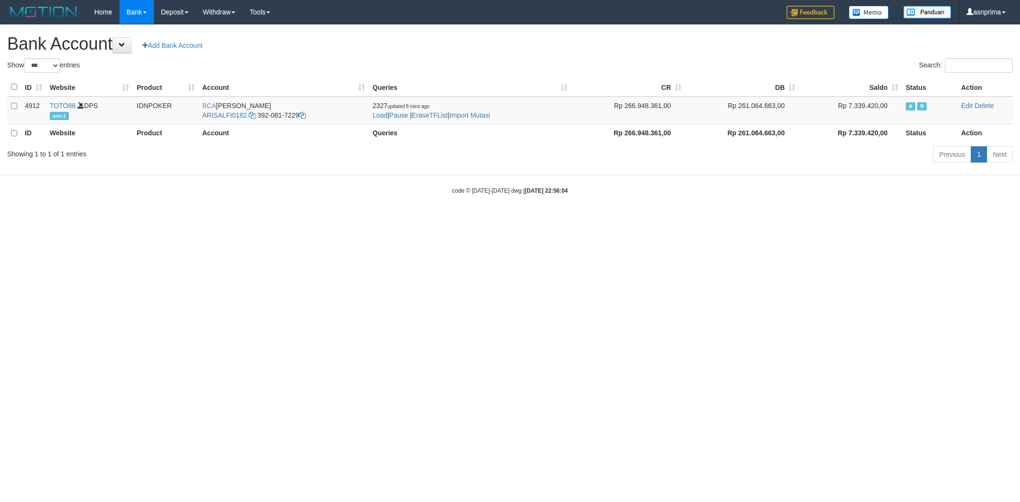
select select "***"
click at [488, 117] on link "Import Mutasi" at bounding box center [470, 115] width 41 height 8
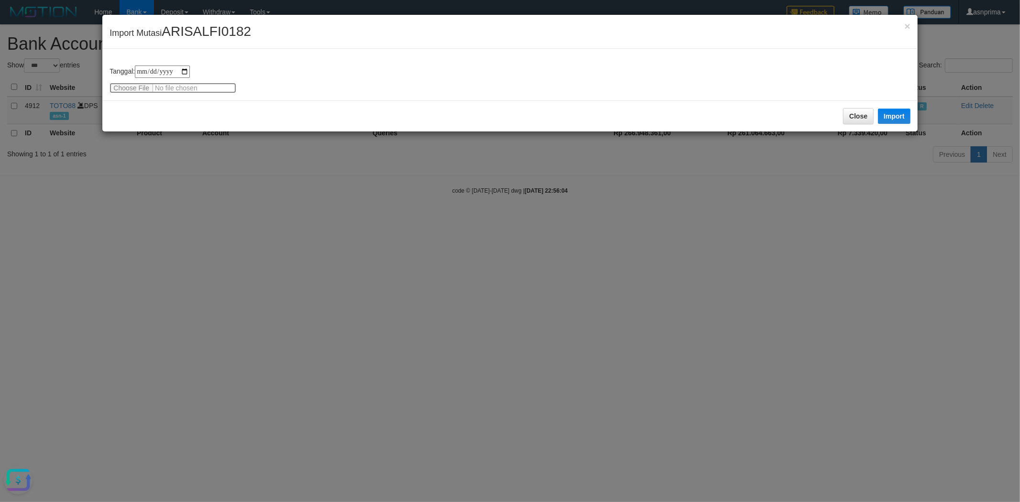
click at [159, 85] on input "file" at bounding box center [173, 88] width 127 height 11
type input "**********"
click at [195, 123] on div "Close Import" at bounding box center [509, 115] width 815 height 31
click at [892, 112] on button "Import" at bounding box center [894, 116] width 33 height 15
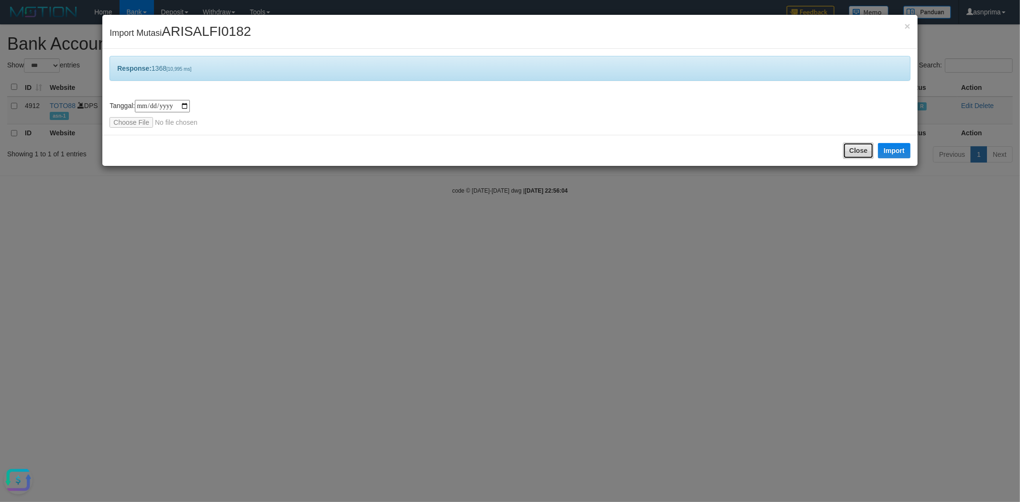
click at [857, 144] on button "Close" at bounding box center [858, 151] width 31 height 16
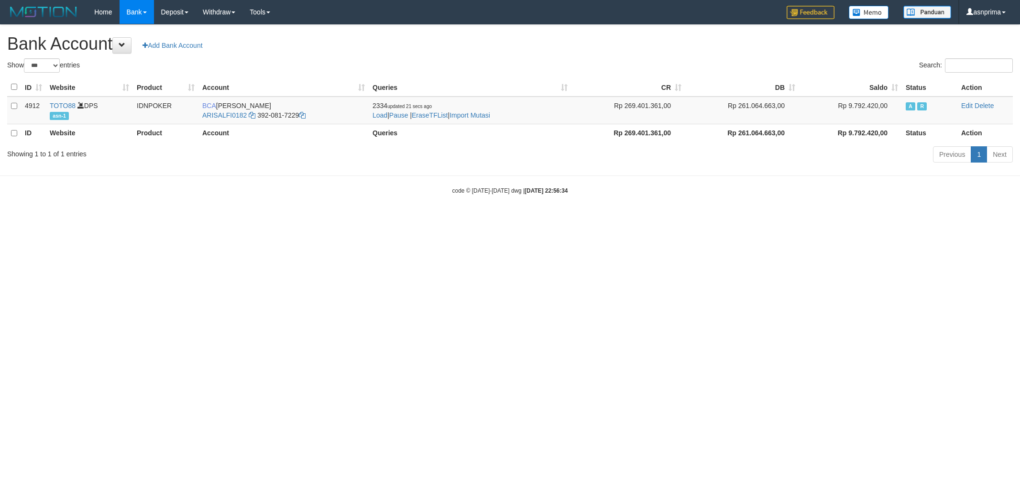
select select "***"
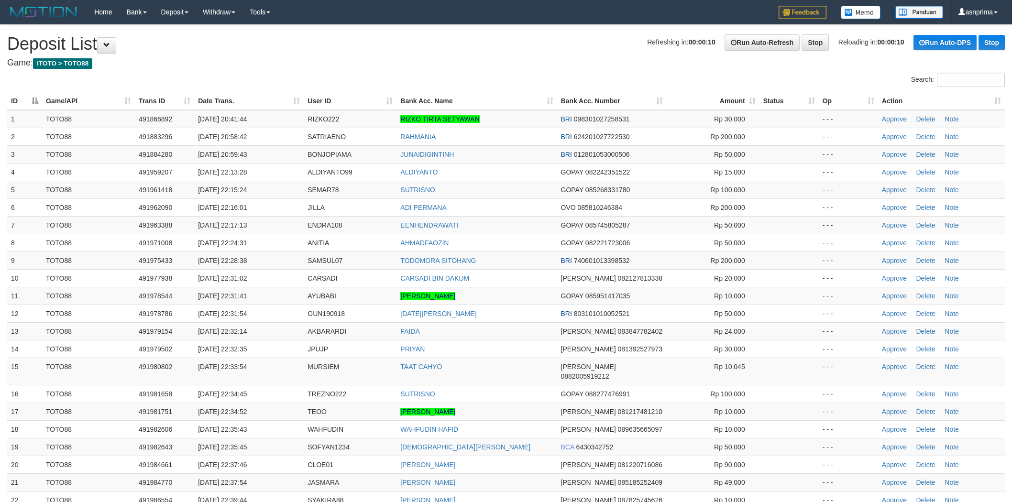
click at [1000, 98] on th "Action" at bounding box center [941, 101] width 127 height 18
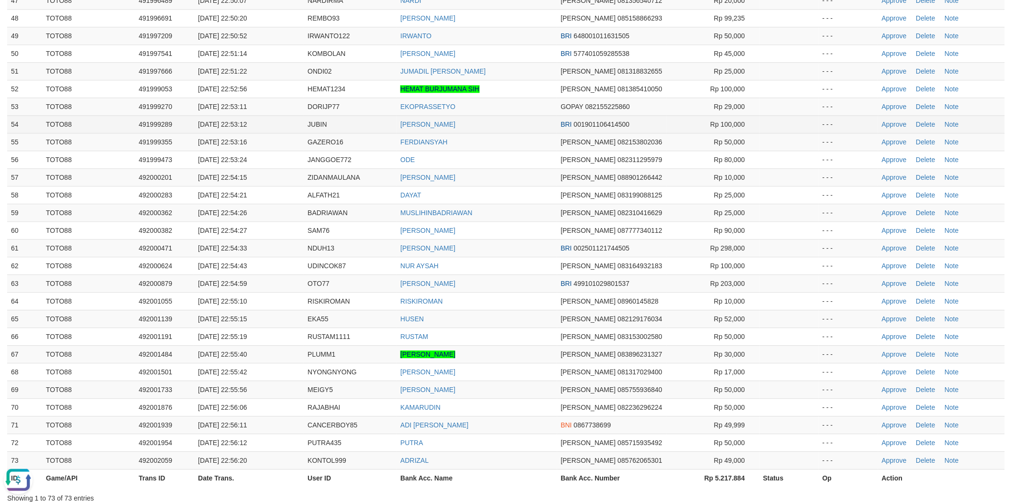
scroll to position [957, 0]
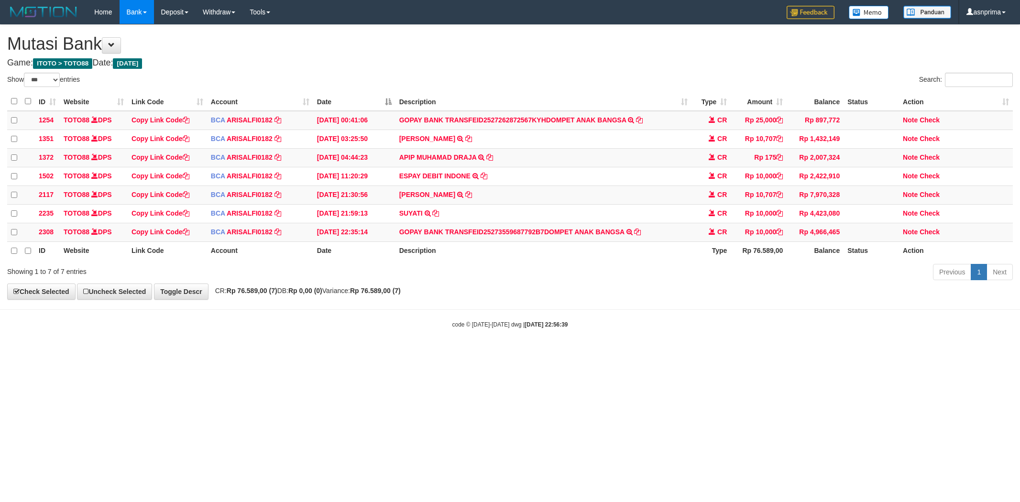
select select "***"
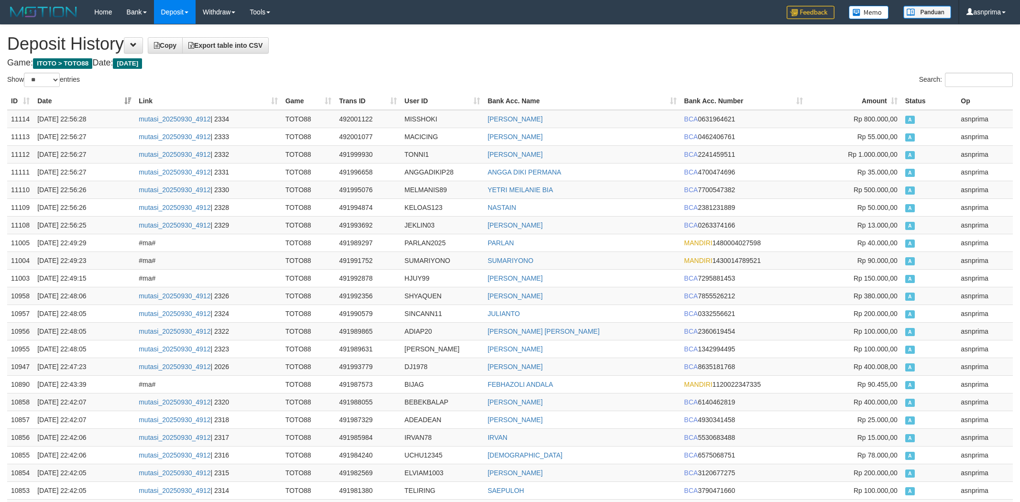
select select "**"
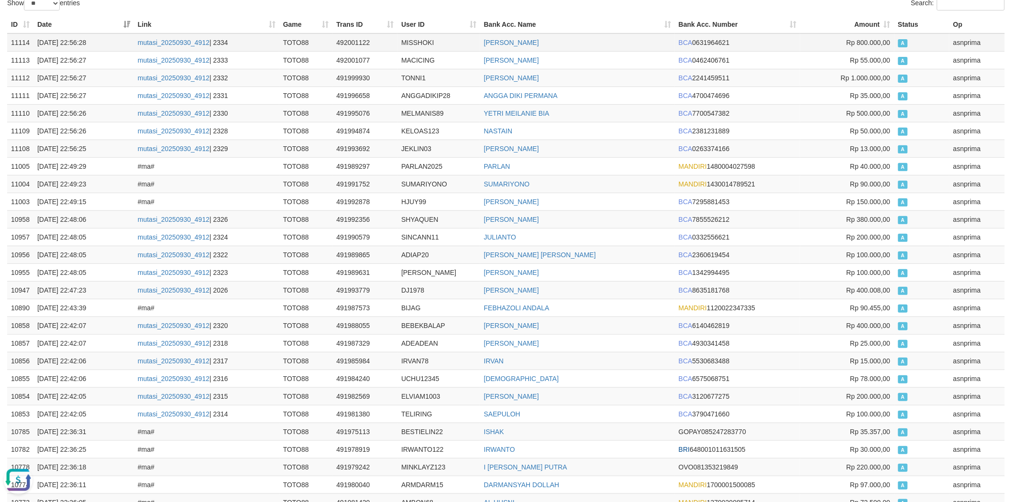
click at [17, 43] on td "11114" at bounding box center [20, 42] width 26 height 18
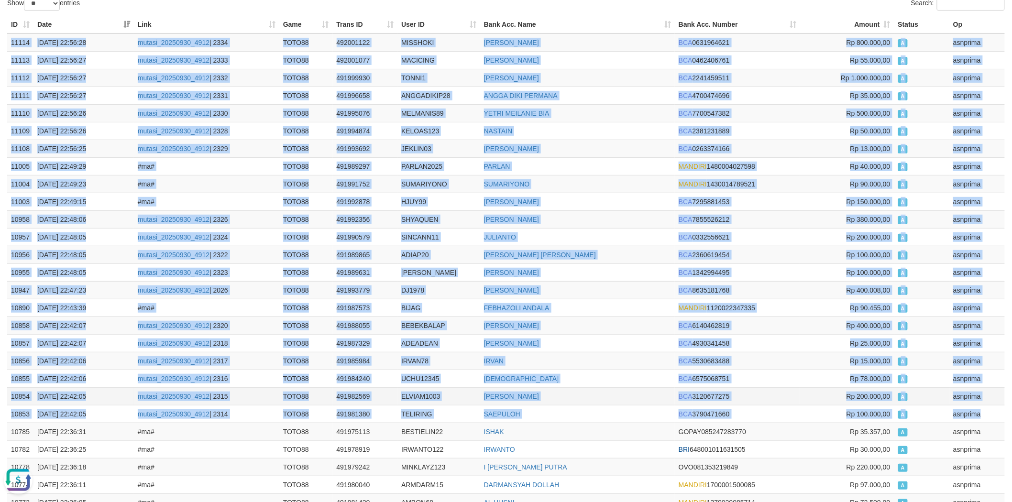
drag, startPoint x: 975, startPoint y: 409, endPoint x: 896, endPoint y: 402, distance: 79.7
click at [973, 409] on td "asnprima" at bounding box center [977, 414] width 55 height 18
copy tbody "11114 30/09/2025 22:56:28 mutasi_20250930_4912 | 2334 TOTO88 492001122 MISSHOKI…"
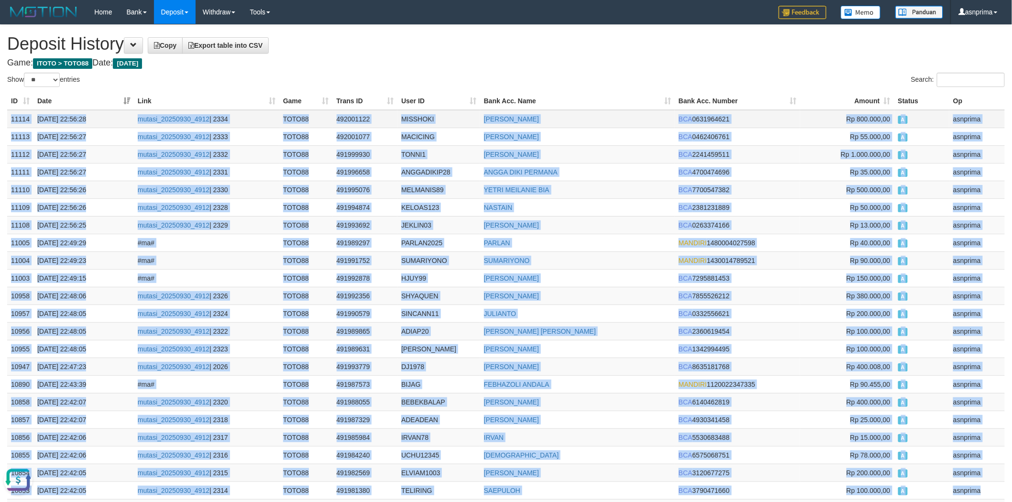
click at [417, 118] on td "MISSHOKI" at bounding box center [439, 119] width 83 height 18
copy tbody "11114 30/09/2025 22:56:28 mutasi_20250930_4912 | 2334 TOTO88 492001122 MISSHOKI…"
click at [419, 118] on td "MISSHOKI" at bounding box center [439, 119] width 83 height 18
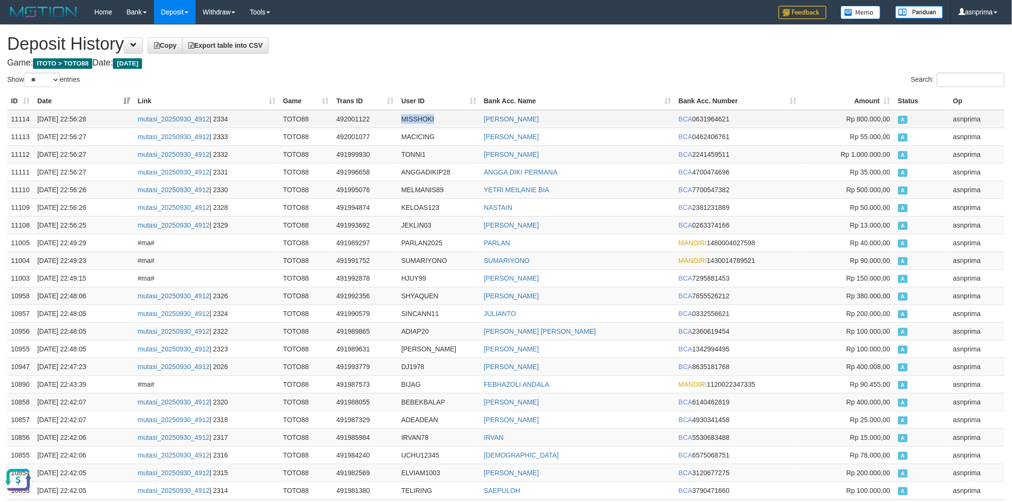
click at [419, 118] on td "MISSHOKI" at bounding box center [439, 119] width 83 height 18
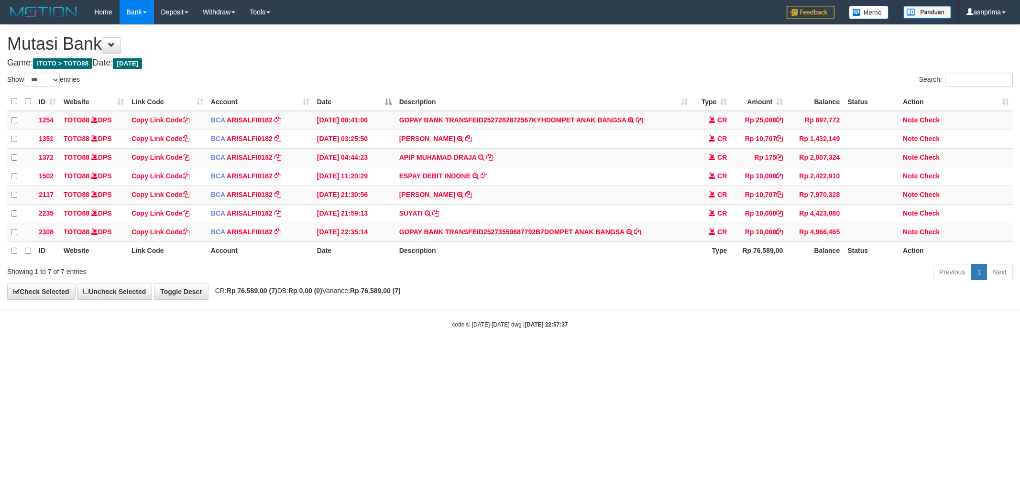
select select "***"
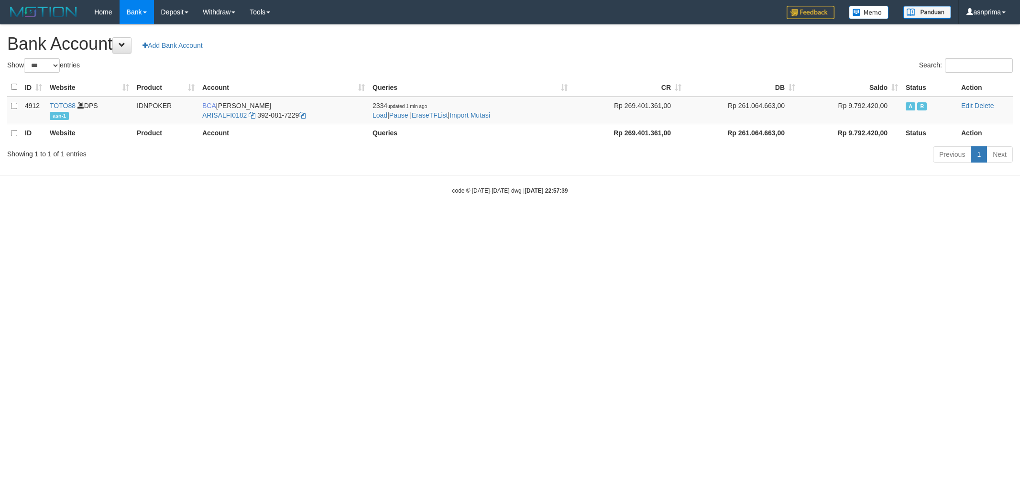
select select "***"
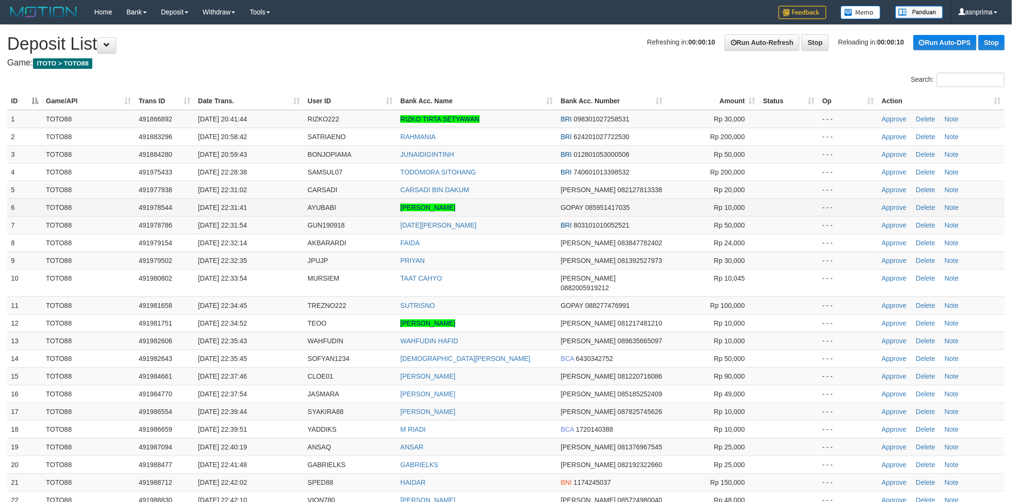
click at [327, 209] on span "AYUBABI" at bounding box center [322, 208] width 29 height 8
click at [319, 205] on span "AYUBABI" at bounding box center [322, 208] width 29 height 8
drag, startPoint x: 400, startPoint y: 202, endPoint x: 500, endPoint y: 208, distance: 100.6
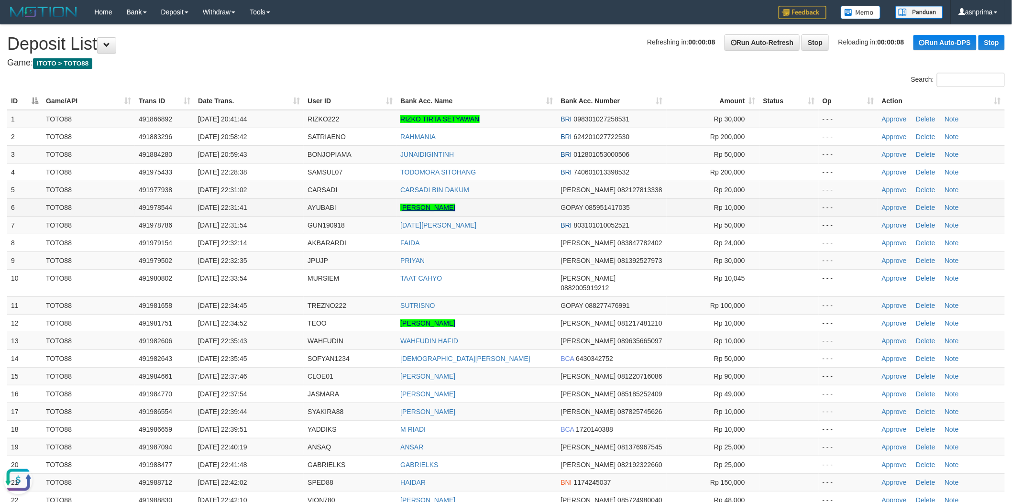
click at [500, 208] on td "ALFIAN SYARIFUDIN ABDULLAH" at bounding box center [477, 208] width 160 height 18
copy link "ALFIAN SYARIFUDIN ABDULLAH"
click at [887, 204] on link "Approve" at bounding box center [894, 208] width 25 height 8
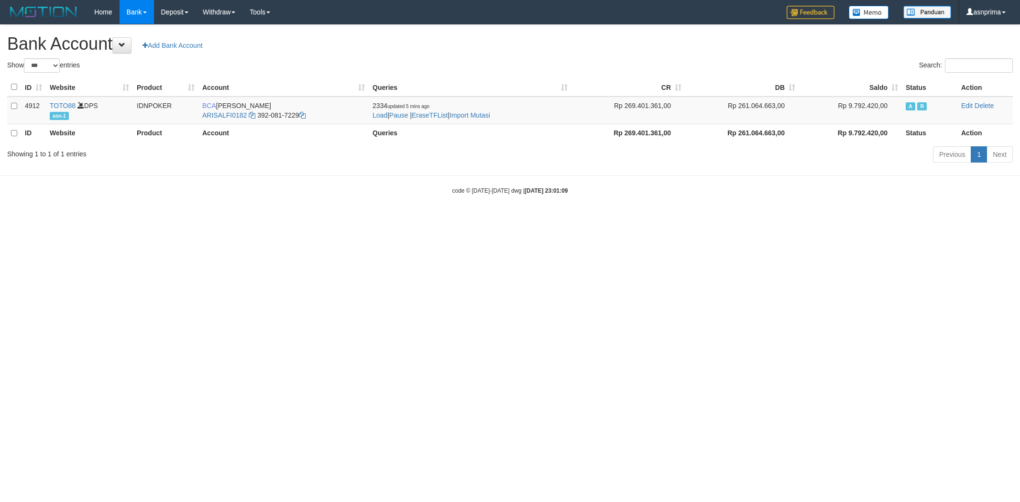
select select "***"
click at [474, 115] on link "Import Mutasi" at bounding box center [470, 115] width 41 height 8
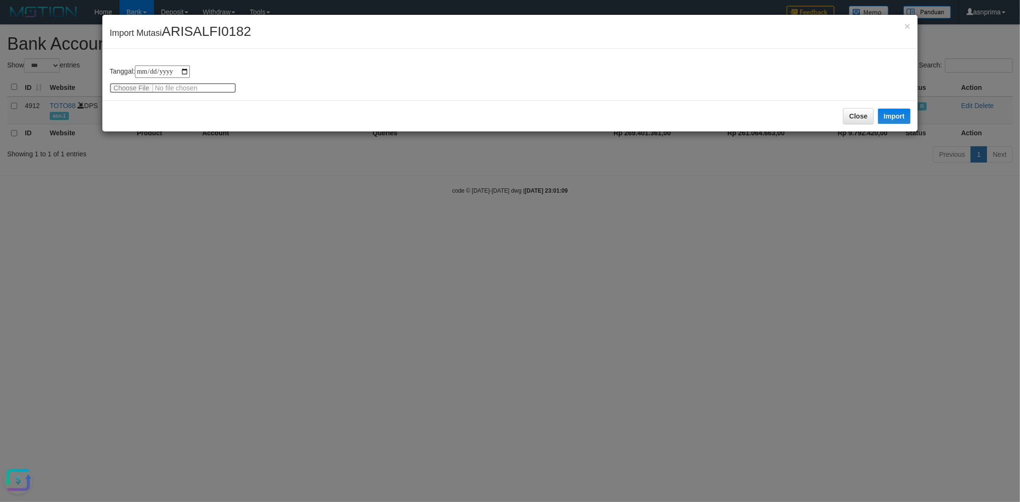
click at [169, 83] on input "file" at bounding box center [173, 88] width 127 height 11
type input "**********"
click at [225, 108] on div "Close Import" at bounding box center [509, 115] width 815 height 31
click at [894, 113] on button "Import" at bounding box center [894, 116] width 33 height 15
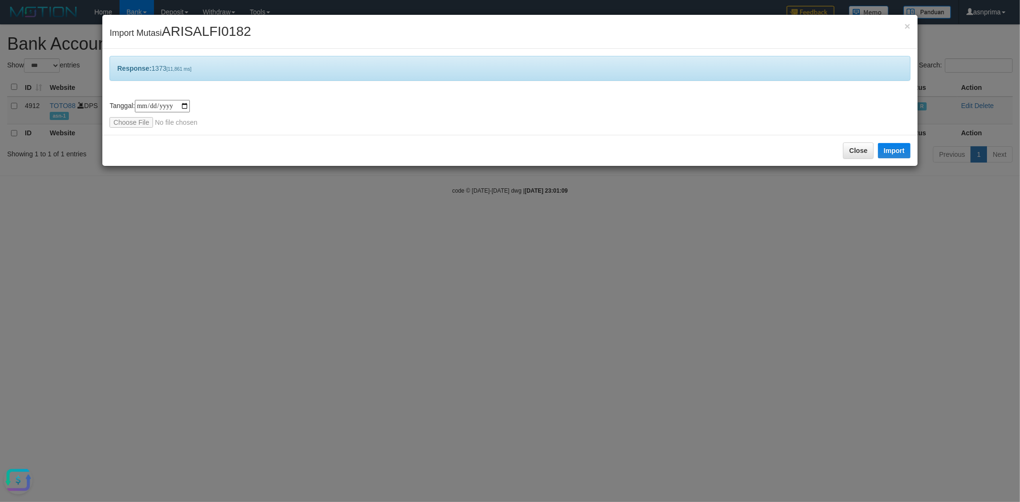
click at [842, 146] on div "Close Import" at bounding box center [509, 150] width 815 height 31
click at [852, 145] on button "Close" at bounding box center [858, 151] width 31 height 16
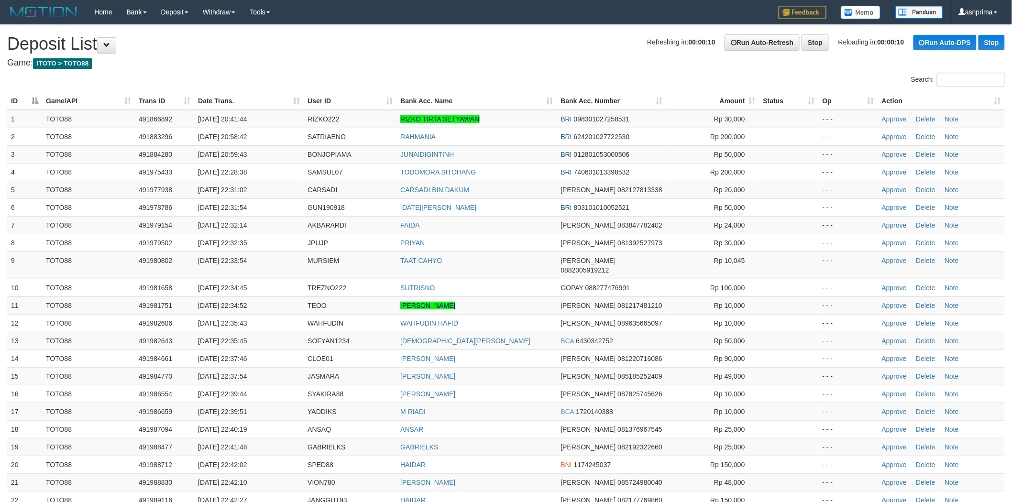
click at [985, 96] on th "Action" at bounding box center [941, 101] width 127 height 18
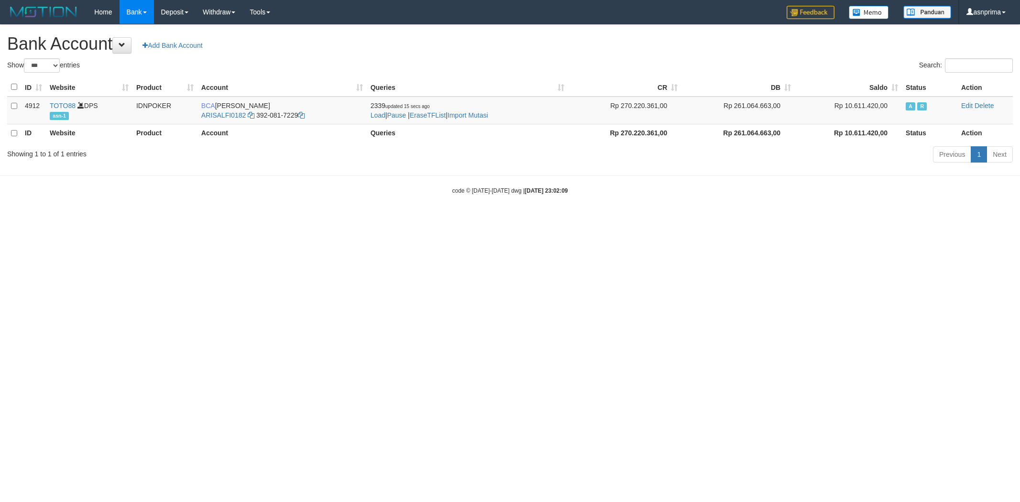
select select "***"
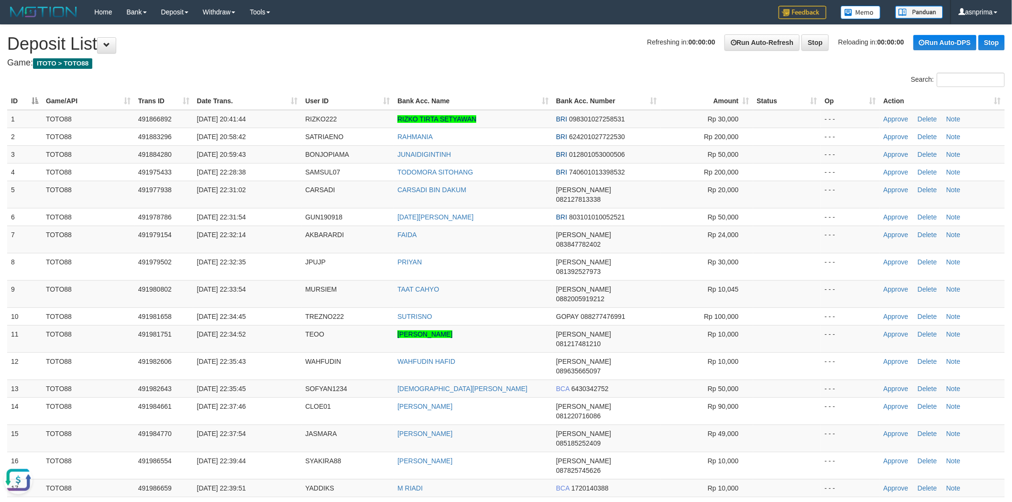
click at [437, 65] on h4 "Game: ITOTO > TOTO88" at bounding box center [506, 63] width 998 height 10
click at [987, 99] on th "Action" at bounding box center [942, 101] width 125 height 18
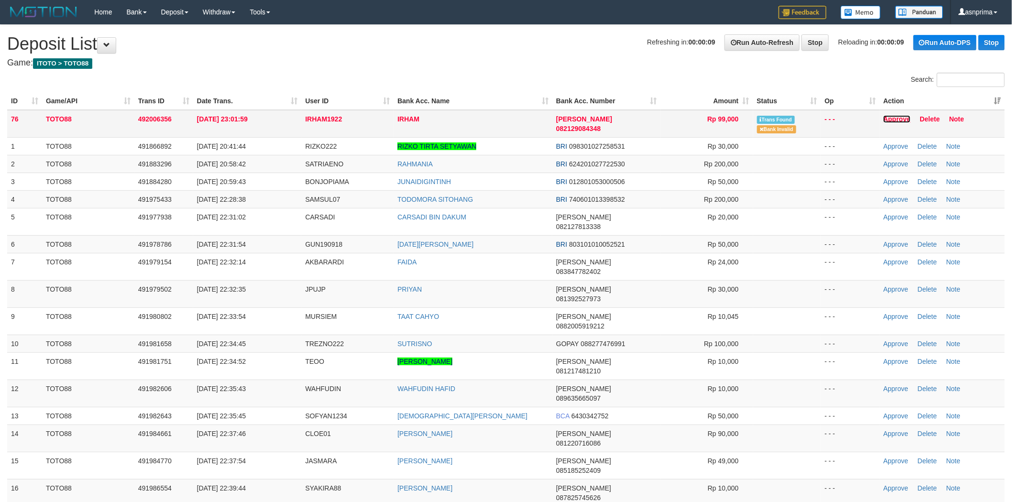
click at [898, 121] on link "Approve" at bounding box center [897, 119] width 27 height 8
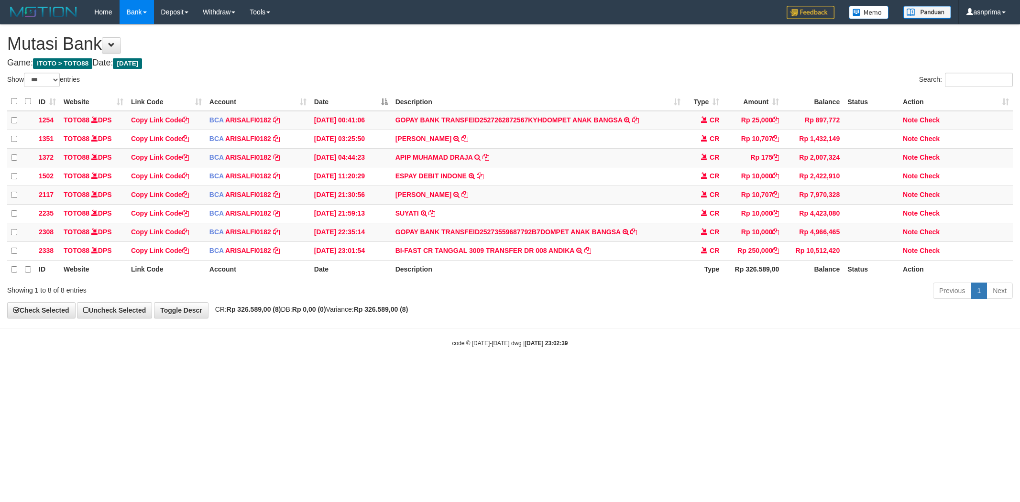
select select "***"
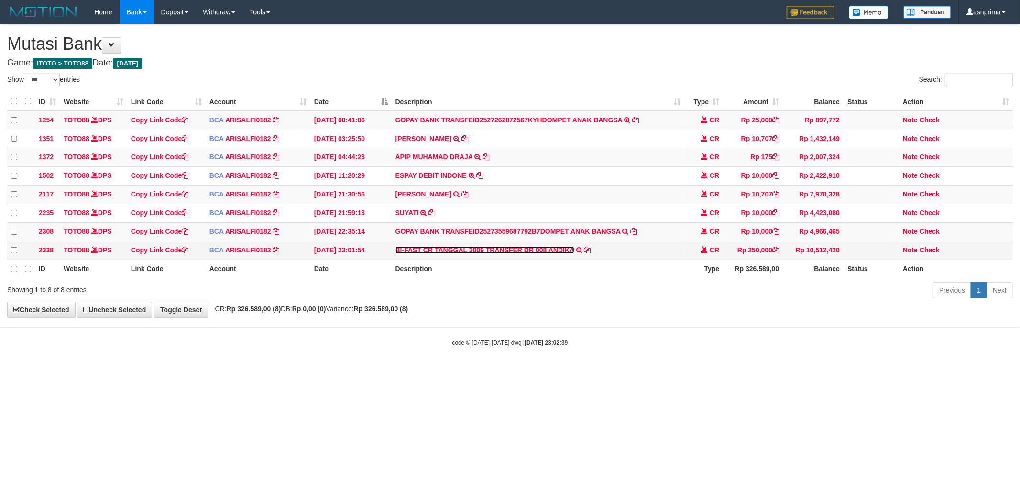
click at [556, 254] on link "BI-FAST CR TANGGAL 3009 TRANSFER DR 008 ANDIKA" at bounding box center [485, 250] width 179 height 8
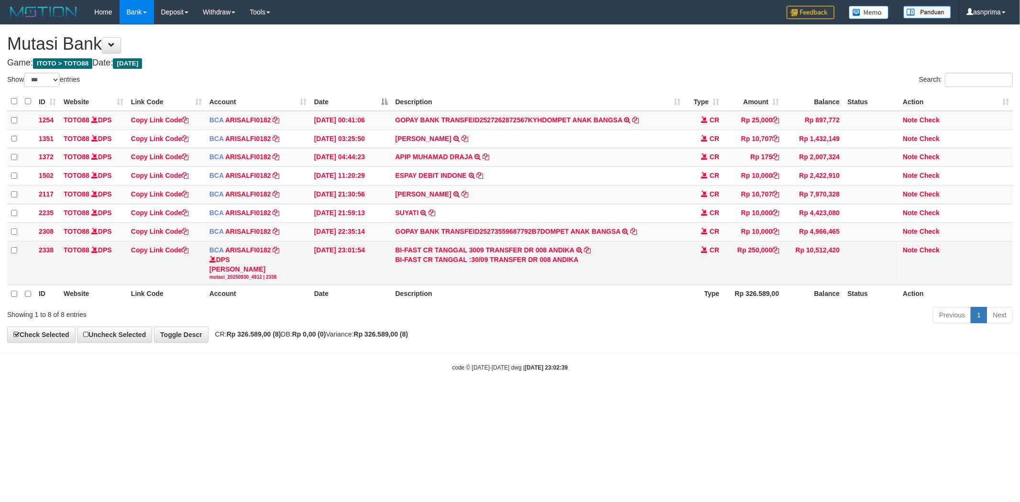
click at [564, 265] on div "BI-FAST CR TANGGAL :30/09 TRANSFER DR 008 ANDIKA" at bounding box center [539, 260] width 286 height 10
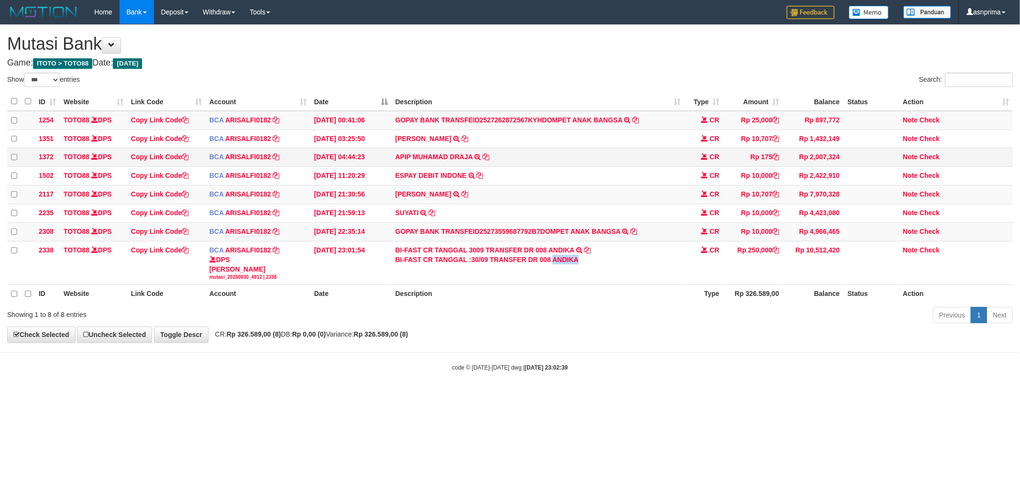
copy div "ANDIKA"
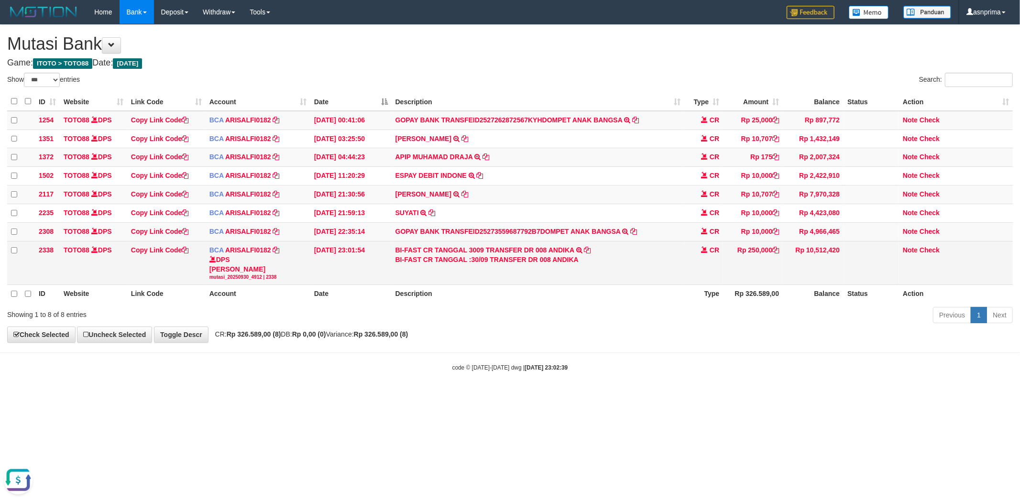
click at [930, 250] on td "Note Check" at bounding box center [956, 263] width 114 height 44
click at [929, 254] on link "Check" at bounding box center [930, 250] width 20 height 8
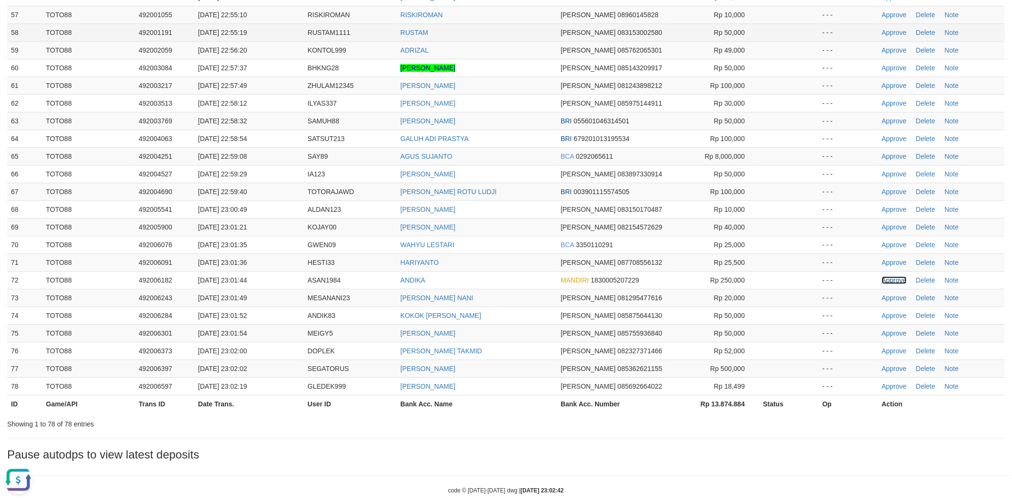
drag, startPoint x: 884, startPoint y: 260, endPoint x: 620, endPoint y: 6, distance: 366.1
click at [884, 277] on link "Approve" at bounding box center [894, 281] width 25 height 8
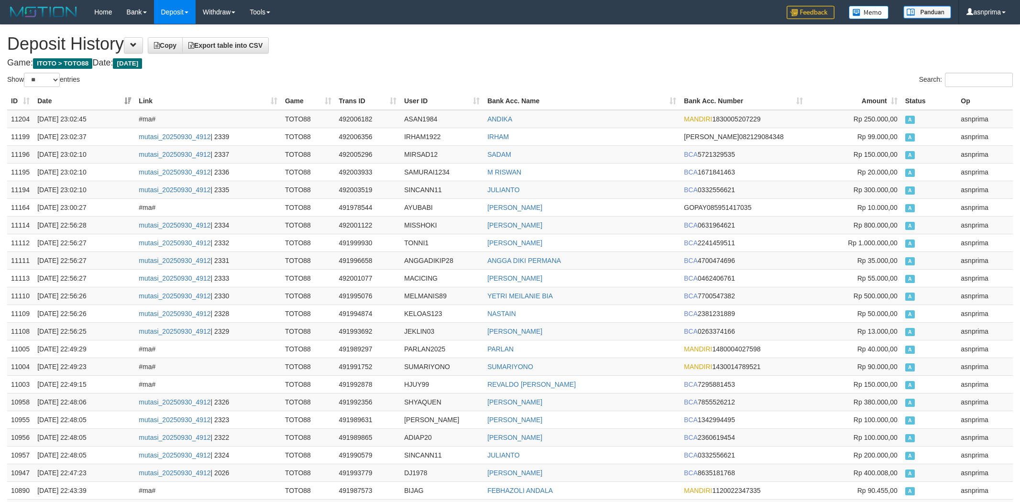
select select "**"
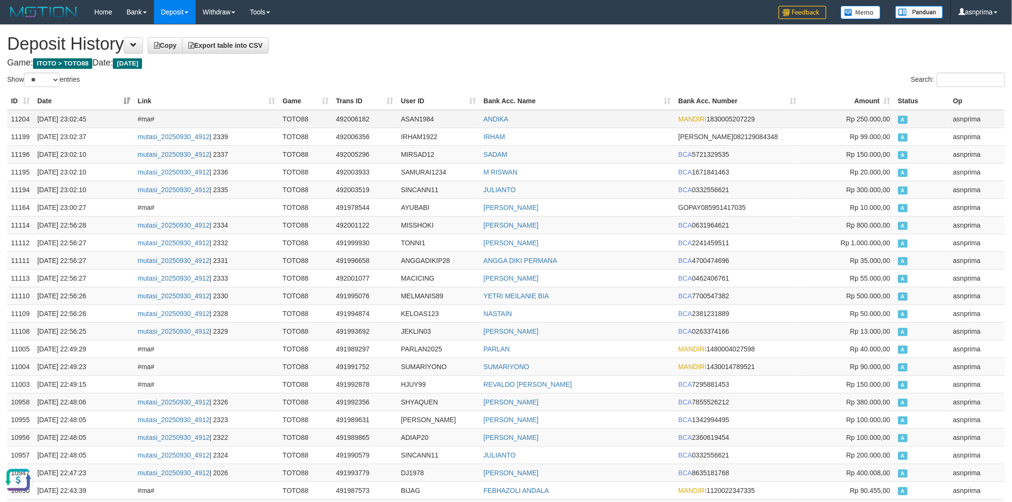
click at [14, 121] on td "11204" at bounding box center [20, 119] width 26 height 18
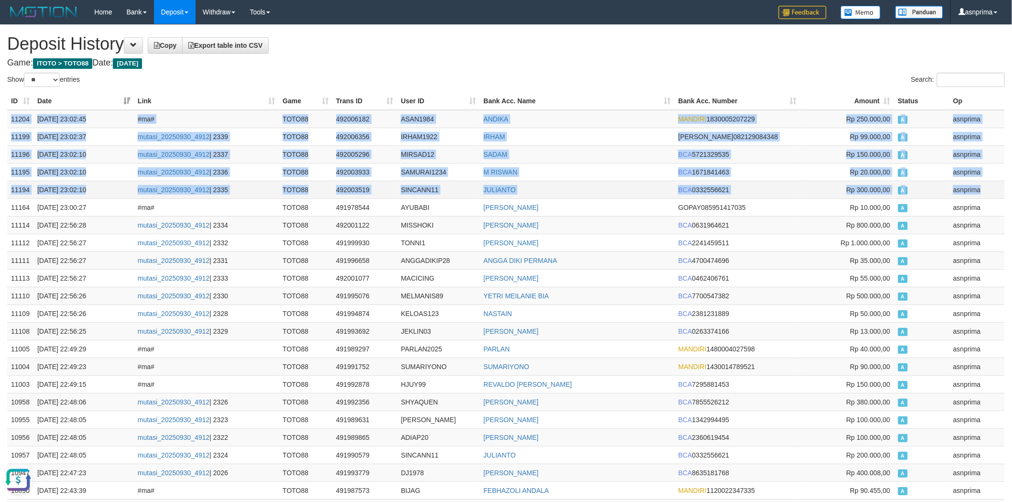
click at [983, 194] on td "asnprima" at bounding box center [977, 190] width 55 height 18
copy tbody "11204 30/09/2025 23:02:45 #ma# TOTO88 492006182 ASAN1984 ANDIKA MANDIRI 1830005…"
click at [421, 122] on td "ASAN1984" at bounding box center [438, 119] width 83 height 18
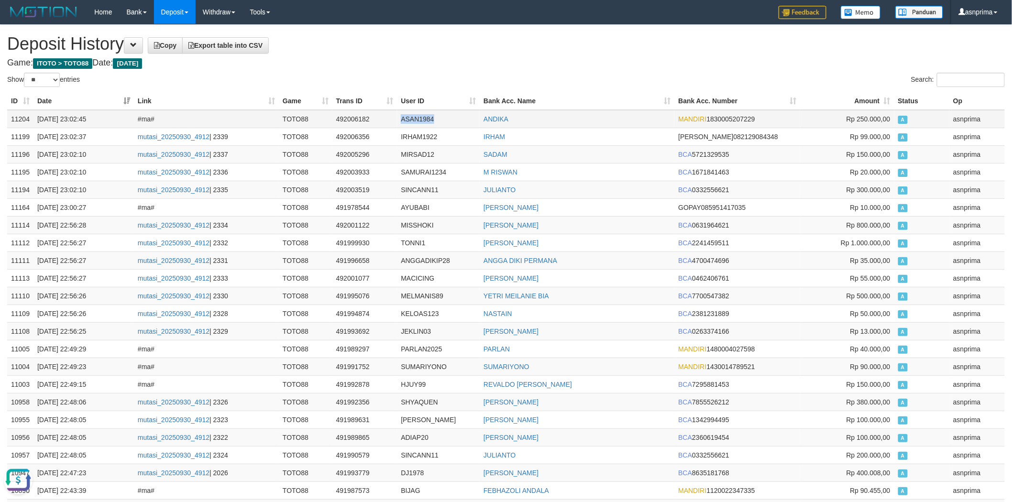
click at [421, 122] on td "ASAN1984" at bounding box center [438, 119] width 83 height 18
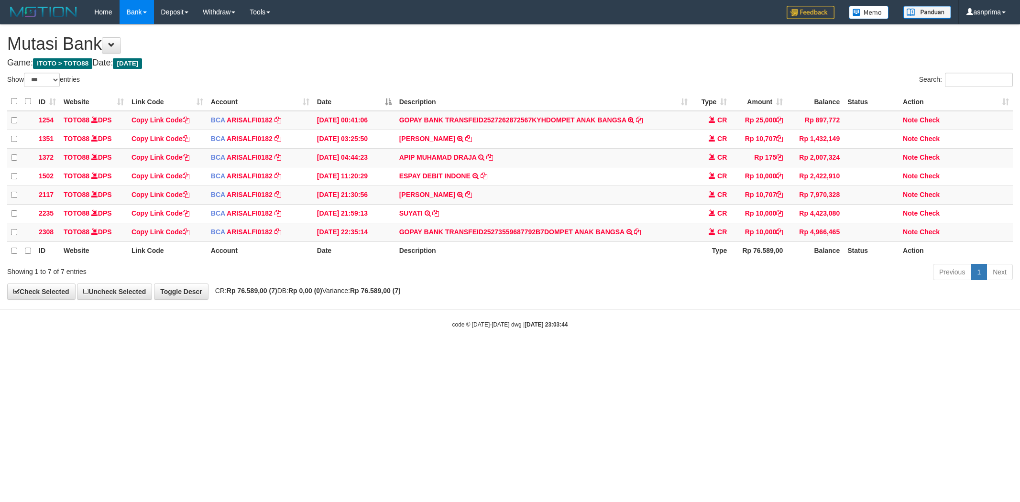
select select "***"
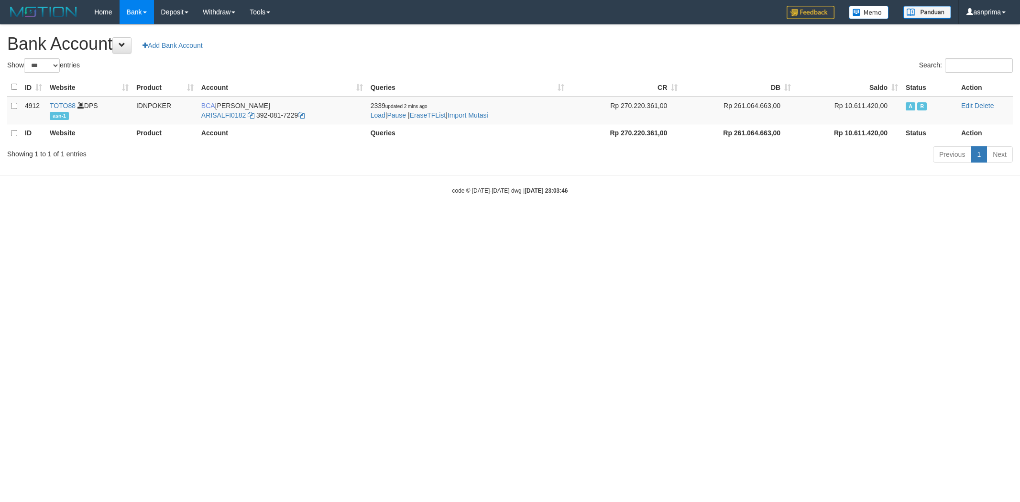
select select "***"
click at [474, 111] on td "2339 updated 11 mins ago Load | Pause | EraseTFList | Import Mutasi" at bounding box center [468, 111] width 202 height 28
click at [474, 112] on link "Import Mutasi" at bounding box center [468, 115] width 41 height 8
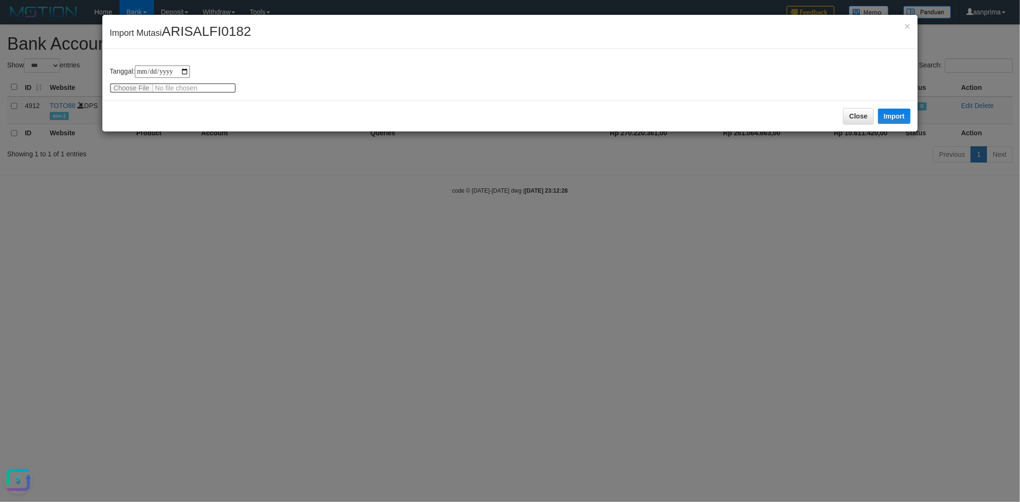
click at [184, 89] on input "file" at bounding box center [173, 88] width 127 height 11
type input "**********"
click at [211, 108] on div "Close Import" at bounding box center [509, 115] width 815 height 31
click at [879, 109] on button "Import" at bounding box center [894, 116] width 33 height 15
click at [739, 132] on div "Close Import" at bounding box center [509, 115] width 815 height 31
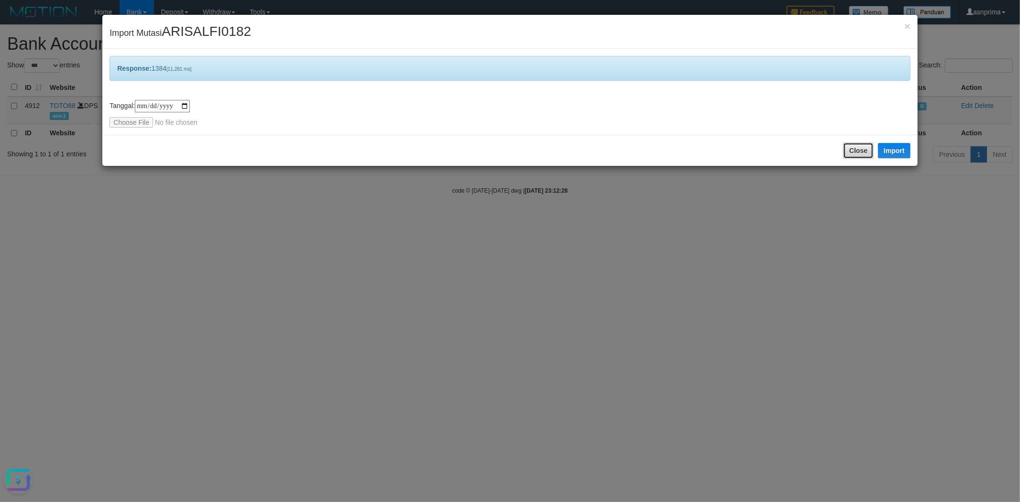
click at [845, 150] on button "Close" at bounding box center [858, 151] width 31 height 16
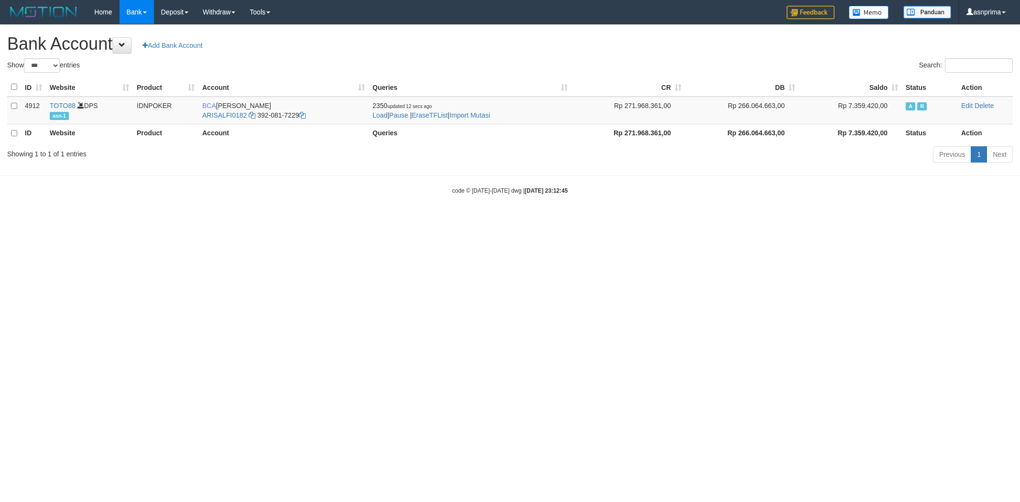
select select "***"
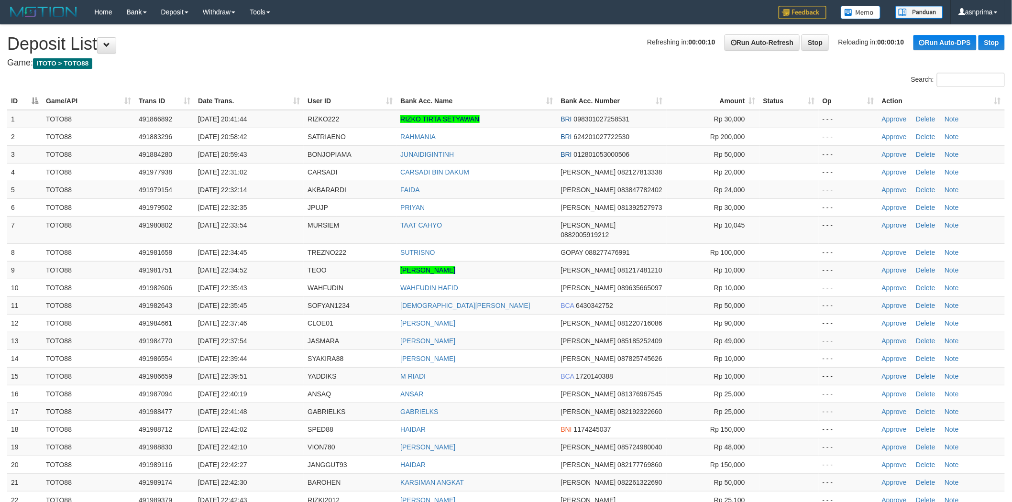
drag, startPoint x: 0, startPoint y: 0, endPoint x: 991, endPoint y: 94, distance: 995.6
click at [991, 94] on th "Action" at bounding box center [941, 101] width 127 height 18
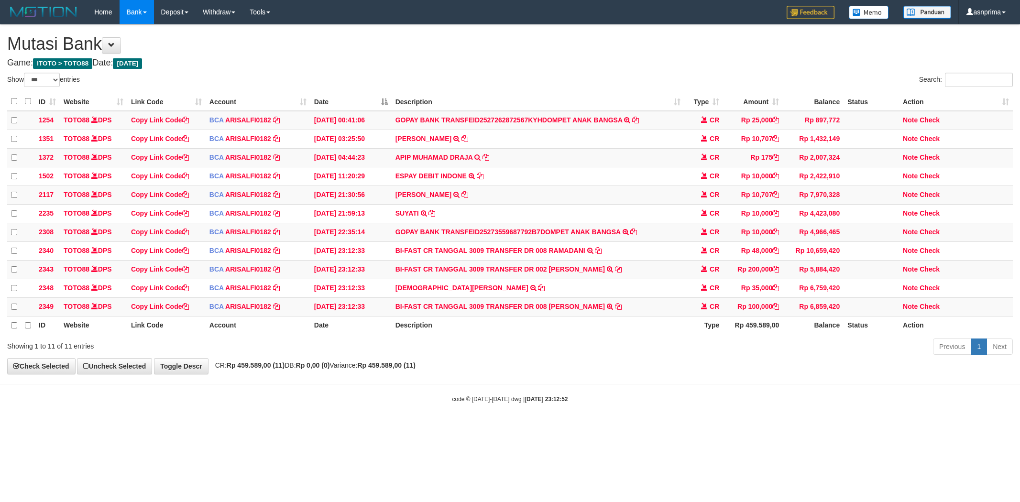
select select "***"
drag, startPoint x: 563, startPoint y: 313, endPoint x: 568, endPoint y: 318, distance: 7.1
click at [563, 310] on link "BI-FAST CR TANGGAL 3009 TRANSFER DR 008 SAHRUDIN" at bounding box center [501, 306] width 210 height 8
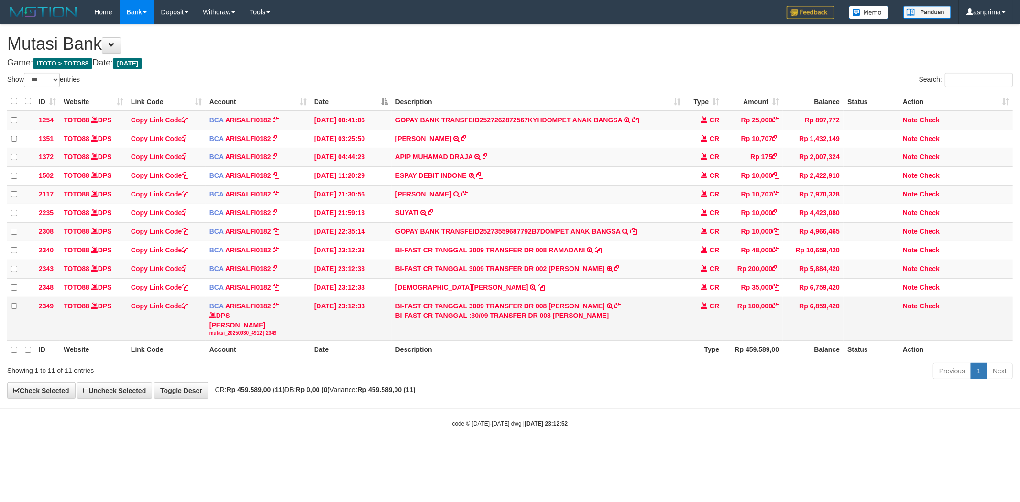
click at [570, 321] on div "BI-FAST CR TANGGAL :30/09 TRANSFER DR 008 SAHRUDIN" at bounding box center [539, 316] width 286 height 10
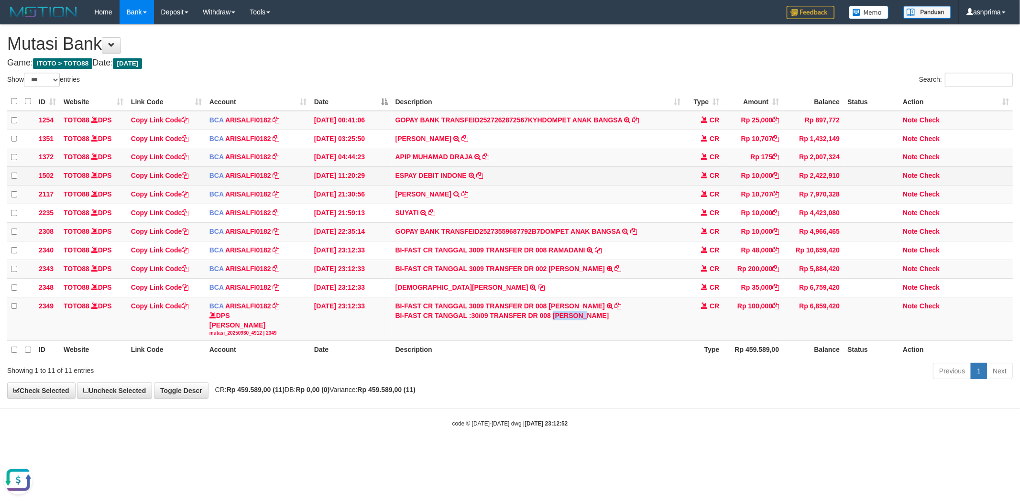
copy div "SAHRUDIN"
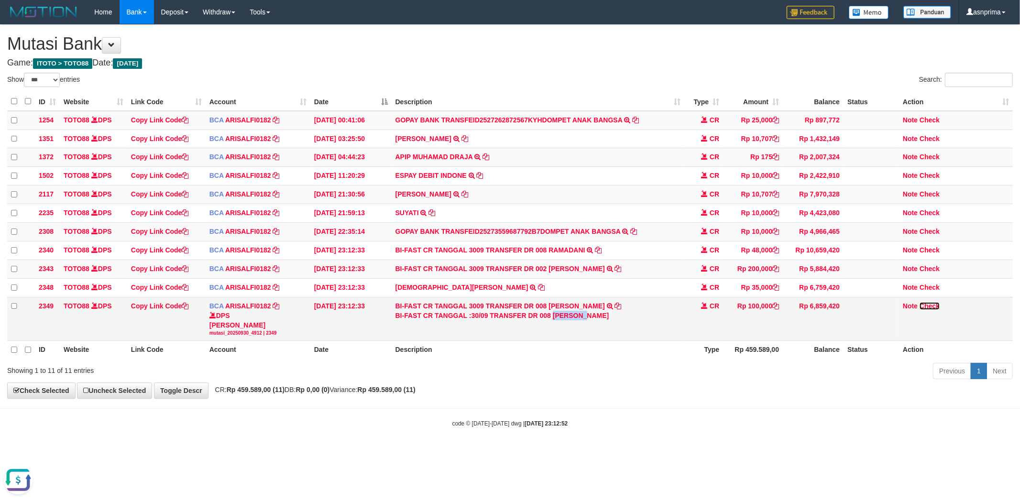
click at [935, 310] on link "Check" at bounding box center [930, 306] width 20 height 8
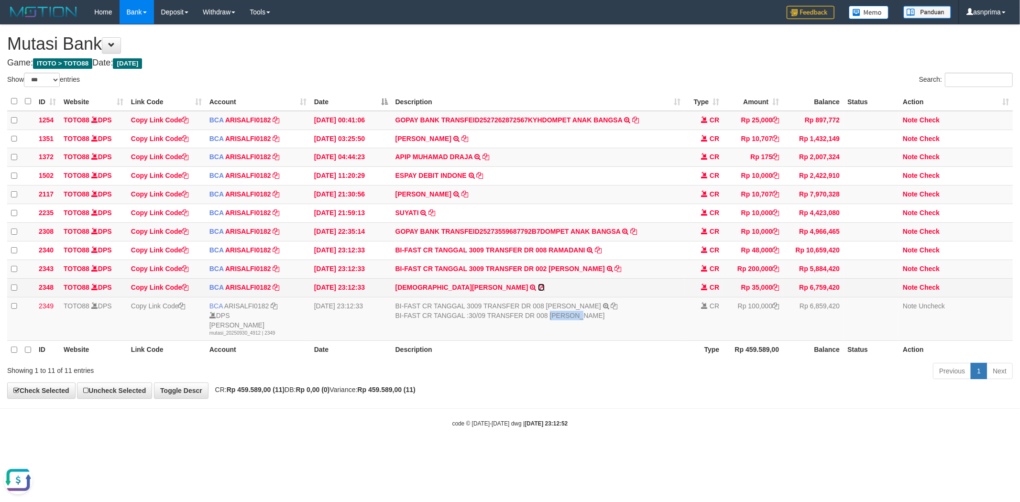
click at [538, 291] on icon at bounding box center [541, 287] width 7 height 7
copy div "SAHRUDIN"
click at [538, 291] on icon at bounding box center [541, 287] width 7 height 7
click at [925, 291] on link "Check" at bounding box center [930, 288] width 20 height 8
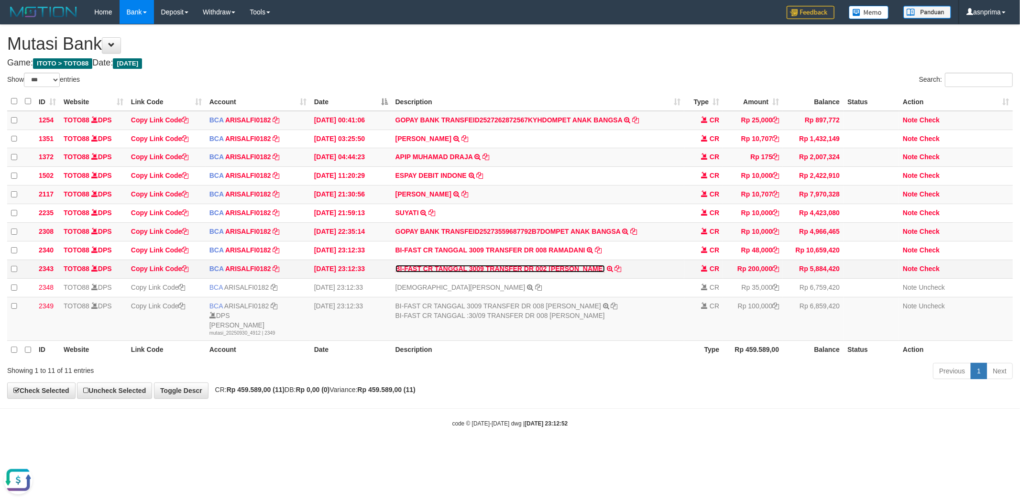
click at [571, 273] on link "BI-FAST CR TANGGAL 3009 TRANSFER DR 002 ANDRE LESMANA" at bounding box center [501, 269] width 210 height 8
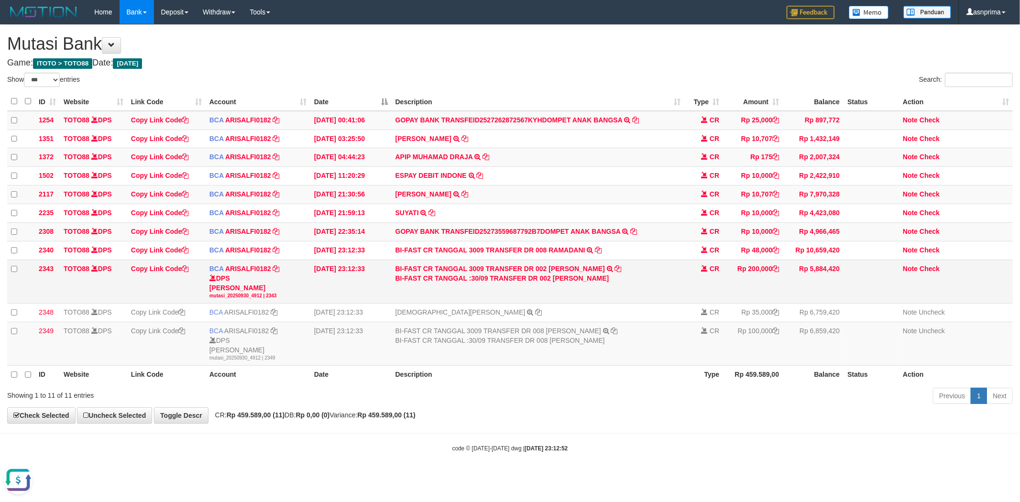
click at [570, 283] on div "BI-FAST CR TANGGAL :30/09 TRANSFER DR 002 ANDRE LESMANA" at bounding box center [539, 279] width 286 height 10
drag, startPoint x: 570, startPoint y: 283, endPoint x: 577, endPoint y: 283, distance: 7.2
click at [577, 283] on div "BI-FAST CR TANGGAL :30/09 TRANSFER DR 002 ANDRE LESMANA" at bounding box center [539, 279] width 286 height 10
copy div "ANDRE LESMANA"
drag, startPoint x: 929, startPoint y: 275, endPoint x: 757, endPoint y: 268, distance: 172.3
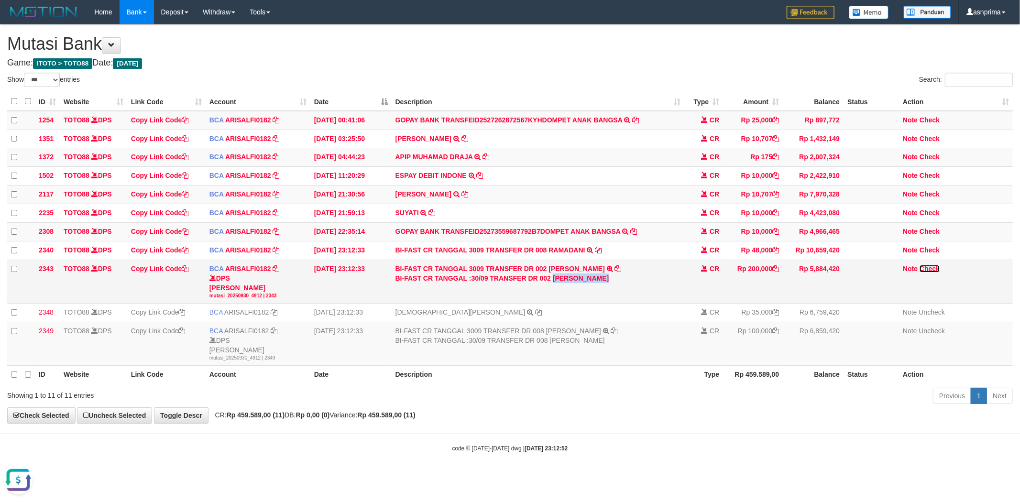
click at [929, 273] on link "Check" at bounding box center [930, 269] width 20 height 8
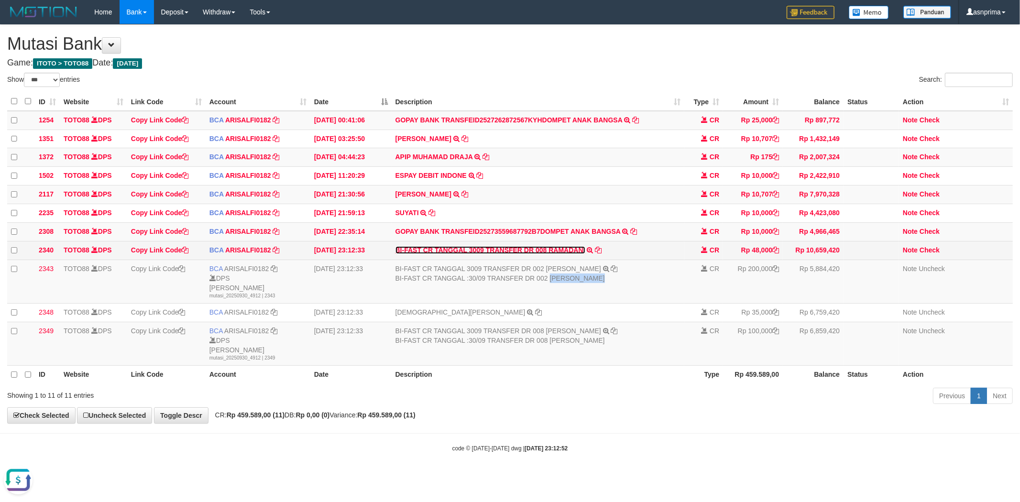
click at [553, 254] on link "BI-FAST CR TANGGAL 3009 TRANSFER DR 008 RAMADANI" at bounding box center [491, 250] width 190 height 8
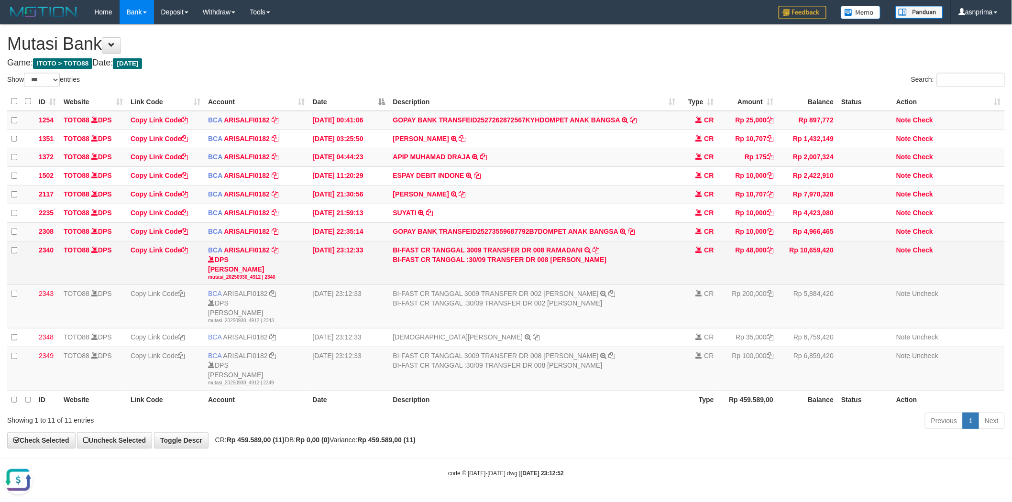
click at [573, 265] on div "BI-FAST CR TANGGAL :30/09 TRANSFER DR 008 RAMADANI" at bounding box center [534, 260] width 282 height 10
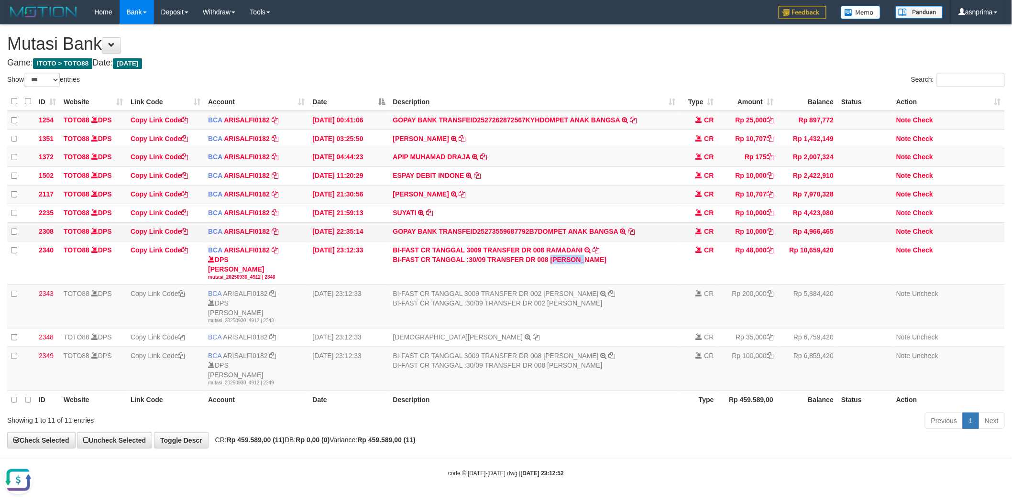
copy div "RAMADANI"
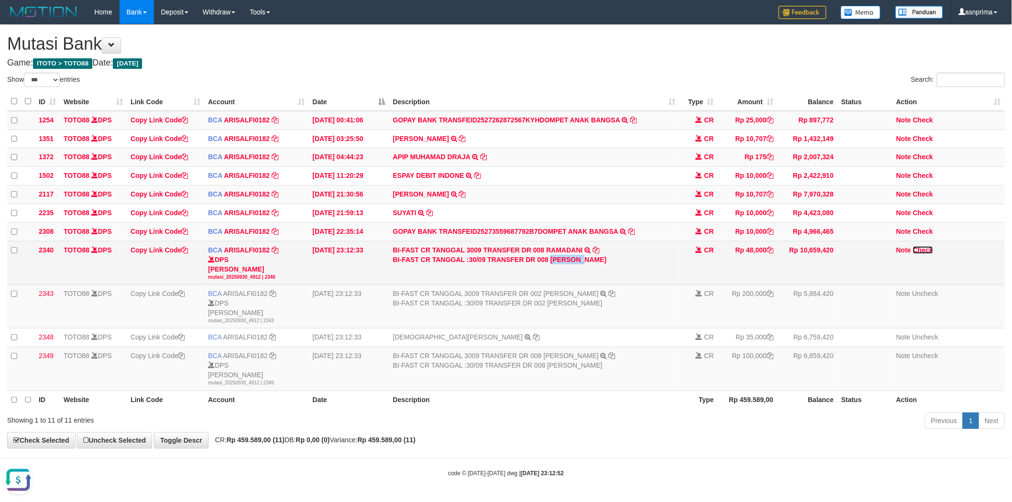
click at [930, 254] on link "Check" at bounding box center [923, 250] width 20 height 8
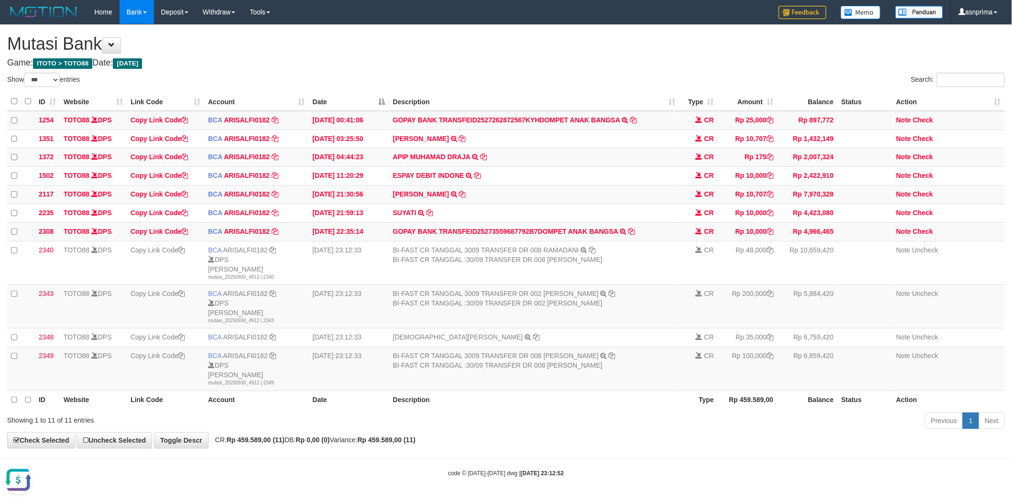
click at [594, 405] on th "Description" at bounding box center [534, 400] width 290 height 18
drag, startPoint x: 927, startPoint y: 237, endPoint x: 266, endPoint y: 290, distance: 662.3
click at [926, 235] on link "Check" at bounding box center [923, 232] width 20 height 8
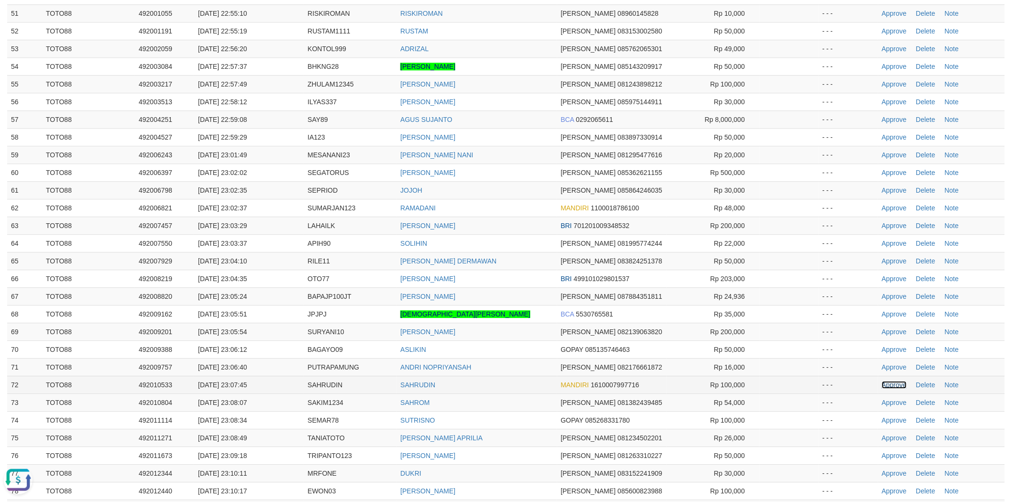
click at [885, 381] on link "Approve" at bounding box center [894, 385] width 25 height 8
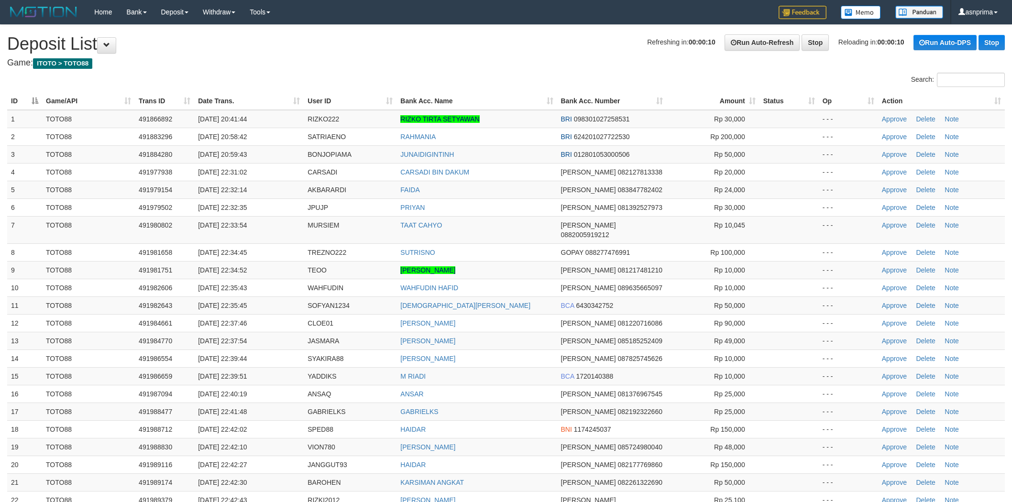
scroll to position [1010, 0]
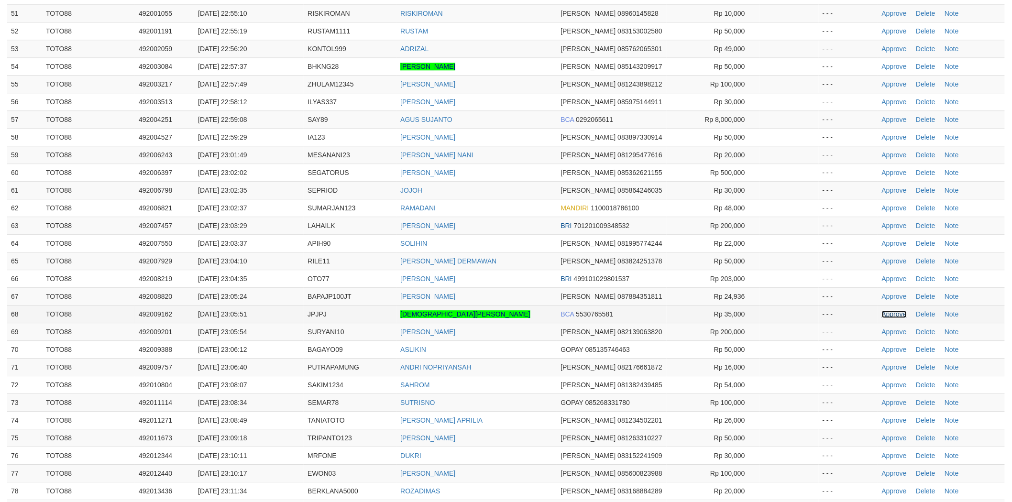
click at [888, 310] on link "Approve" at bounding box center [894, 314] width 25 height 8
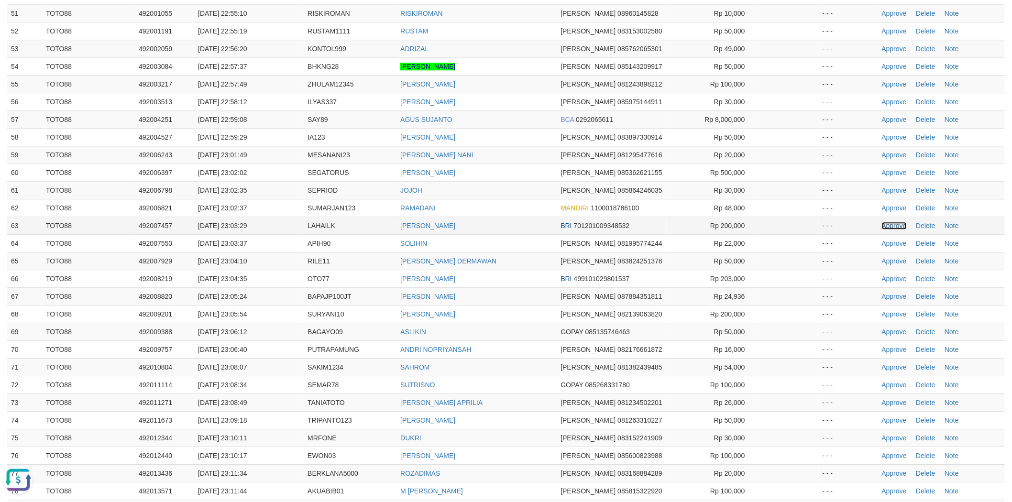
click at [890, 222] on link "Approve" at bounding box center [894, 226] width 25 height 8
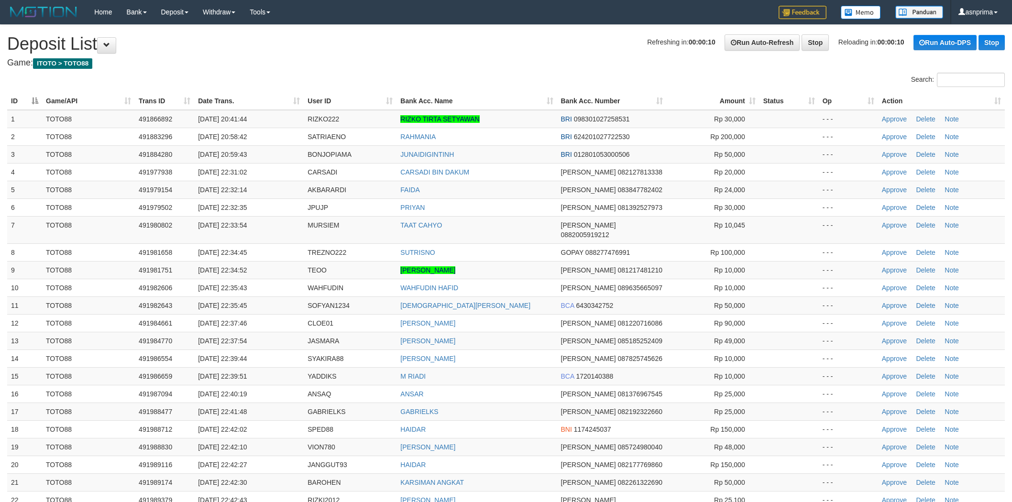
scroll to position [1010, 0]
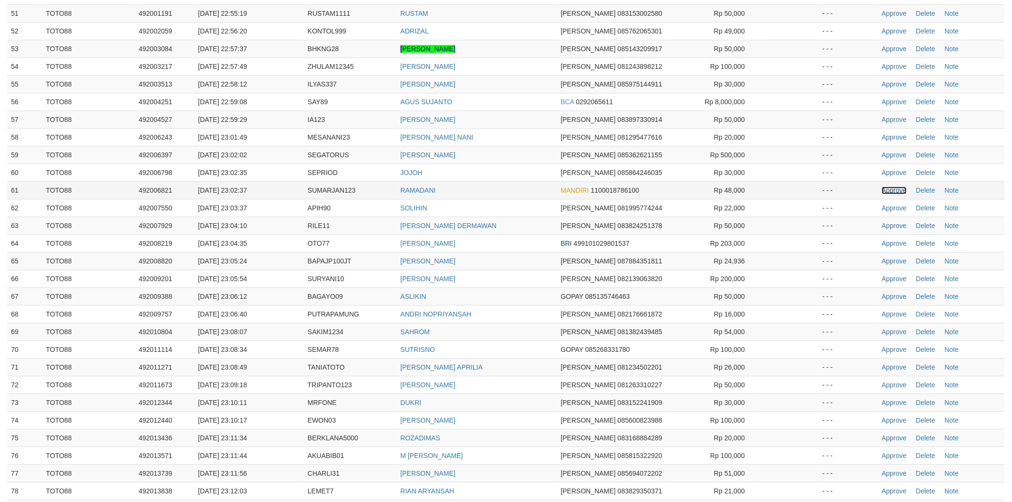
click at [888, 187] on link "Approve" at bounding box center [894, 191] width 25 height 8
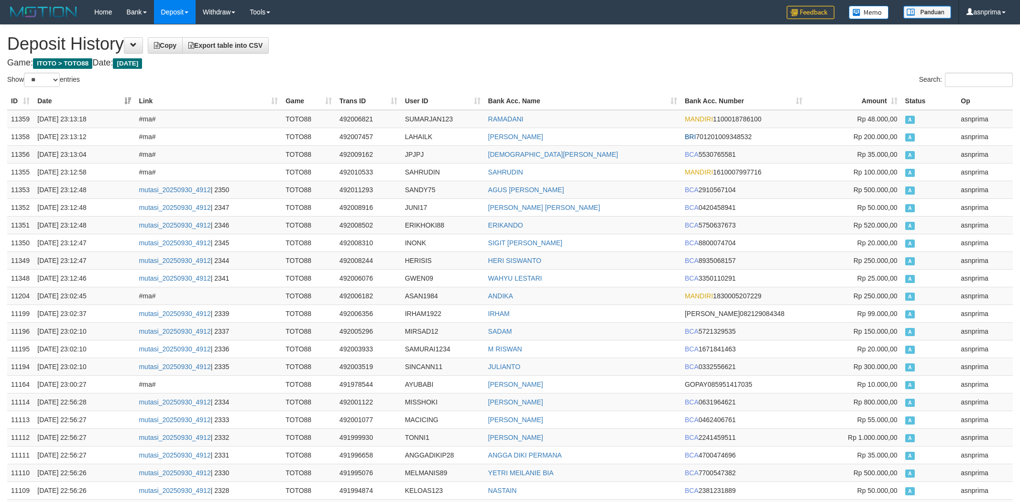
select select "**"
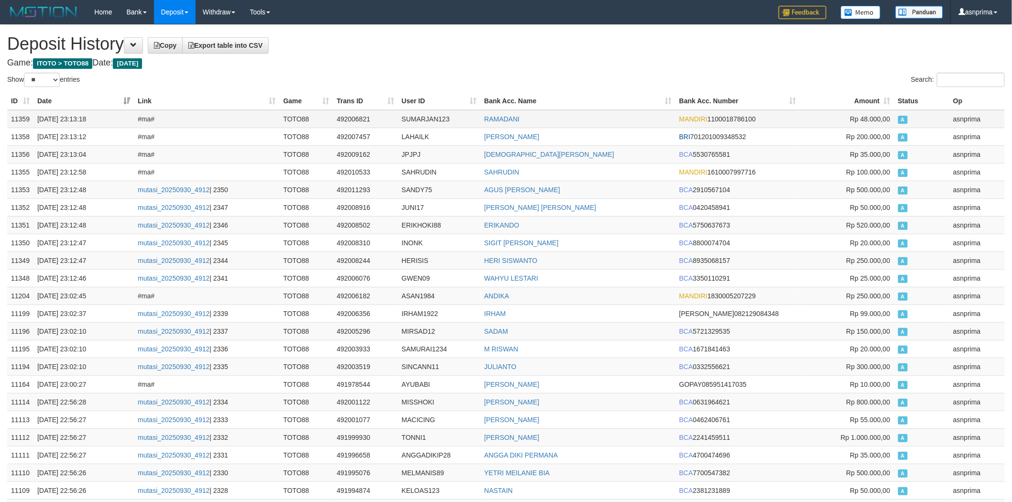
click at [22, 122] on td "11359" at bounding box center [20, 119] width 26 height 18
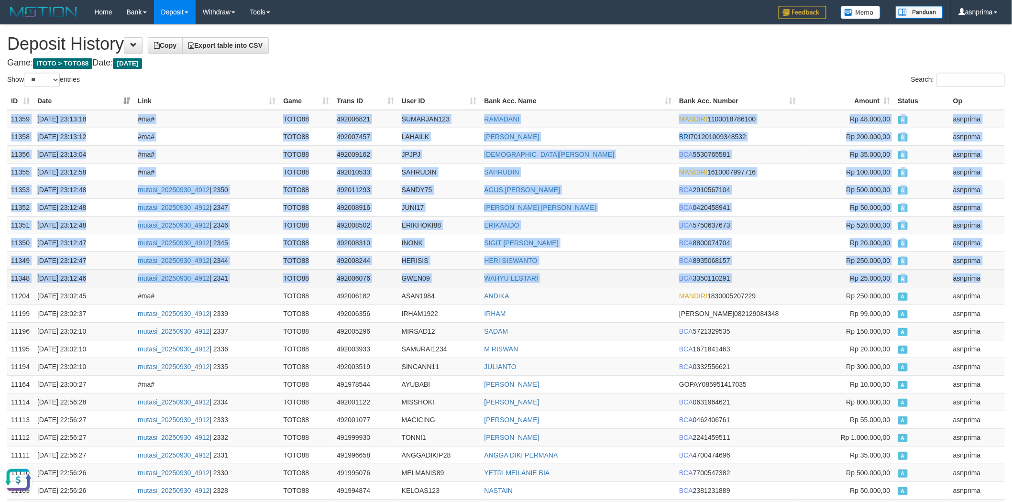
click at [984, 275] on td "asnprima" at bounding box center [977, 278] width 55 height 18
copy tbody "11359 30/09/2025 23:13:18 #ma# TOTO88 492006821 SUMARJAN123 RAMADANI MANDIRI 11…"
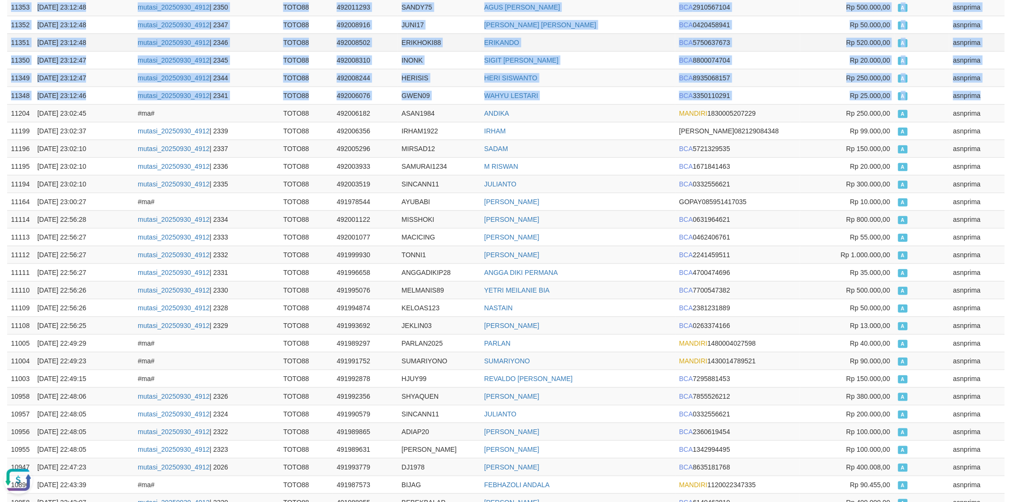
scroll to position [23, 0]
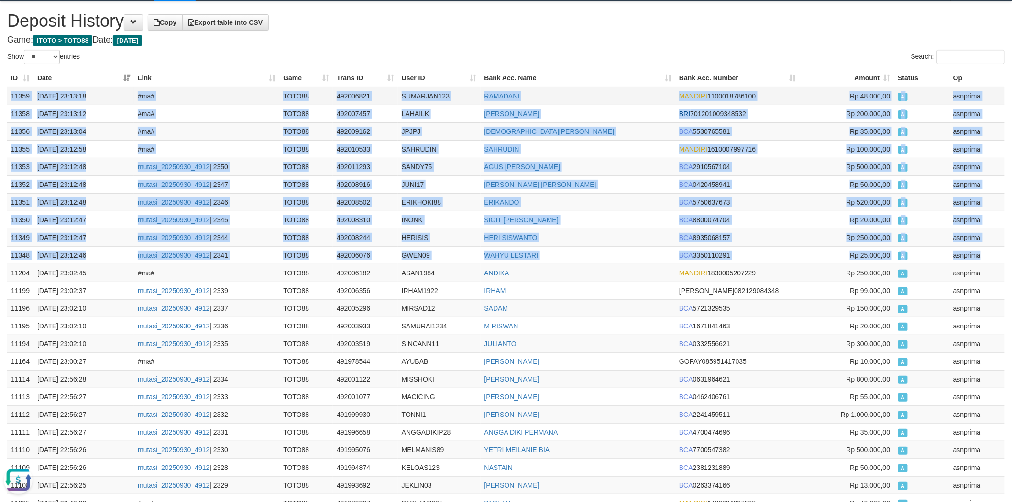
click at [431, 93] on td "SUMARJAN123" at bounding box center [439, 96] width 83 height 18
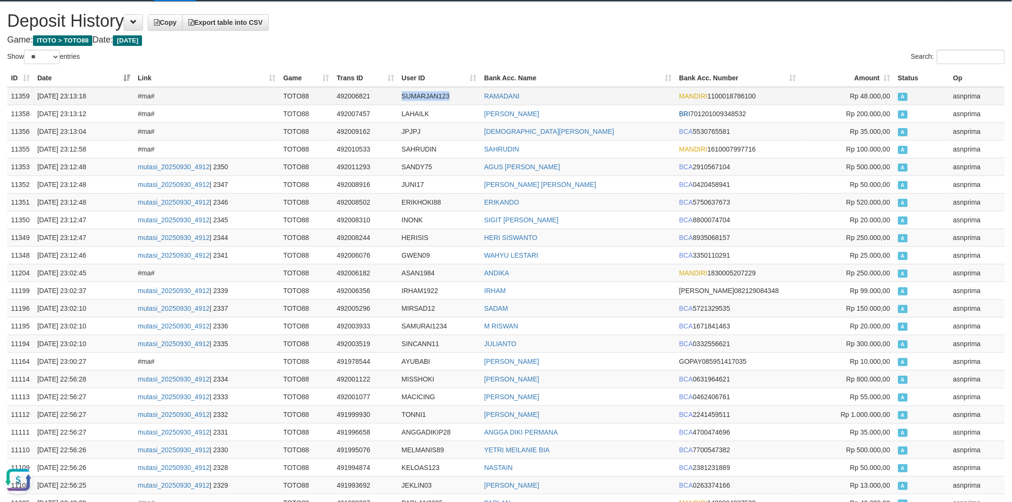
click at [431, 93] on td "SUMARJAN123" at bounding box center [439, 96] width 83 height 18
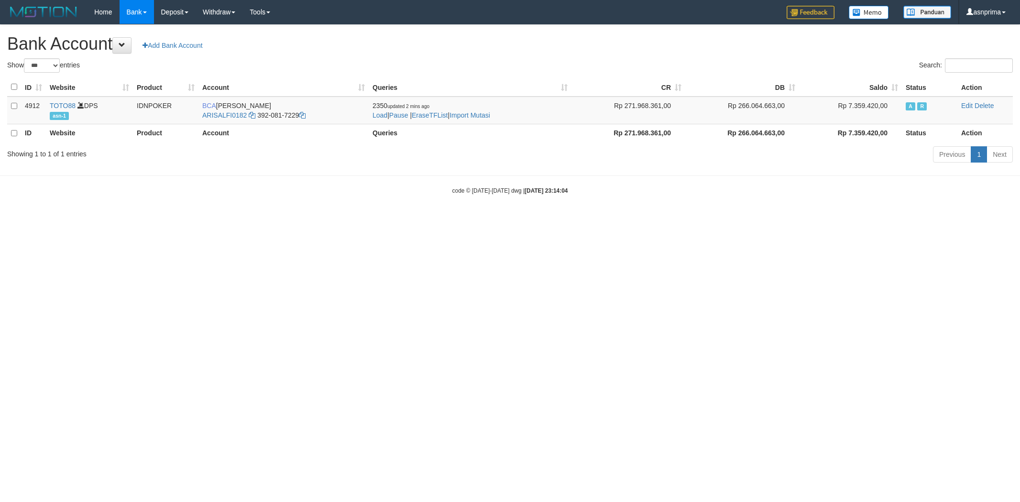
select select "***"
click at [202, 219] on html "Toggle navigation Home Bank Account List Load By Website Group [ITOTO] TOTO88 B…" at bounding box center [510, 109] width 1020 height 219
select select "***"
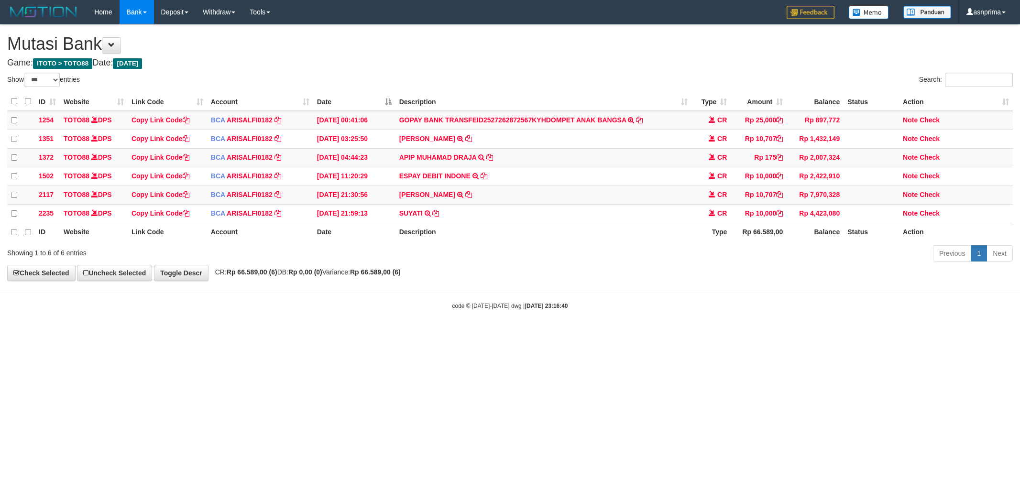
select select "***"
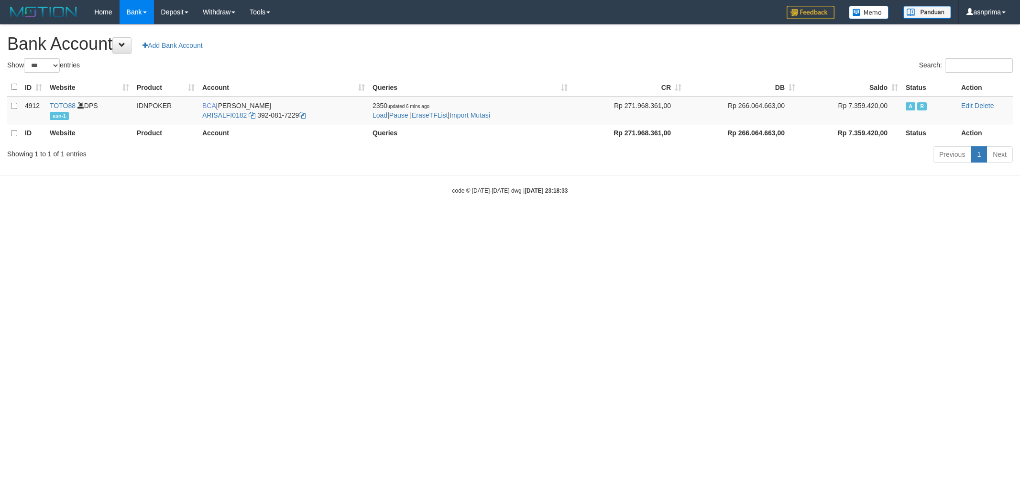
select select "***"
click at [478, 118] on link "Import Mutasi" at bounding box center [470, 115] width 41 height 8
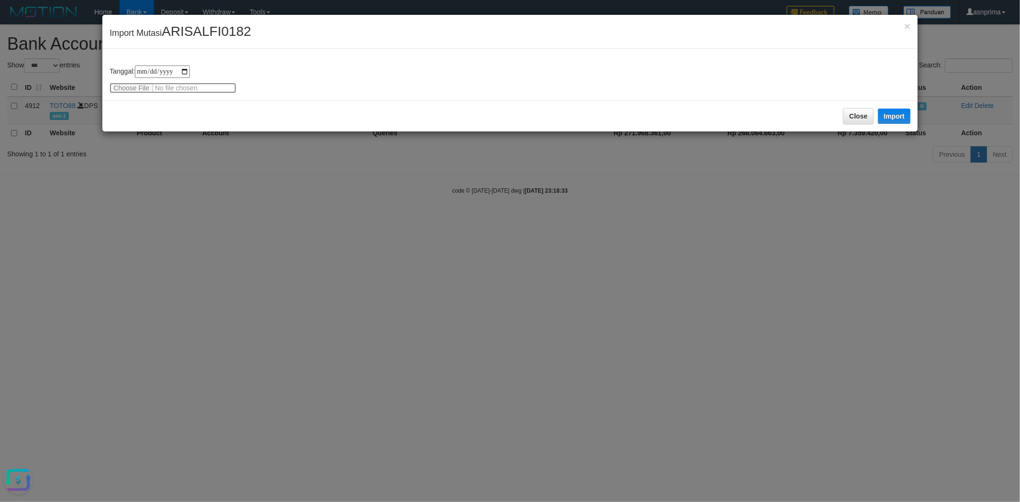
click at [184, 88] on input "file" at bounding box center [173, 88] width 127 height 11
type input "**********"
click at [195, 107] on div "Close Import" at bounding box center [509, 115] width 815 height 31
click at [897, 113] on button "Import" at bounding box center [894, 116] width 33 height 15
click at [701, 132] on div "Close Import" at bounding box center [509, 115] width 815 height 31
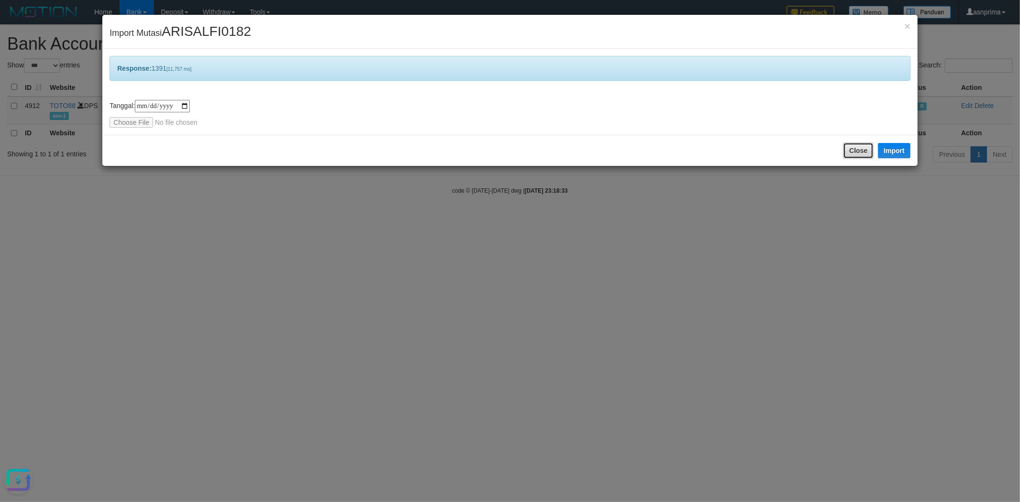
click at [850, 147] on button "Close" at bounding box center [858, 151] width 31 height 16
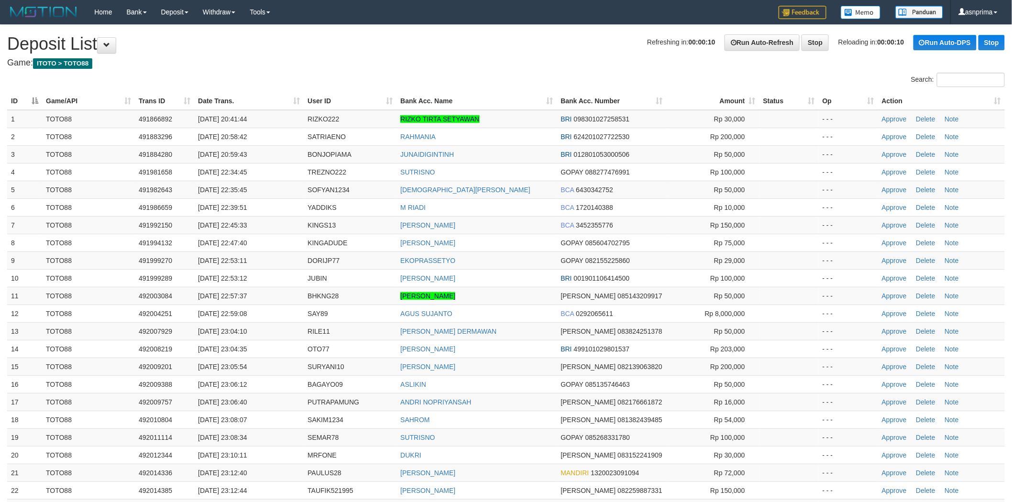
click at [987, 101] on th "Action" at bounding box center [941, 101] width 127 height 18
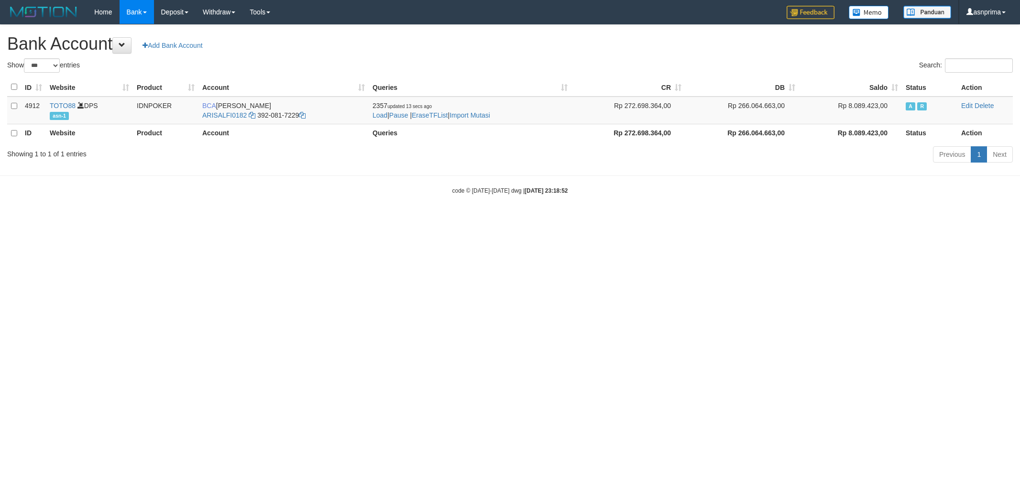
select select "***"
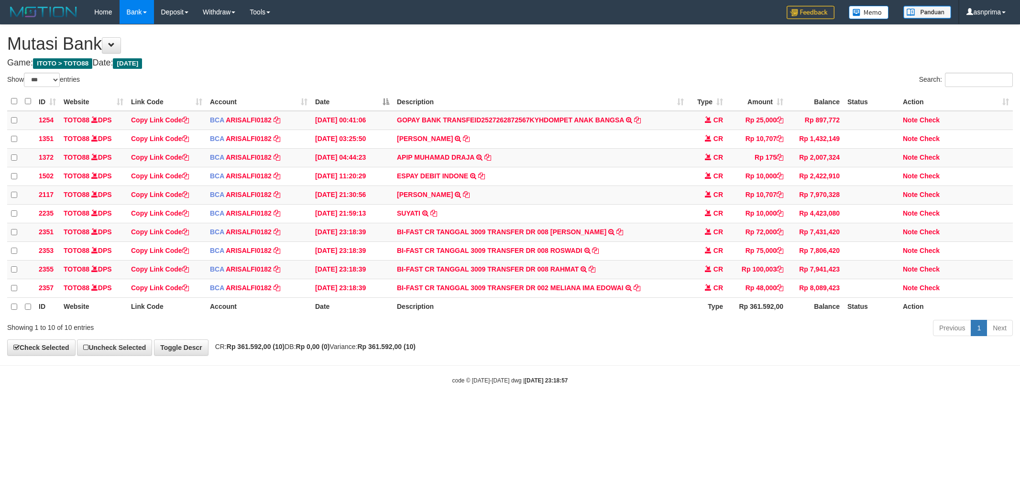
select select "***"
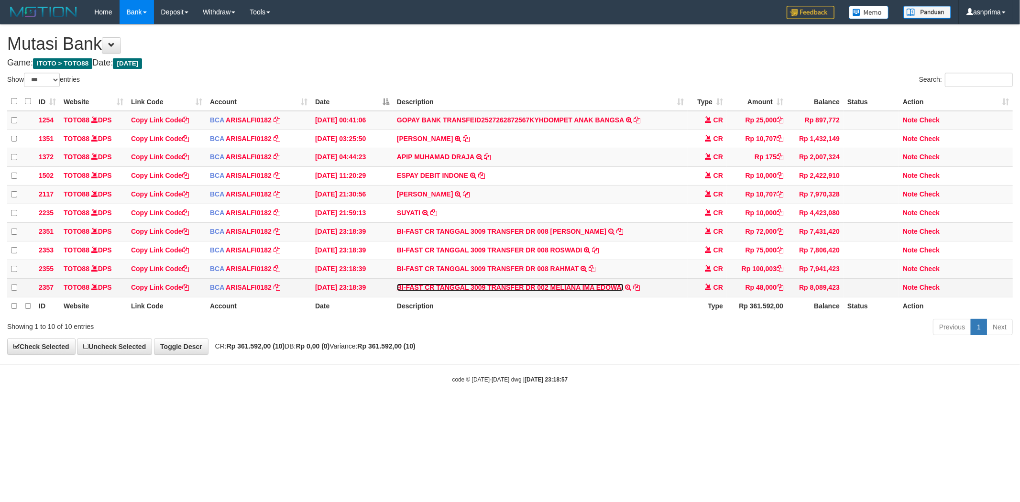
click at [567, 291] on link "BI-FAST CR TANGGAL 3009 TRANSFER DR 002 MELIANA IMA EDOWAI" at bounding box center [510, 288] width 227 height 8
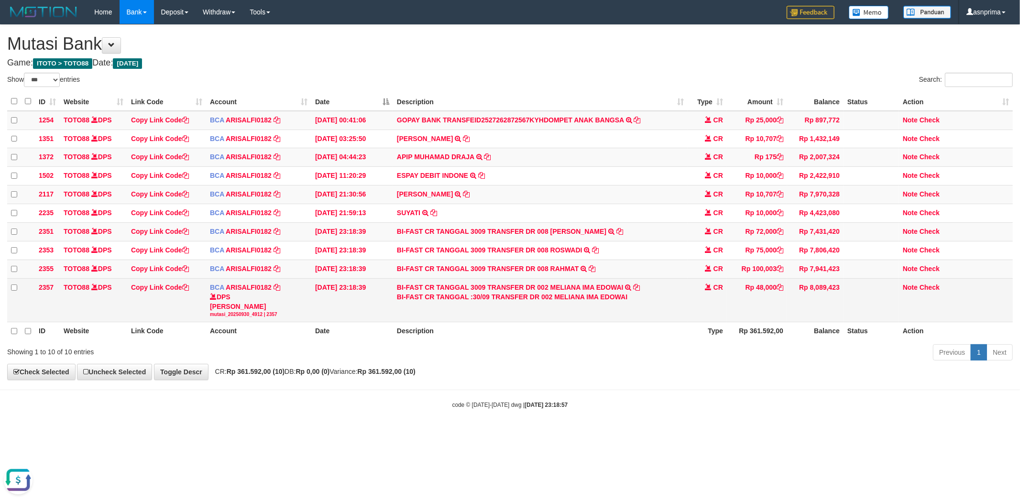
click at [571, 302] on div "BI-FAST CR TANGGAL :30/09 TRANSFER DR 002 MELIANA IMA EDOWAI" at bounding box center [540, 297] width 287 height 10
drag, startPoint x: 571, startPoint y: 308, endPoint x: 617, endPoint y: 308, distance: 45.9
click at [617, 302] on div "BI-FAST CR TANGGAL :30/09 TRANSFER DR 002 MELIANA IMA EDOWAI" at bounding box center [540, 297] width 287 height 10
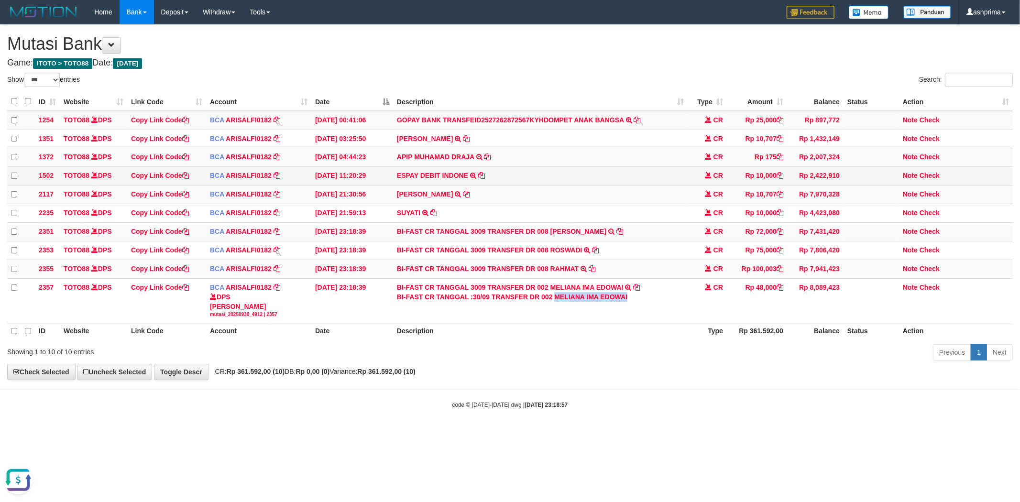
copy div "MELIANA IMA EDOWAI"
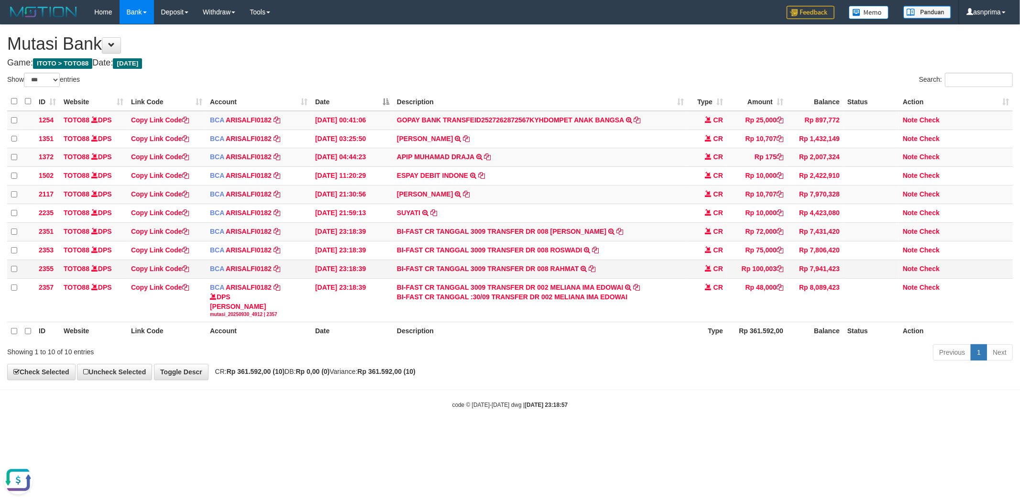
click at [560, 278] on td "BI-FAST CR TANGGAL 3009 TRANSFER DR 008 RAHMAT BI-FAST CR TANGGAL :30/09 TRANSF…" at bounding box center [540, 269] width 295 height 19
click at [570, 273] on link "BI-FAST CR TANGGAL 3009 TRANSFER DR 008 RAHMAT" at bounding box center [488, 269] width 182 height 8
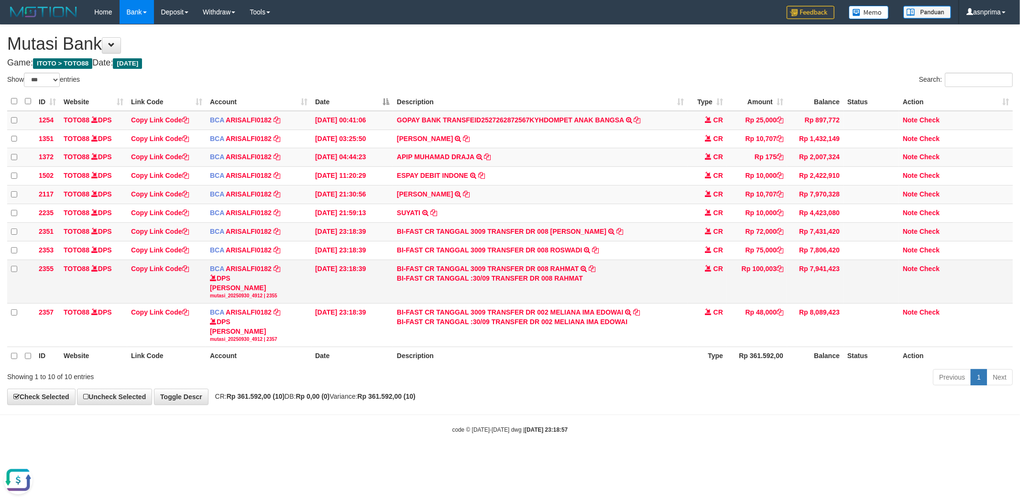
click at [568, 283] on div "BI-FAST CR TANGGAL :30/09 TRANSFER DR 008 RAHMAT" at bounding box center [540, 279] width 287 height 10
copy div "RAHMAT"
click at [926, 273] on link "Check" at bounding box center [930, 269] width 20 height 8
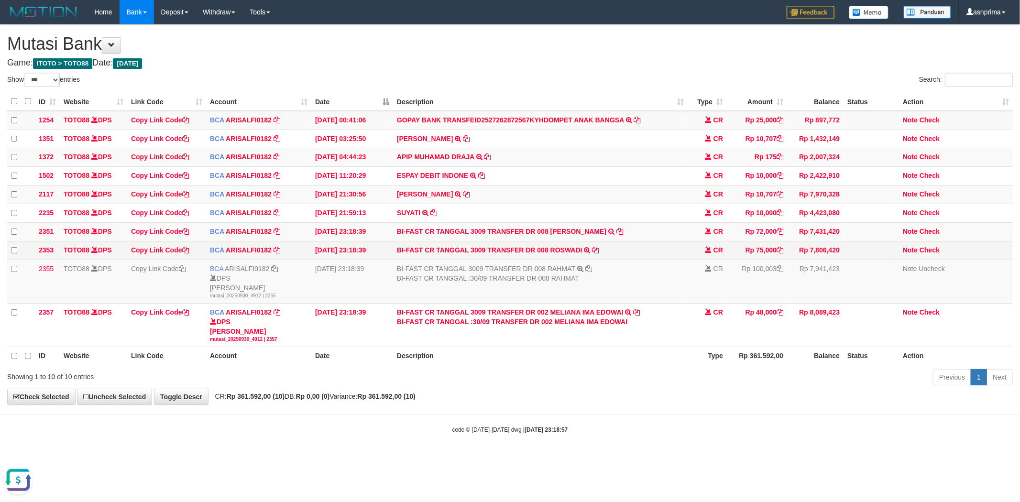
click at [573, 250] on td "BI-FAST CR TANGGAL 3009 TRANSFER DR 008 ROSWADI BI-FAST CR TANGGAL :30/09 TRANS…" at bounding box center [540, 250] width 295 height 19
drag, startPoint x: 571, startPoint y: 252, endPoint x: 570, endPoint y: 257, distance: 5.8
click at [571, 253] on link "BI-FAST CR TANGGAL 3009 TRANSFER DR 008 ROSWADI" at bounding box center [490, 250] width 186 height 8
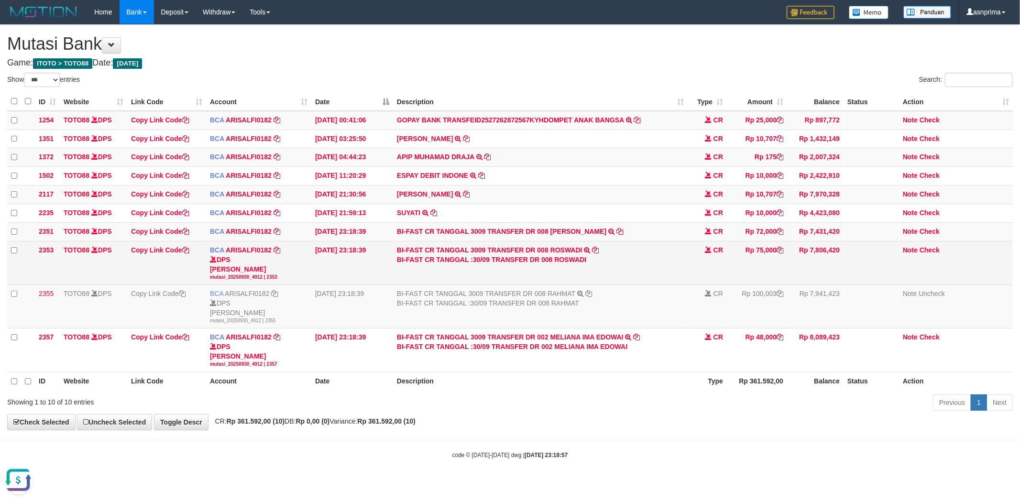
click at [567, 265] on div "BI-FAST CR TANGGAL :30/09 TRANSFER DR 008 ROSWADI" at bounding box center [540, 260] width 287 height 10
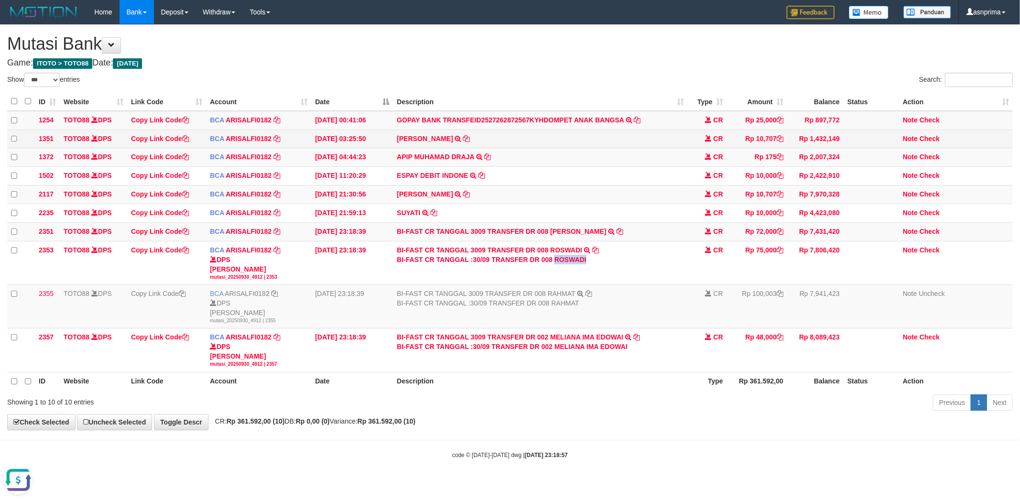
copy div "ROSWADI"
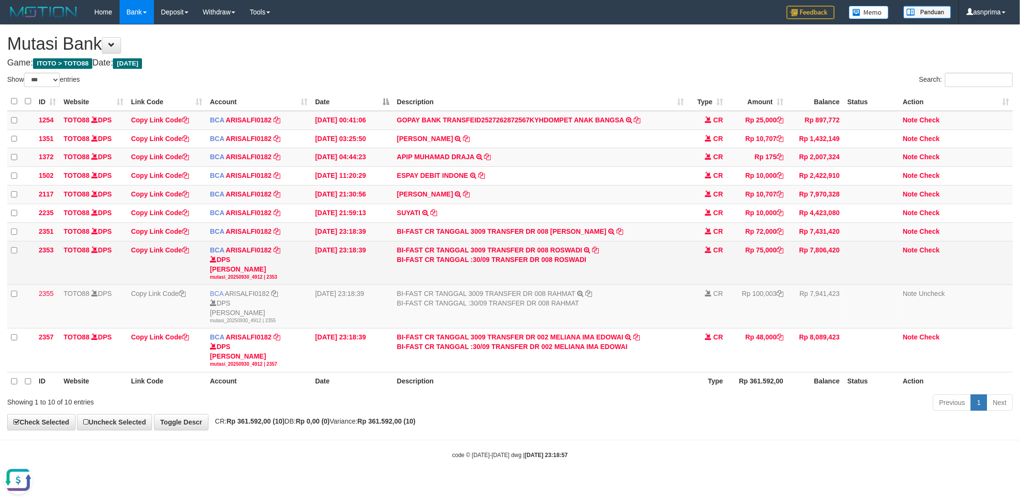
click at [929, 260] on td "Note Check" at bounding box center [956, 263] width 114 height 44
drag, startPoint x: 925, startPoint y: 255, endPoint x: 693, endPoint y: 253, distance: 232.5
click at [925, 254] on link "Check" at bounding box center [930, 250] width 20 height 8
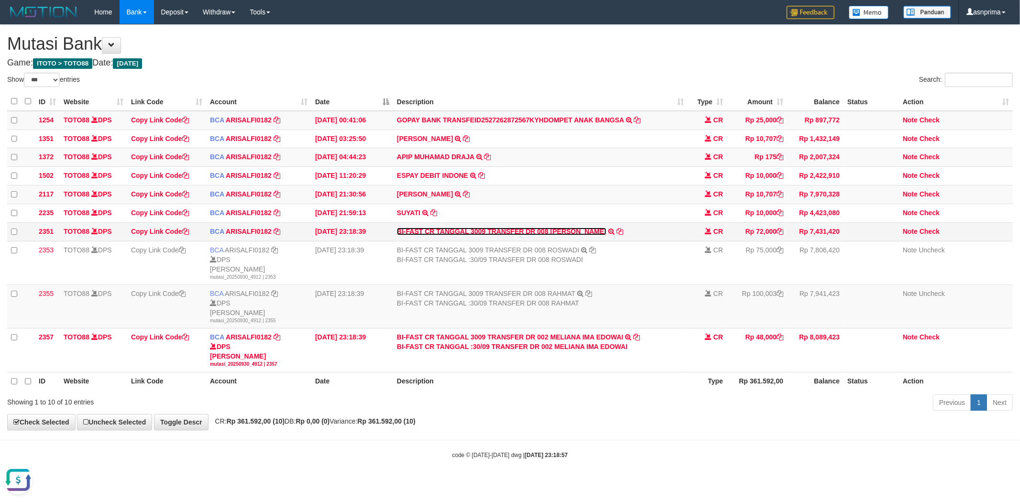
click at [556, 235] on link "BI-FAST CR TANGGAL 3009 TRANSFER DR 008 RUDI YANTO" at bounding box center [502, 232] width 210 height 8
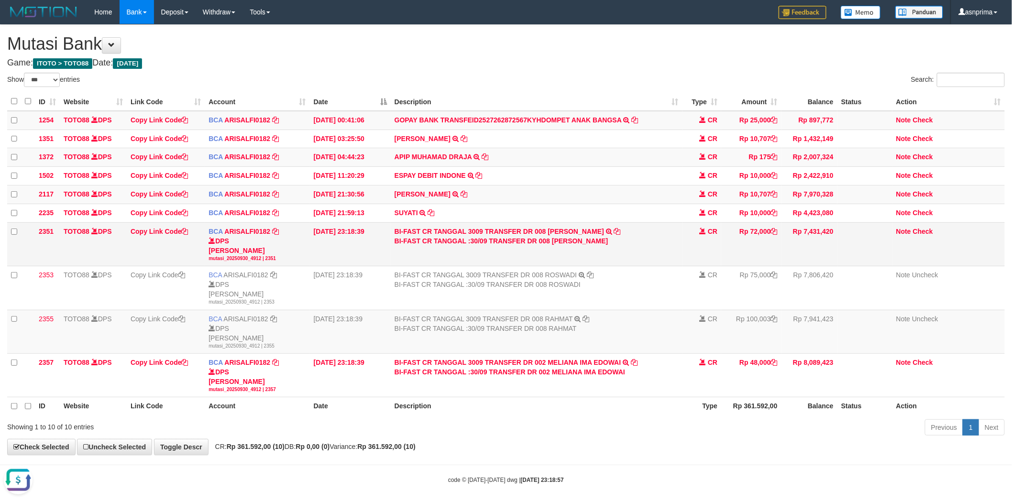
click at [558, 244] on div "BI-FAST CR TANGGAL :30/09 TRANSFER DR 008 RUDI YANTO" at bounding box center [537, 241] width 284 height 10
drag, startPoint x: 558, startPoint y: 244, endPoint x: 582, endPoint y: 244, distance: 23.4
click at [582, 244] on div "BI-FAST CR TANGGAL :30/09 TRANSFER DR 008 RUDI YANTO" at bounding box center [537, 241] width 284 height 10
copy div "RUDI YANTO"
click at [920, 235] on link "Check" at bounding box center [923, 232] width 20 height 8
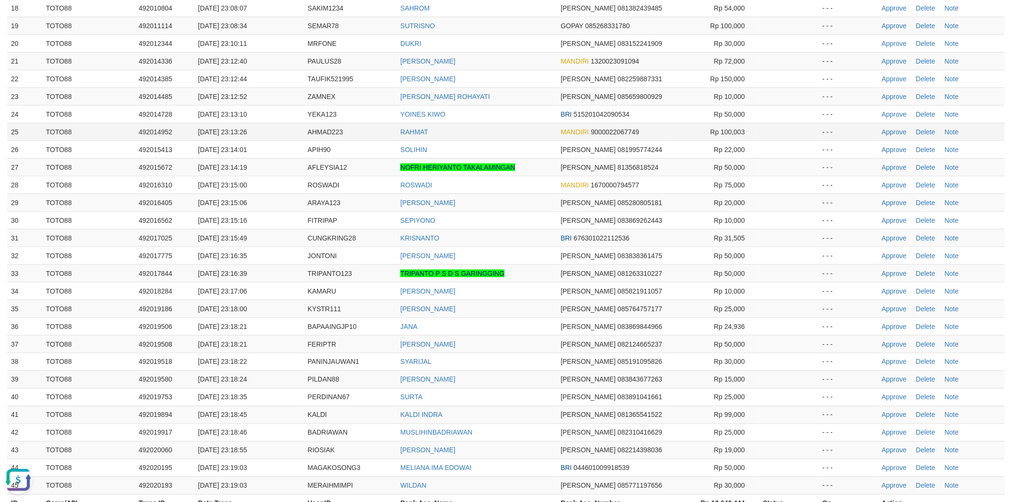
scroll to position [352, 0]
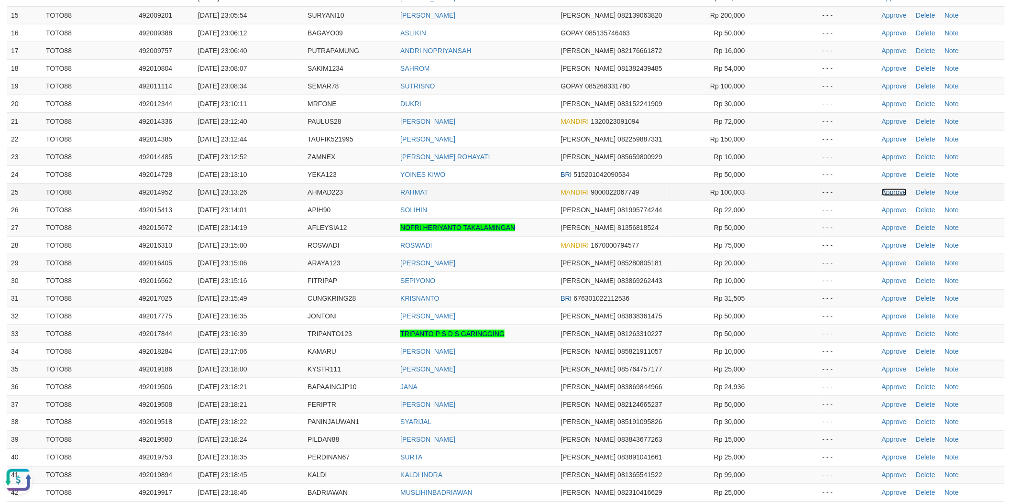
click at [887, 193] on link "Approve" at bounding box center [894, 192] width 25 height 8
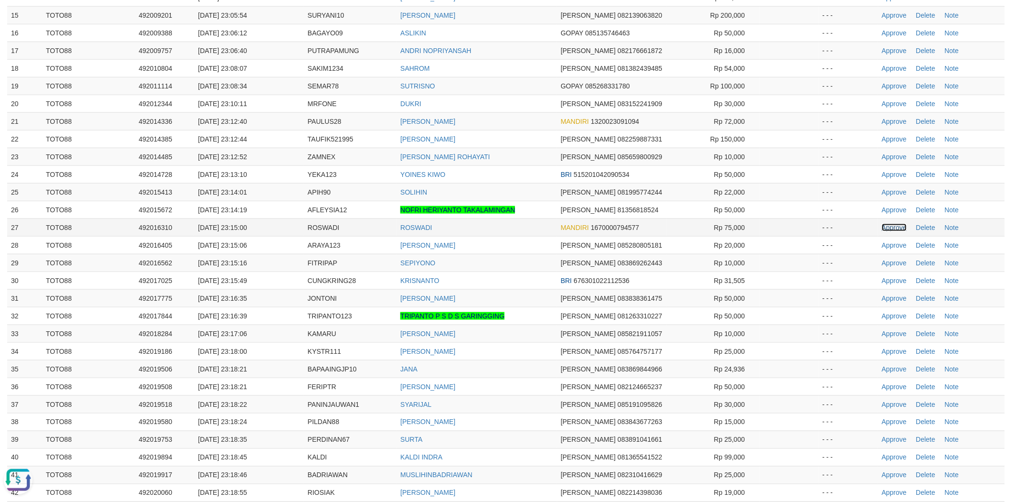
click at [884, 227] on link "Approve" at bounding box center [894, 228] width 25 height 8
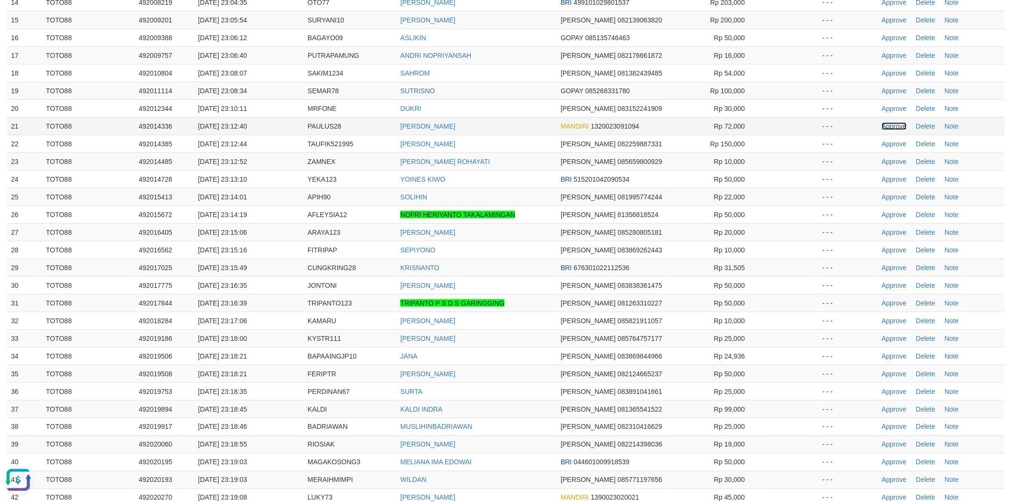
click at [888, 123] on link "Approve" at bounding box center [894, 126] width 25 height 8
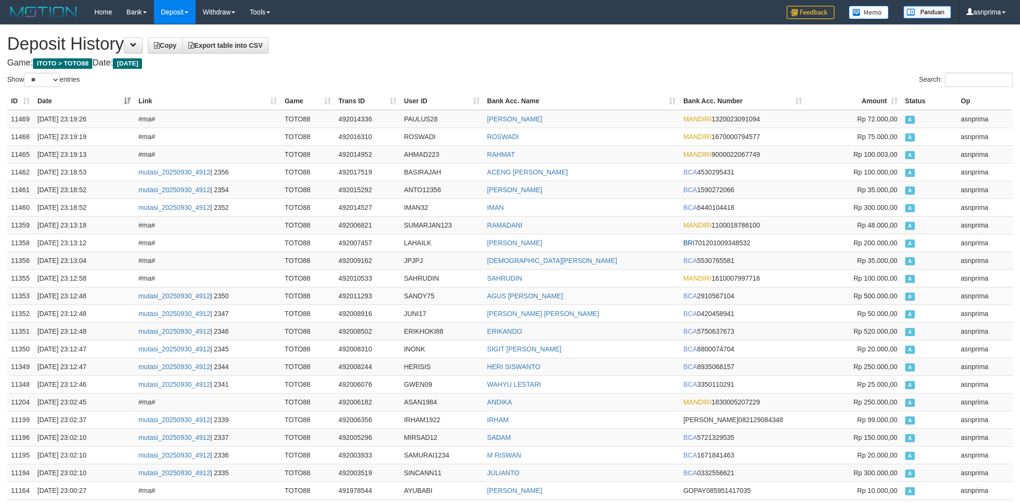
select select "**"
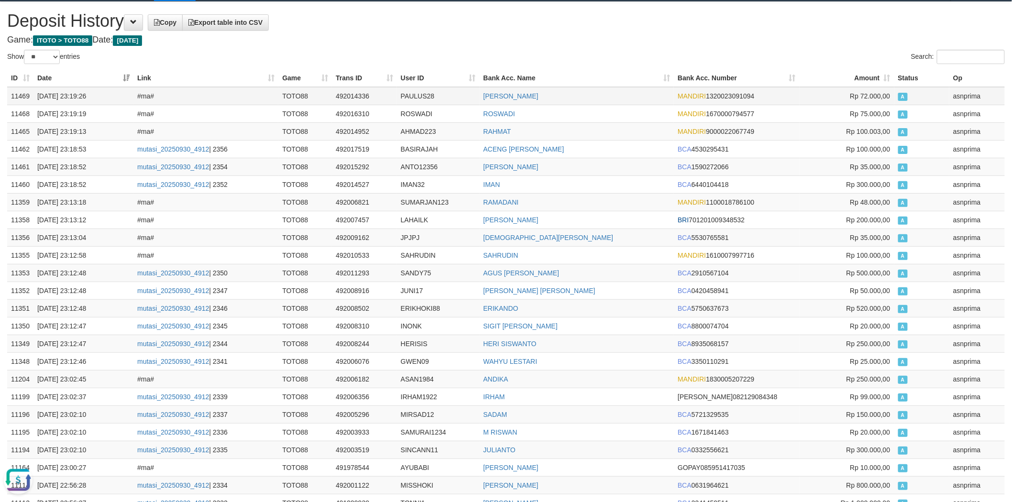
click at [20, 91] on td "11469" at bounding box center [20, 96] width 26 height 18
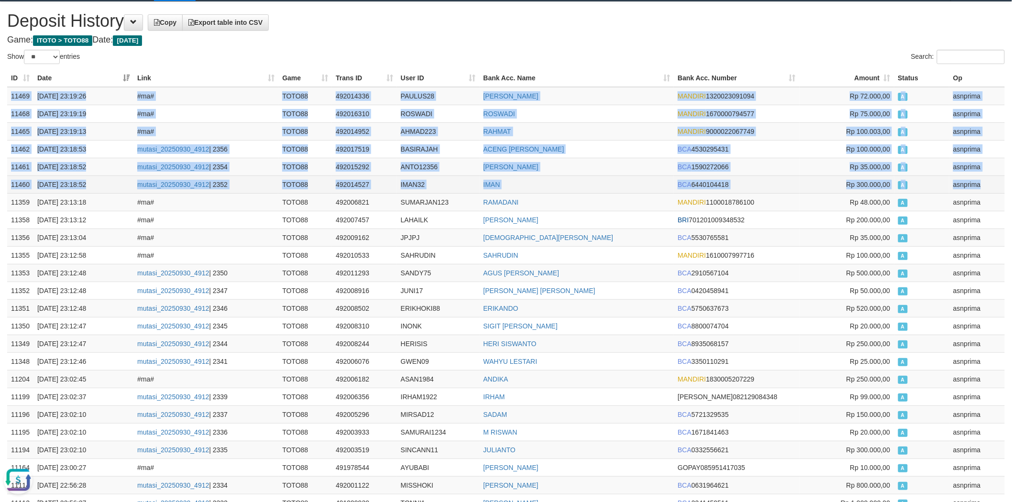
drag, startPoint x: 991, startPoint y: 180, endPoint x: 982, endPoint y: 180, distance: 9.1
click at [985, 180] on td "asnprima" at bounding box center [977, 185] width 55 height 18
copy tbody "11469 30/09/2025 23:19:26 #ma# TOTO88 492014336 PAULUS28 RUDI YANTO MANDIRI 132…"
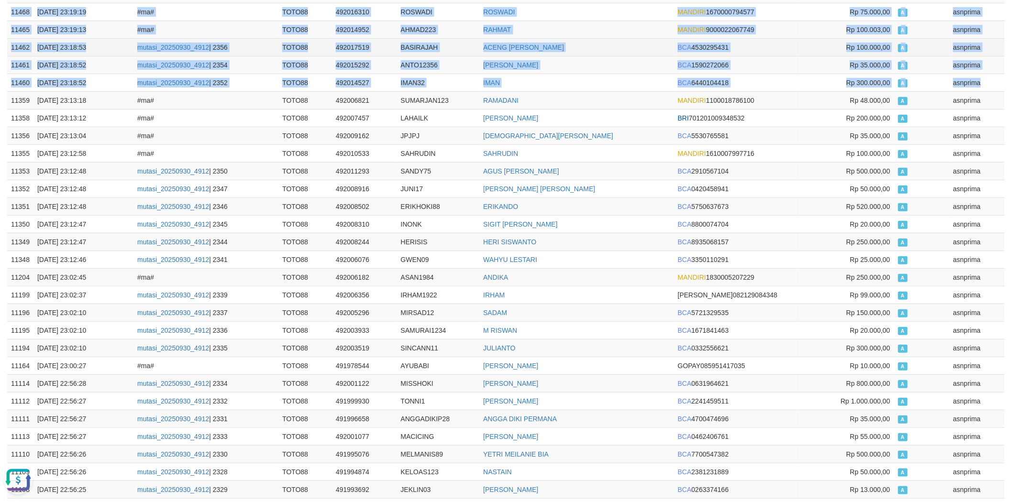
scroll to position [23, 0]
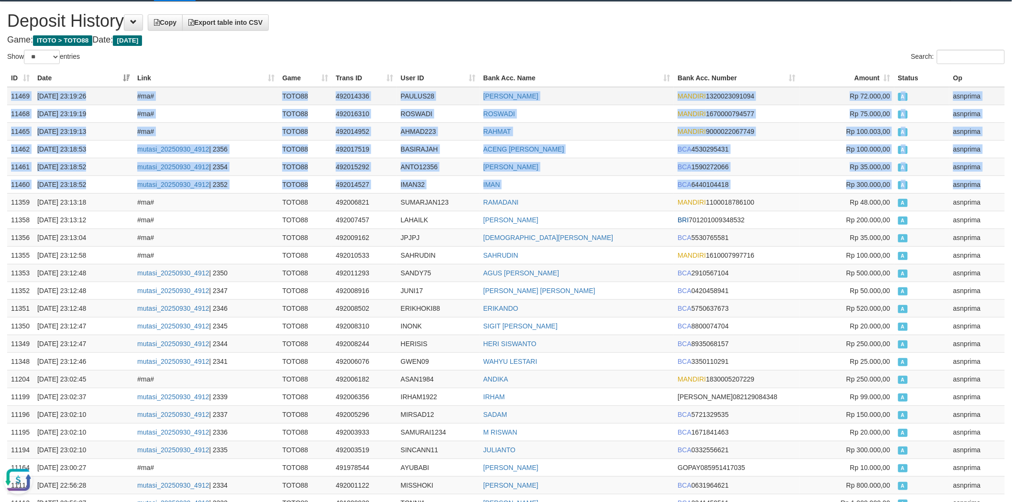
click at [418, 94] on td "PAULUS28" at bounding box center [438, 96] width 83 height 18
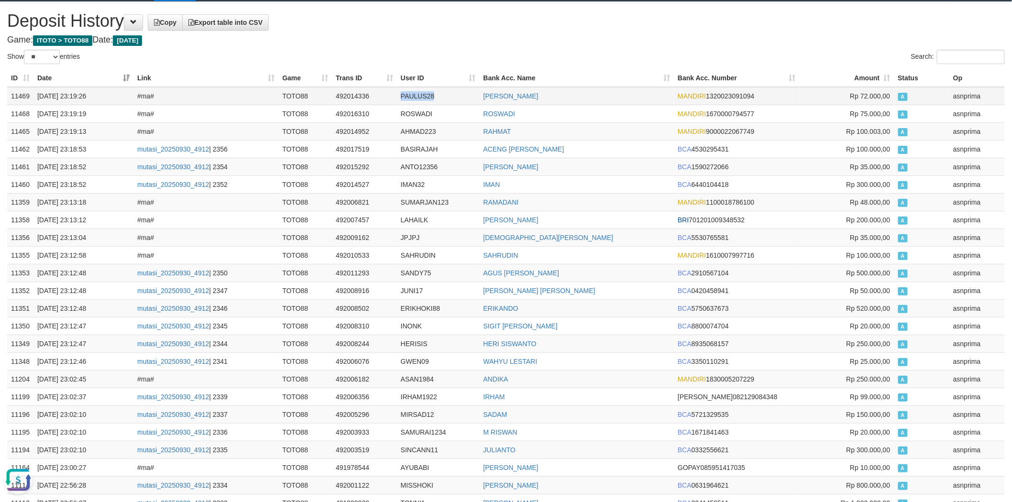
click at [418, 94] on td "PAULUS28" at bounding box center [438, 96] width 83 height 18
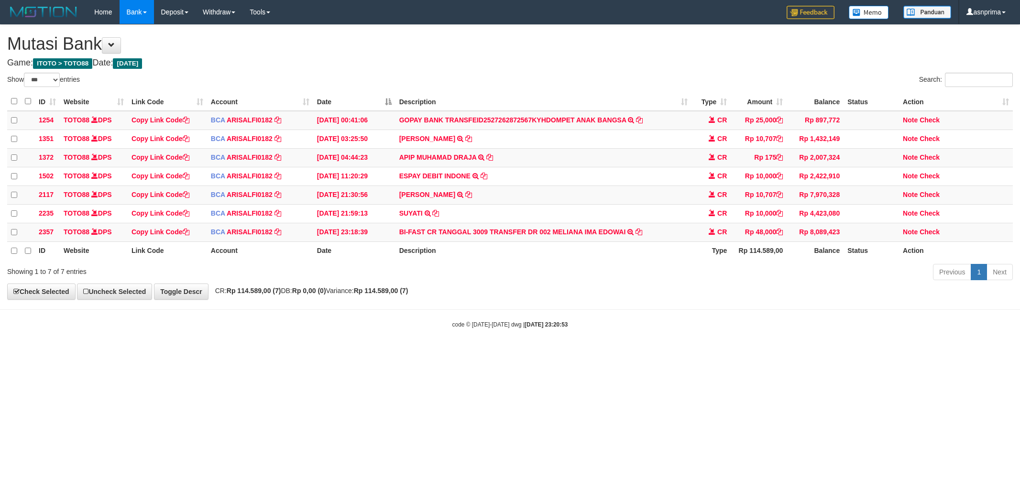
select select "***"
drag, startPoint x: 639, startPoint y: 236, endPoint x: 609, endPoint y: 245, distance: 31.5
click at [639, 235] on icon at bounding box center [639, 231] width 7 height 7
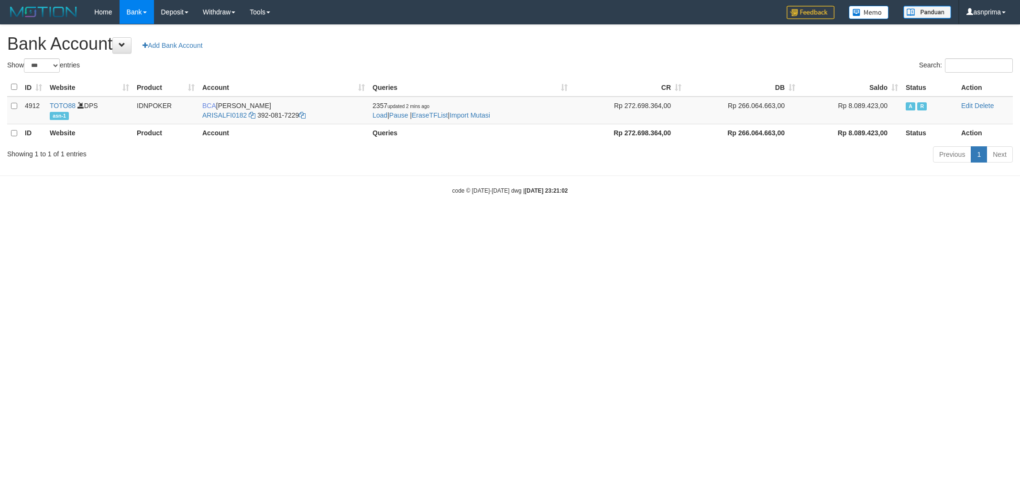
select select "***"
click at [473, 113] on link "Import Mutasi" at bounding box center [470, 115] width 41 height 8
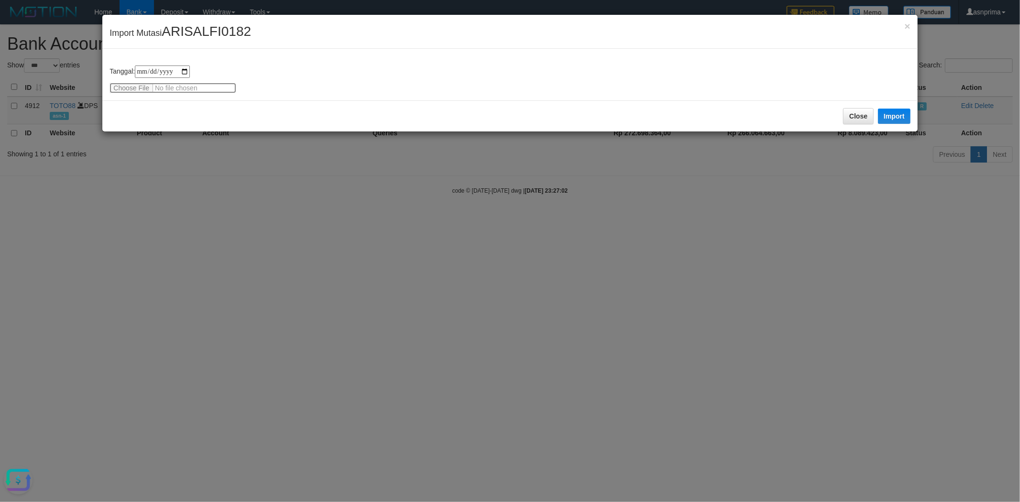
click at [156, 87] on input "file" at bounding box center [173, 88] width 127 height 11
type input "**********"
click at [192, 121] on div "Close Import" at bounding box center [509, 115] width 815 height 31
click at [898, 116] on button "Import" at bounding box center [894, 116] width 33 height 15
click at [863, 124] on button "Close" at bounding box center [858, 116] width 31 height 16
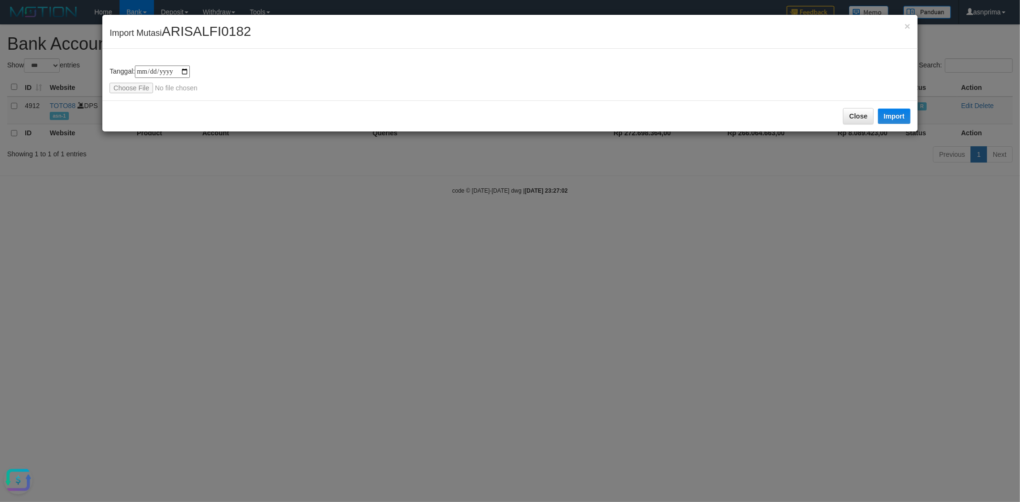
click at [576, 132] on div "Close Import" at bounding box center [509, 115] width 815 height 31
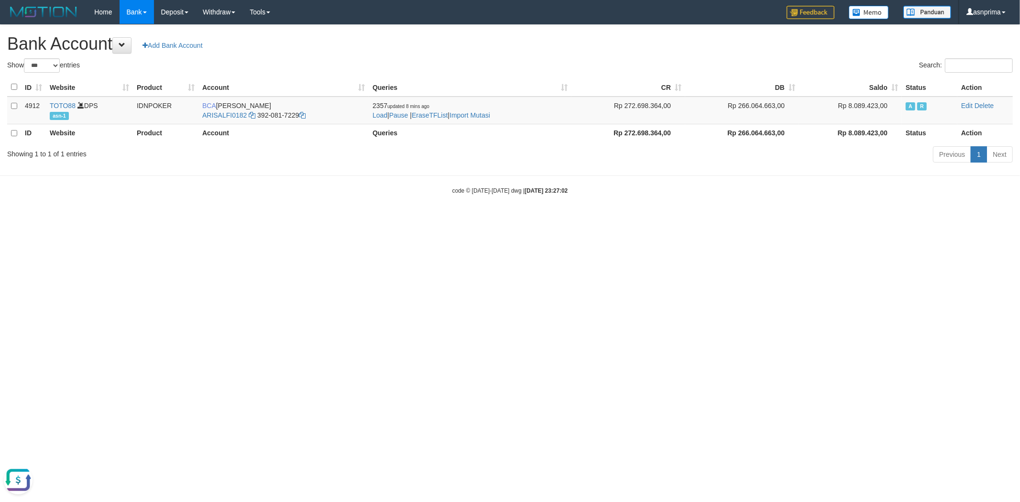
click at [739, 179] on body "Toggle navigation Home Bank Account List Load By Website Group [ITOTO] TOTO88 B…" at bounding box center [510, 109] width 1020 height 219
select select "***"
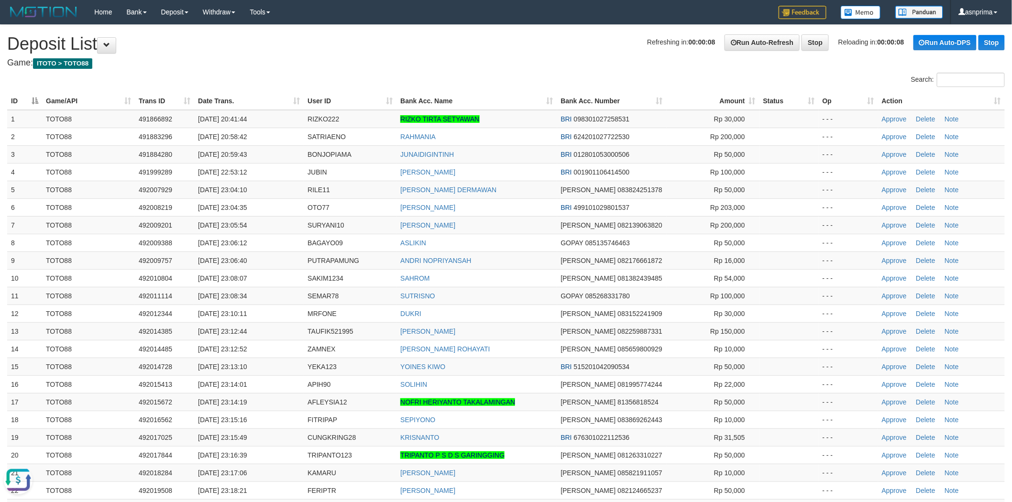
click at [987, 100] on th "Action" at bounding box center [941, 101] width 127 height 18
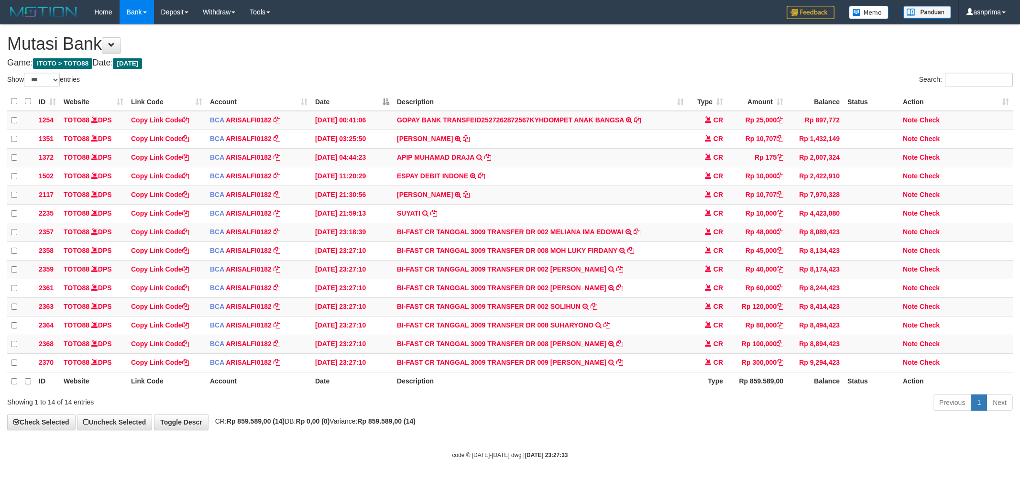
select select "***"
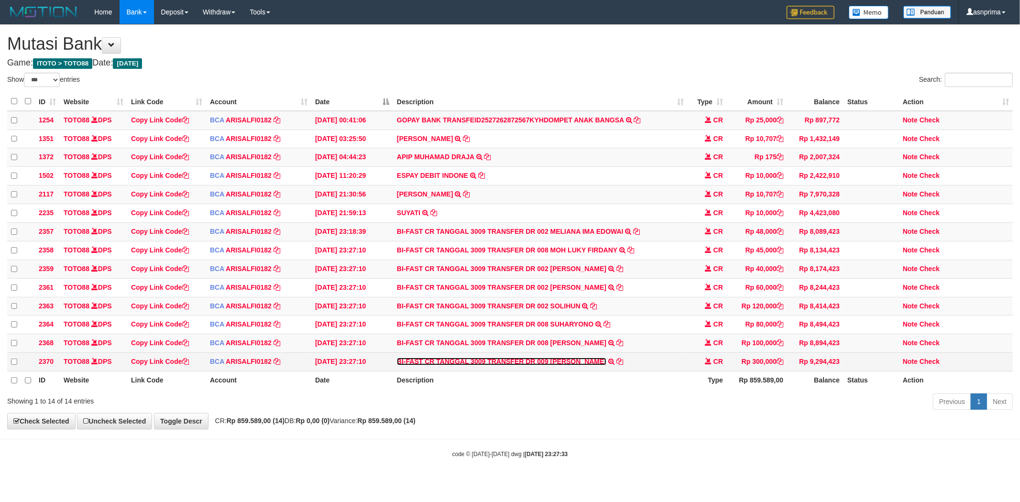
click at [559, 365] on link "BI-FAST CR TANGGAL 3009 TRANSFER DR 009 MULYADI" at bounding box center [502, 362] width 210 height 8
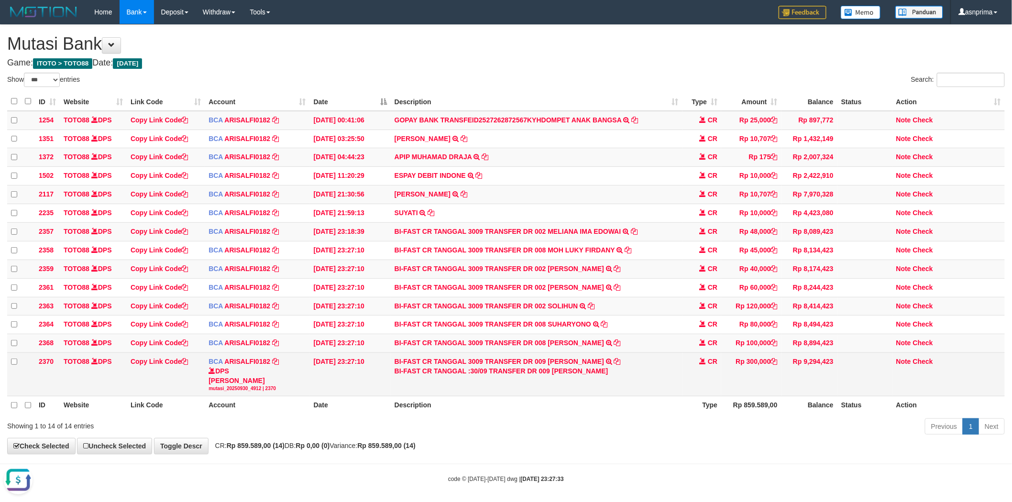
click at [561, 376] on div "BI-FAST CR TANGGAL :30/09 TRANSFER DR 009 MULYADI" at bounding box center [537, 371] width 284 height 10
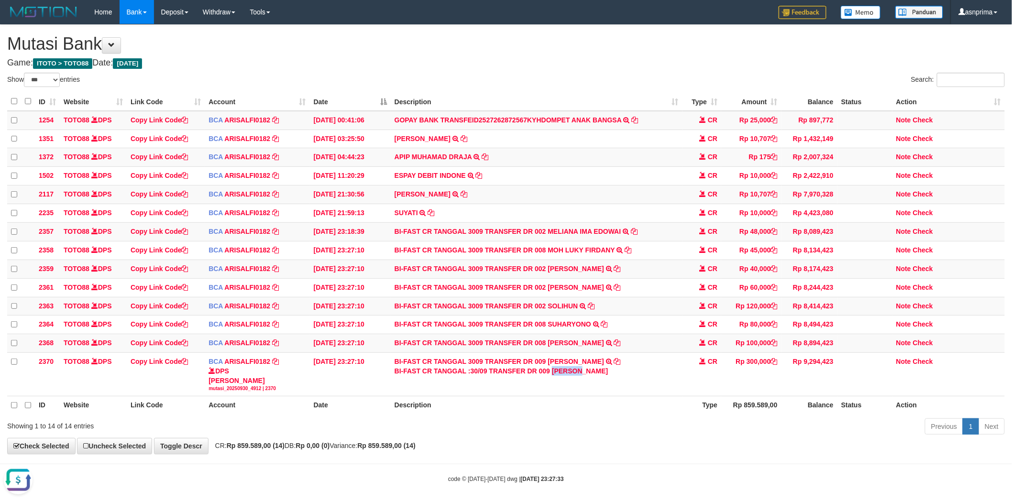
copy div "MULYADI"
drag, startPoint x: 921, startPoint y: 376, endPoint x: 893, endPoint y: 359, distance: 32.6
click at [921, 365] on link "Check" at bounding box center [923, 362] width 20 height 8
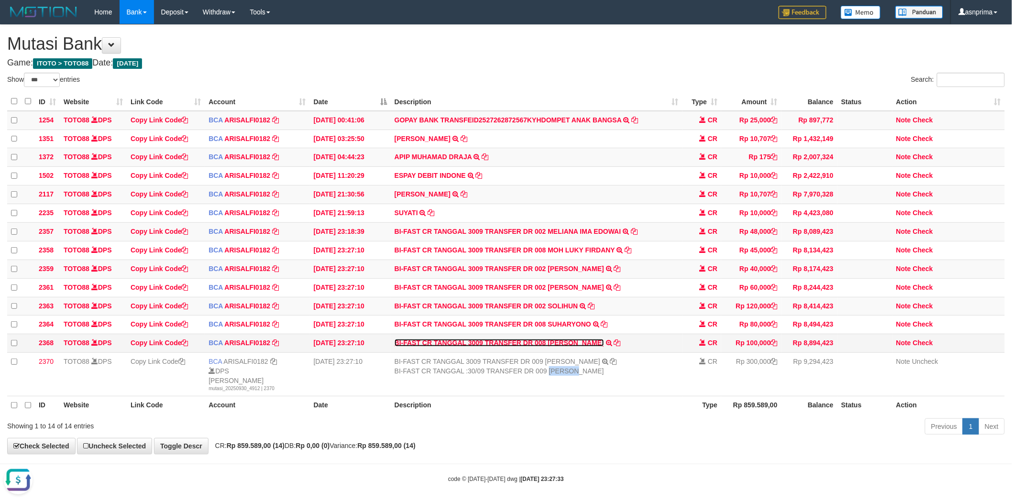
click at [571, 347] on link "BI-FAST CR TANGGAL 3009 TRANSFER DR 008 DJUMIATI PATTILOUW" at bounding box center [500, 343] width 210 height 8
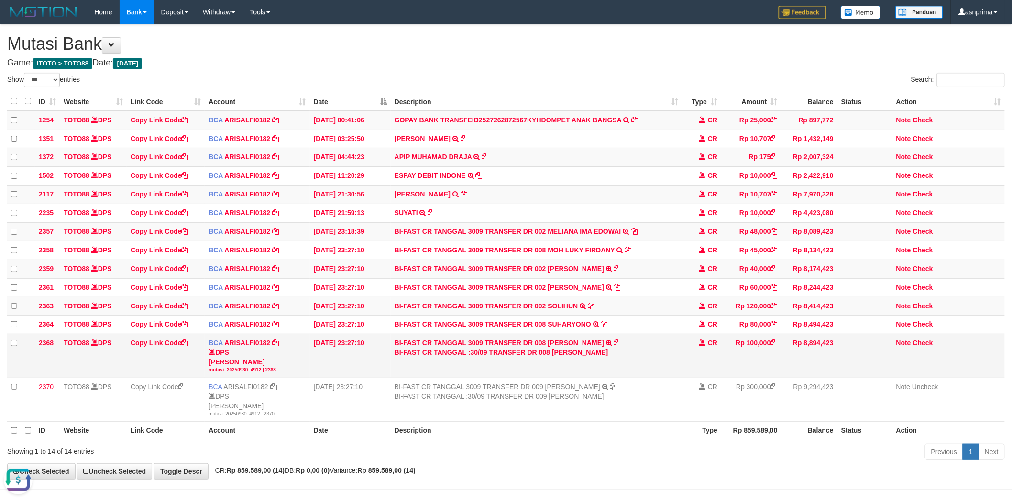
click at [572, 357] on div "BI-FAST CR TANGGAL :30/09 TRANSFER DR 008 DJUMIATI PATTILOUW" at bounding box center [537, 353] width 284 height 10
drag, startPoint x: 572, startPoint y: 365, endPoint x: 603, endPoint y: 362, distance: 31.7
click at [603, 357] on div "BI-FAST CR TANGGAL :30/09 TRANSFER DR 008 DJUMIATI PATTILOUW" at bounding box center [537, 353] width 284 height 10
copy div "DJUMIATI PATTILOUW"
click at [934, 354] on td "Note Check" at bounding box center [949, 356] width 112 height 44
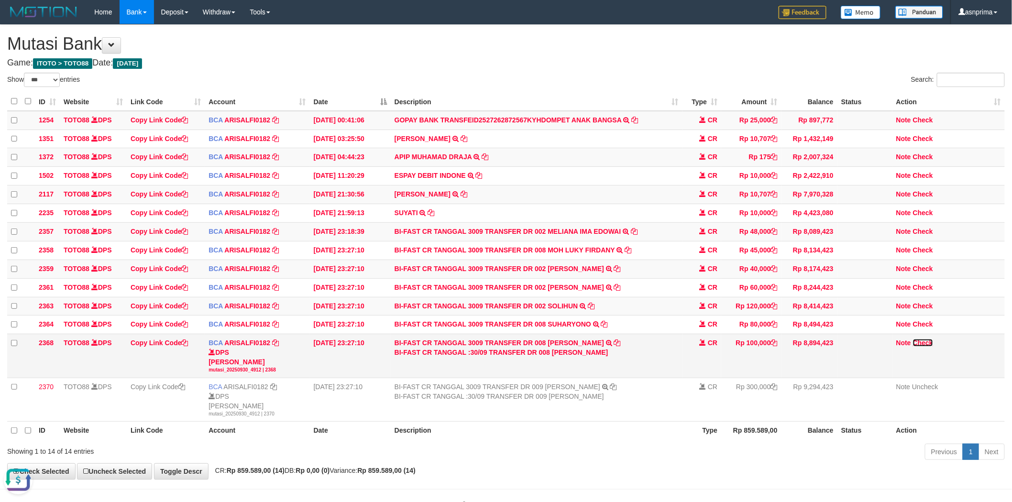
click at [931, 347] on link "Check" at bounding box center [923, 343] width 20 height 8
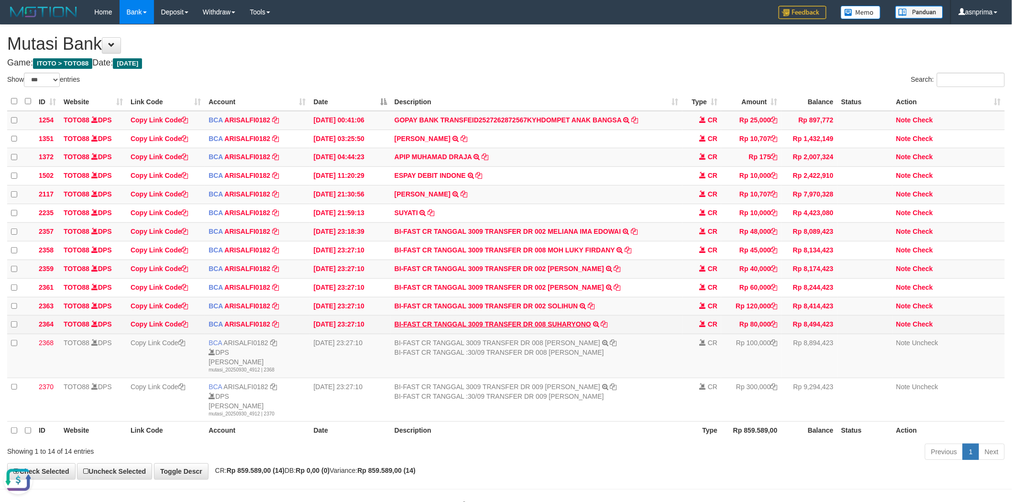
click at [570, 334] on td "BI-FAST CR TANGGAL 3009 TRANSFER DR 008 SUHARYONO BI-FAST CR TANGGAL :30/09 TRA…" at bounding box center [537, 325] width 292 height 19
click at [567, 328] on link "BI-FAST CR TANGGAL 3009 TRANSFER DR 008 SUHARYONO" at bounding box center [493, 325] width 197 height 8
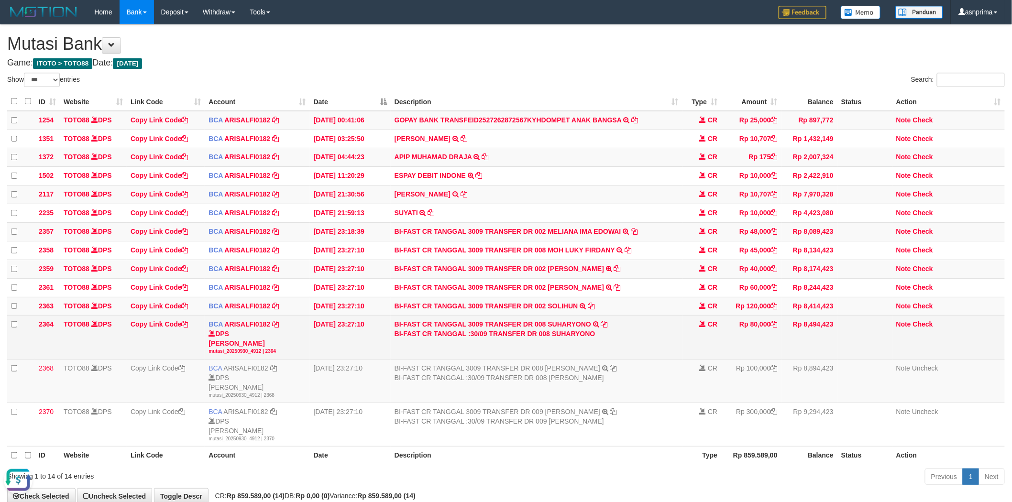
click at [571, 339] on div "BI-FAST CR TANGGAL :30/09 TRANSFER DR 008 SUHARYONO" at bounding box center [537, 334] width 284 height 10
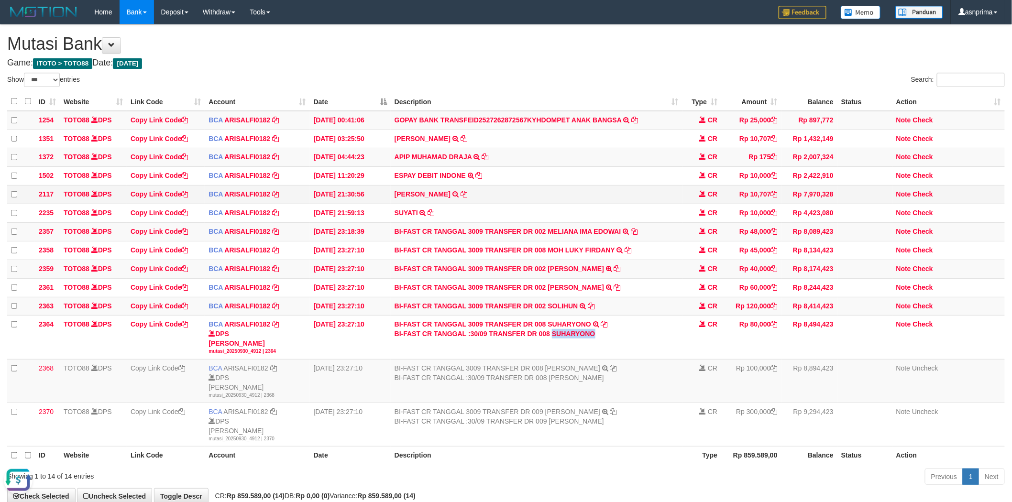
copy div "SUHARYONO"
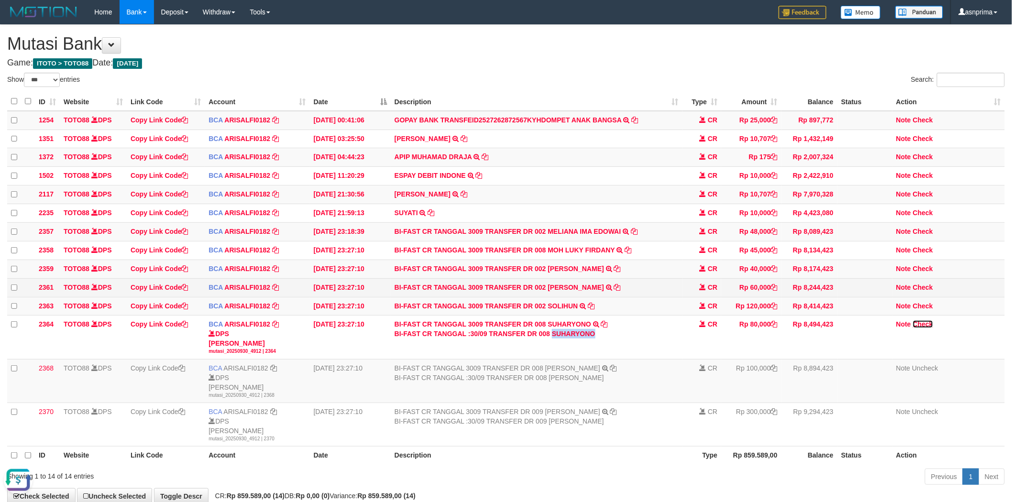
drag, startPoint x: 920, startPoint y: 333, endPoint x: 825, endPoint y: 292, distance: 103.5
click at [920, 328] on link "Check" at bounding box center [923, 325] width 20 height 8
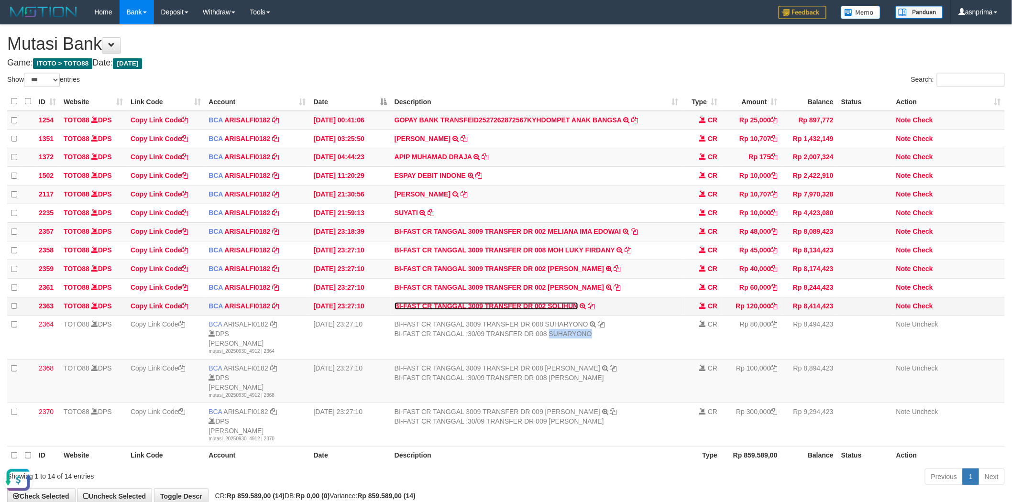
click at [565, 310] on link "BI-FAST CR TANGGAL 3009 TRANSFER DR 002 SOLIHUN" at bounding box center [487, 306] width 184 height 8
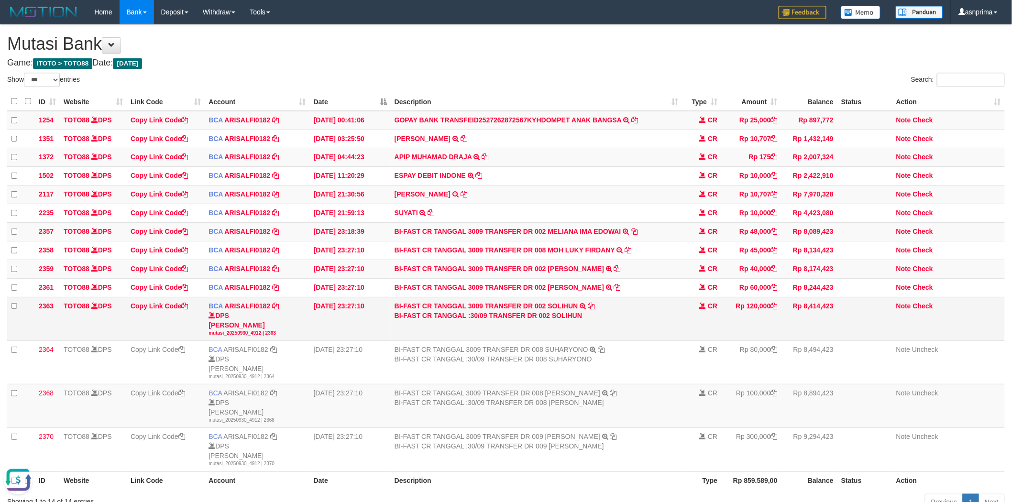
click at [562, 321] on div "BI-FAST CR TANGGAL :30/09 TRANSFER DR 002 SOLIHUN" at bounding box center [537, 316] width 284 height 10
click at [561, 321] on div "BI-FAST CR TANGGAL :30/09 TRANSFER DR 002 SOLIHUN" at bounding box center [537, 316] width 284 height 10
copy div "SOLIHUN"
click at [925, 310] on link "Check" at bounding box center [923, 306] width 20 height 8
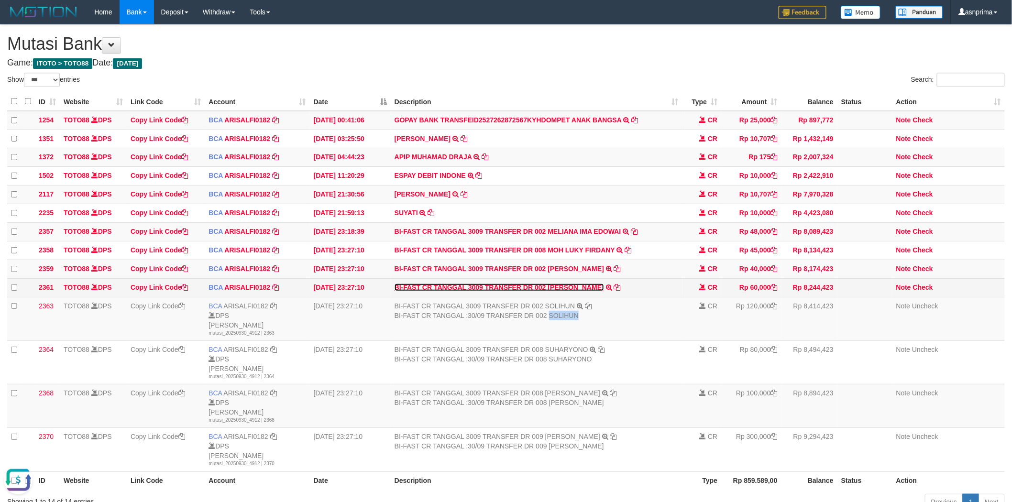
click at [564, 291] on link "BI-FAST CR TANGGAL 3009 TRANSFER DR 002 SANDY REZA" at bounding box center [500, 288] width 210 height 8
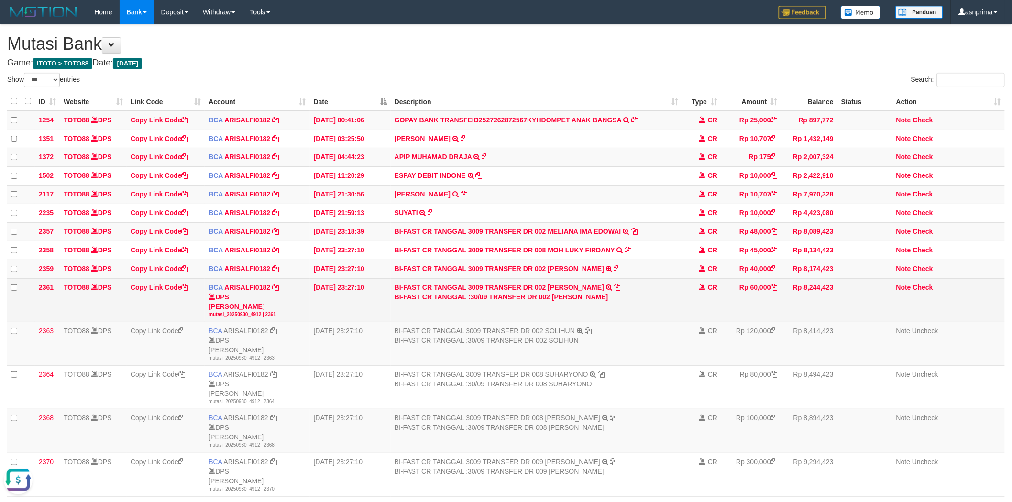
click at [562, 302] on div "BI-FAST CR TANGGAL :30/09 TRANSFER DR 002 SANDY REZA" at bounding box center [537, 297] width 284 height 10
drag, startPoint x: 562, startPoint y: 304, endPoint x: 577, endPoint y: 304, distance: 14.8
click at [577, 302] on div "BI-FAST CR TANGGAL :30/09 TRANSFER DR 002 SANDY REZA" at bounding box center [537, 297] width 284 height 10
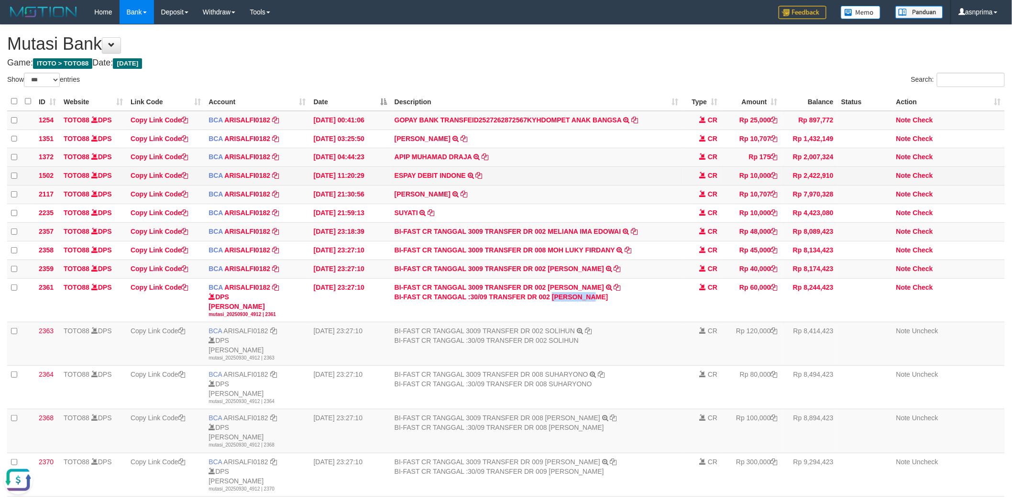
copy div "SANDY REZA"
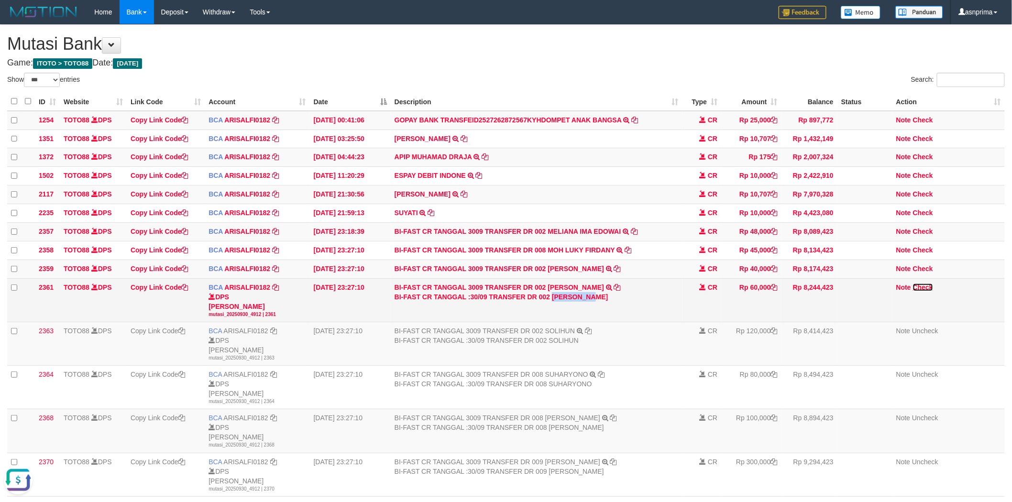
click at [920, 291] on link "Check" at bounding box center [923, 288] width 20 height 8
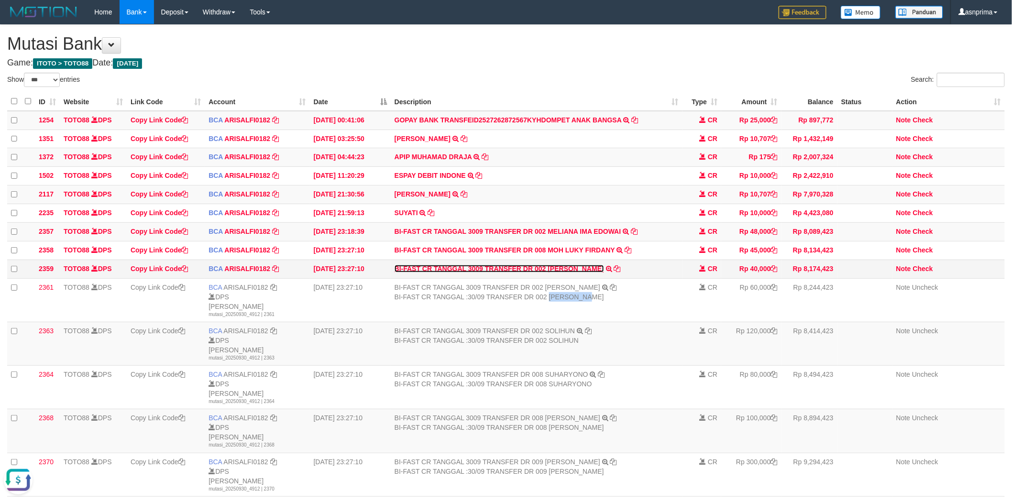
click at [560, 273] on link "BI-FAST CR TANGGAL 3009 TRANSFER DR 002 LUKAS LESU" at bounding box center [500, 269] width 210 height 8
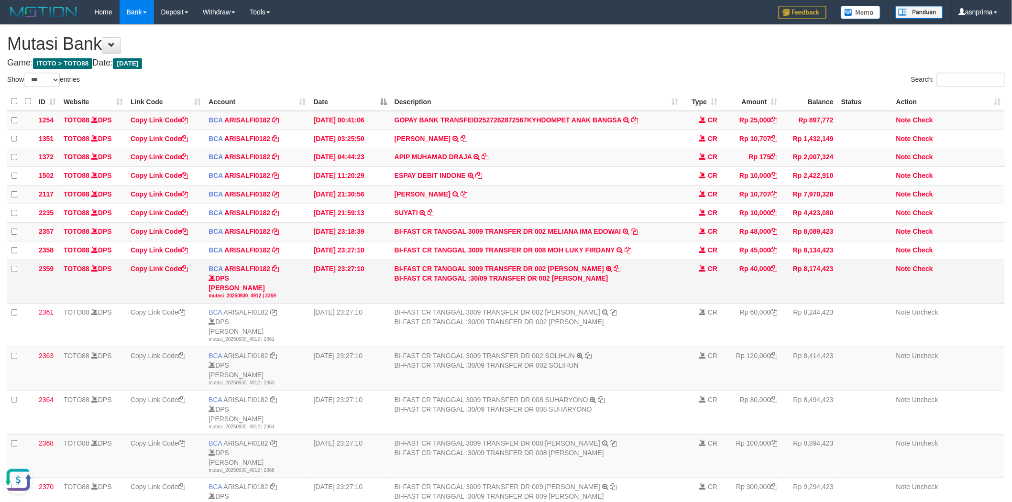
click at [566, 283] on div "BI-FAST CR TANGGAL :30/09 TRANSFER DR 002 LUKAS LESU" at bounding box center [537, 279] width 284 height 10
drag, startPoint x: 566, startPoint y: 285, endPoint x: 577, endPoint y: 285, distance: 11.0
click at [577, 283] on div "BI-FAST CR TANGGAL :30/09 TRANSFER DR 002 LUKAS LESU" at bounding box center [537, 279] width 284 height 10
copy div "LUKAS LESU"
drag, startPoint x: 924, startPoint y: 275, endPoint x: 697, endPoint y: 275, distance: 227.7
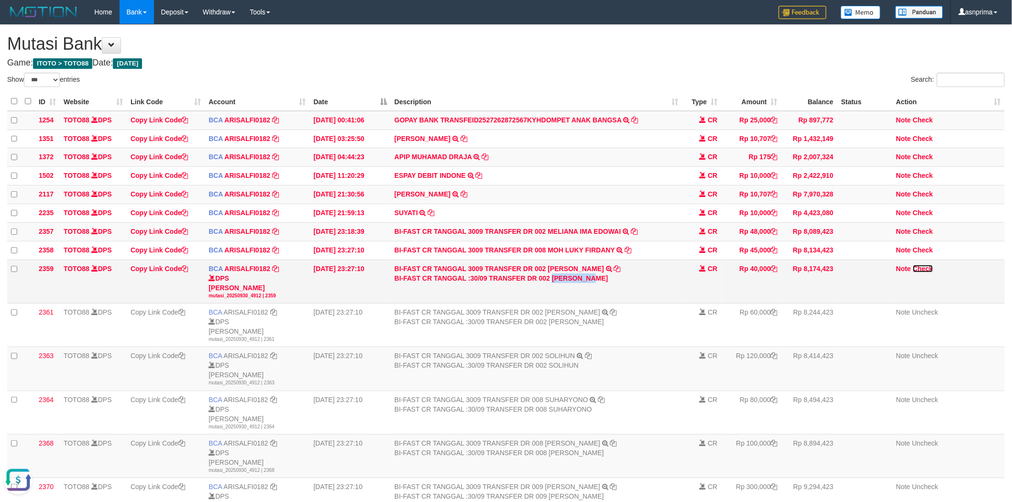
click at [924, 273] on link "Check" at bounding box center [923, 269] width 20 height 8
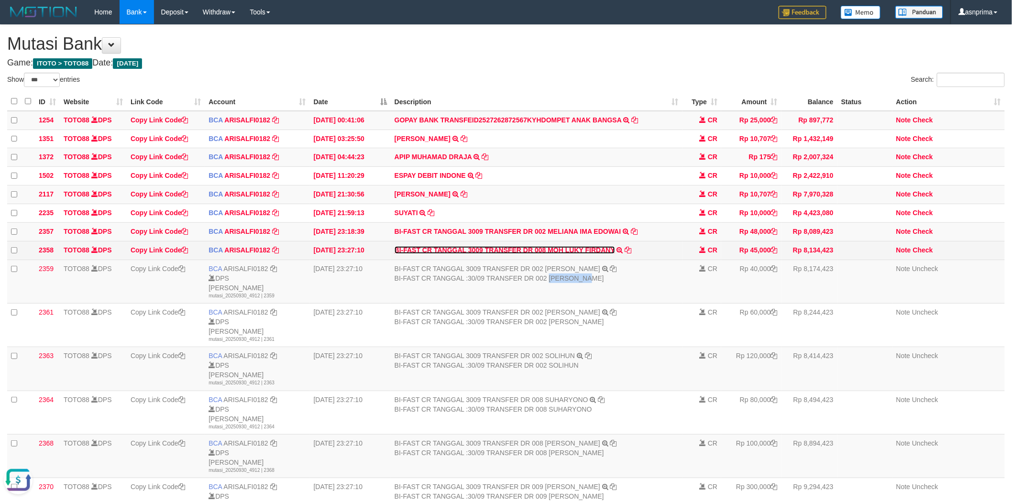
click at [575, 254] on link "BI-FAST CR TANGGAL 3009 TRANSFER DR 008 MOH LUKY FIRDANY" at bounding box center [505, 250] width 221 height 8
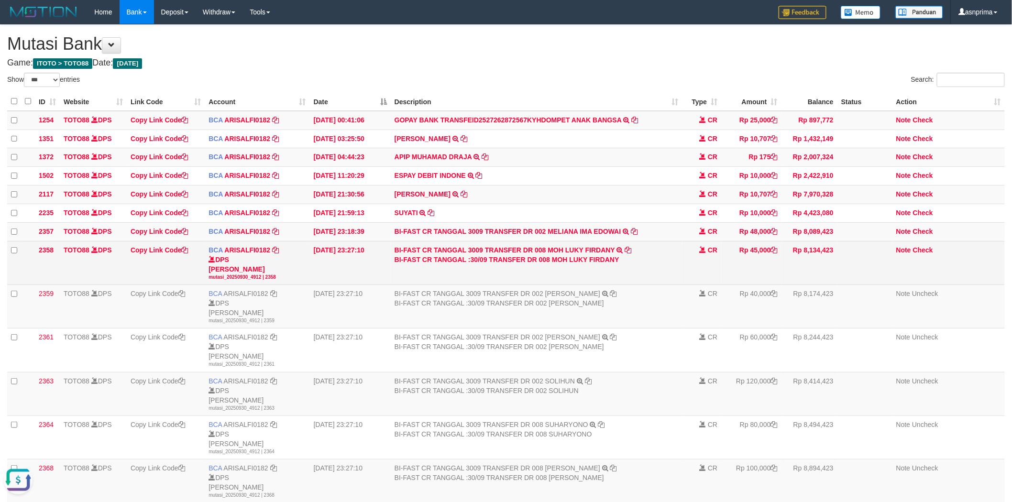
click at [556, 264] on div "BI-FAST CR TANGGAL :30/09 TRANSFER DR 008 MOH LUKY FIRDANY" at bounding box center [537, 260] width 284 height 10
drag, startPoint x: 556, startPoint y: 264, endPoint x: 588, endPoint y: 266, distance: 32.6
click at [588, 265] on div "BI-FAST CR TANGGAL :30/09 TRANSFER DR 008 MOH LUKY FIRDANY" at bounding box center [537, 260] width 284 height 10
click at [563, 265] on div "BI-FAST CR TANGGAL :30/09 TRANSFER DR 008 MOH LUKY FIRDANY" at bounding box center [537, 260] width 284 height 10
drag, startPoint x: 563, startPoint y: 265, endPoint x: 592, endPoint y: 265, distance: 29.2
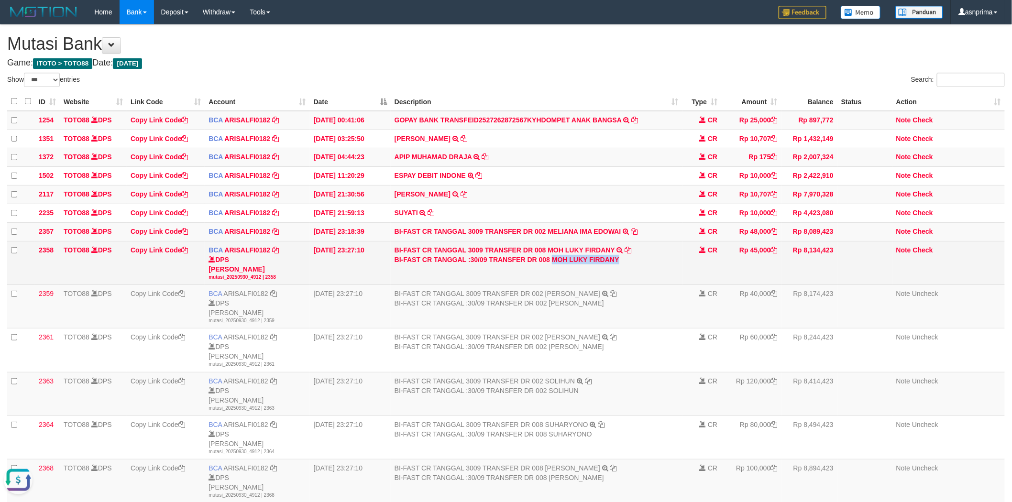
click at [592, 265] on div "BI-FAST CR TANGGAL :30/09 TRANSFER DR 008 MOH LUKY FIRDANY" at bounding box center [537, 260] width 284 height 10
click at [917, 254] on link "Check" at bounding box center [923, 250] width 20 height 8
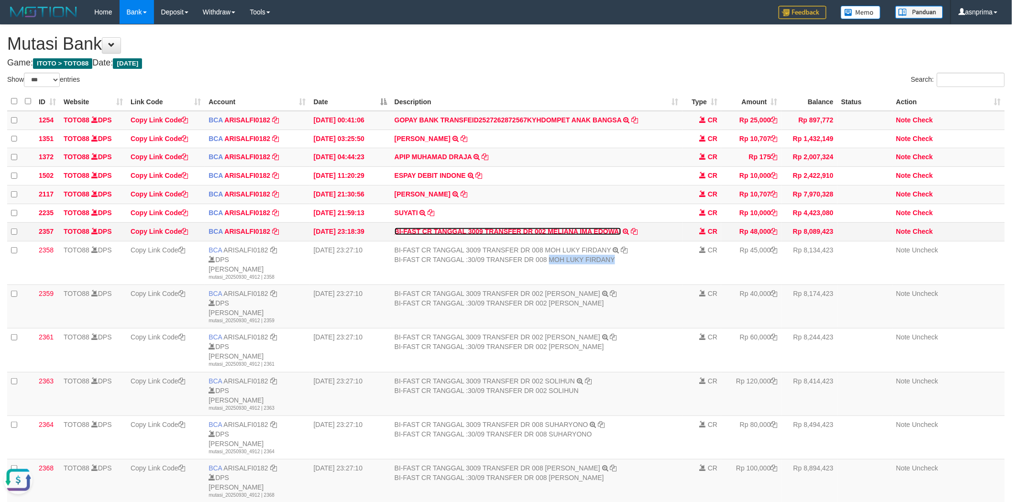
click at [588, 235] on link "BI-FAST CR TANGGAL 3009 TRANSFER DR 002 MELIANA IMA EDOWAI" at bounding box center [508, 232] width 227 height 8
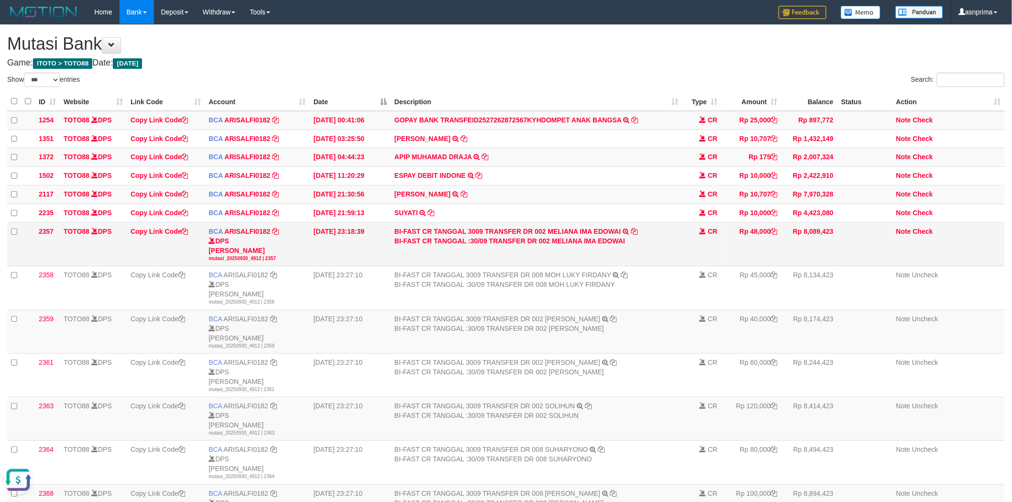
click at [568, 244] on div "BI-FAST CR TANGGAL :30/09 TRANSFER DR 002 MELIANA IMA EDOWAI" at bounding box center [537, 241] width 284 height 10
drag, startPoint x: 568, startPoint y: 244, endPoint x: 598, endPoint y: 245, distance: 30.6
click at [598, 245] on div "BI-FAST CR TANGGAL :30/09 TRANSFER DR 002 MELIANA IMA EDOWAI" at bounding box center [537, 241] width 284 height 10
copy div "MELIANA IMA EDOWAI"
click at [898, 235] on link "Note" at bounding box center [903, 232] width 15 height 8
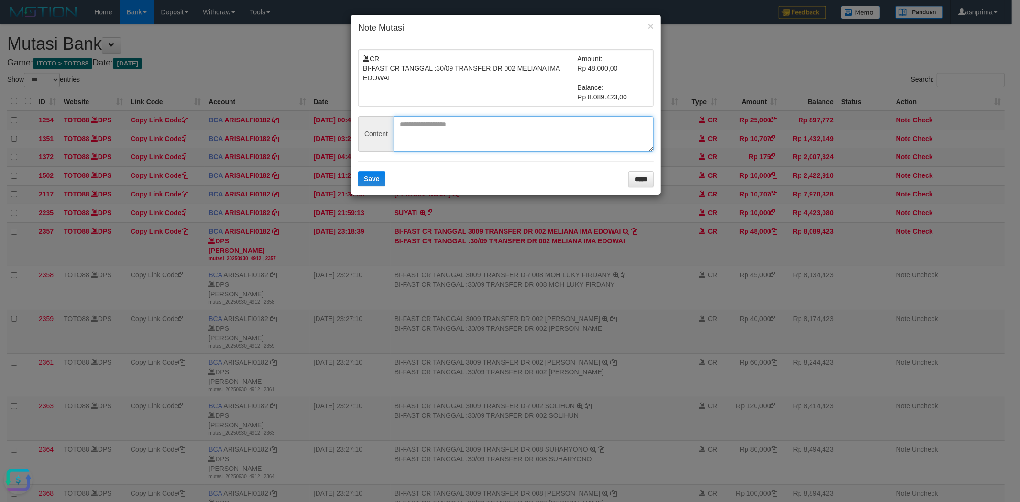
click at [473, 123] on textarea at bounding box center [524, 133] width 260 height 35
paste textarea "**********"
type textarea "**********"
click at [371, 176] on span "Save" at bounding box center [372, 179] width 16 height 8
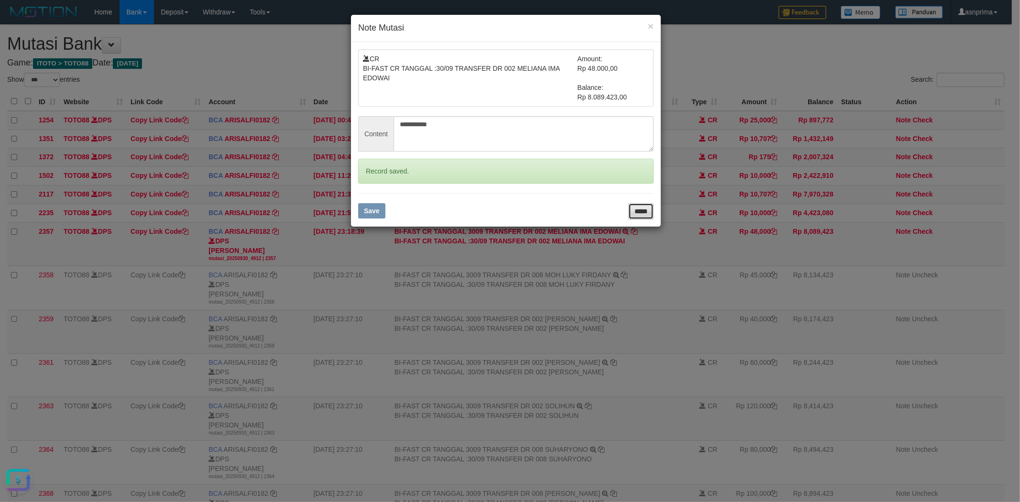
click at [636, 209] on input "*****" at bounding box center [641, 211] width 25 height 16
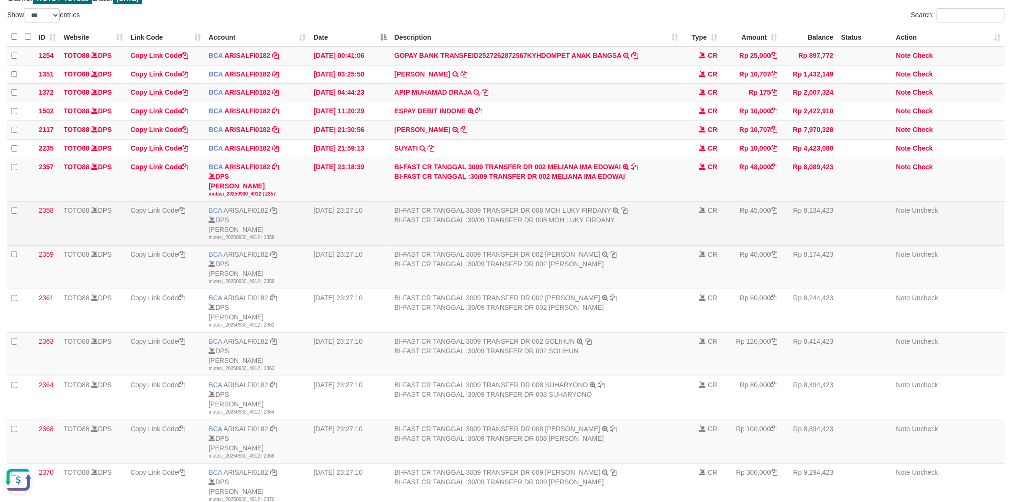
scroll to position [159, 0]
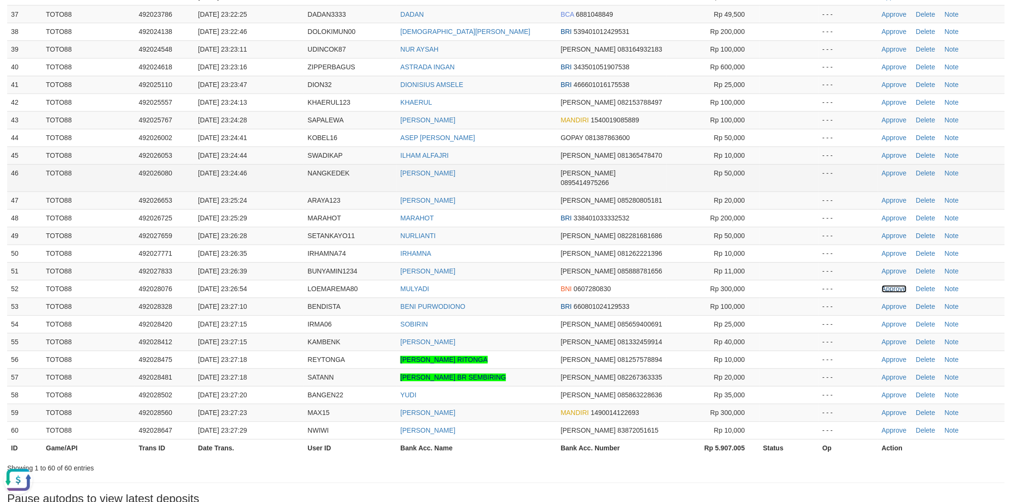
drag, startPoint x: 895, startPoint y: 281, endPoint x: 709, endPoint y: 182, distance: 210.4
click at [895, 286] on link "Approve" at bounding box center [894, 290] width 25 height 8
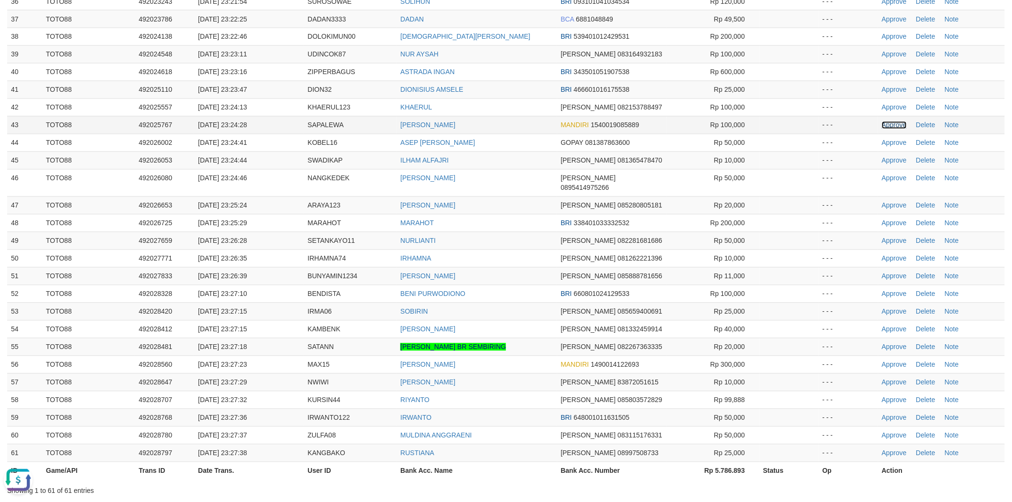
click at [895, 125] on link "Approve" at bounding box center [894, 126] width 25 height 8
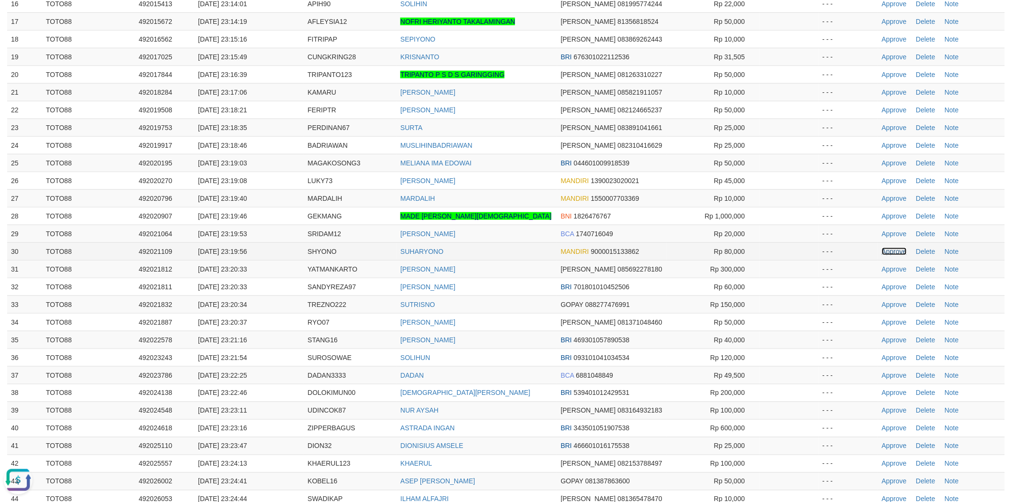
click at [891, 252] on link "Approve" at bounding box center [894, 252] width 25 height 8
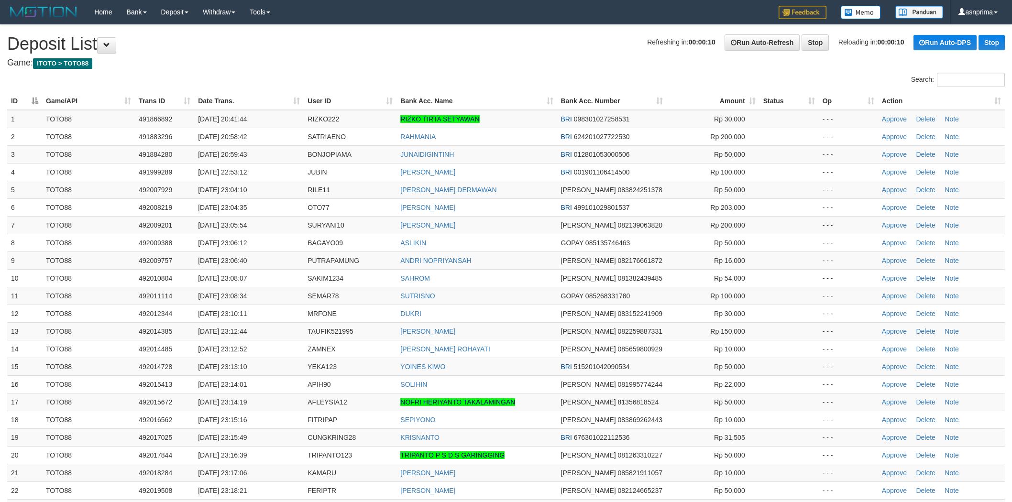
scroll to position [381, 0]
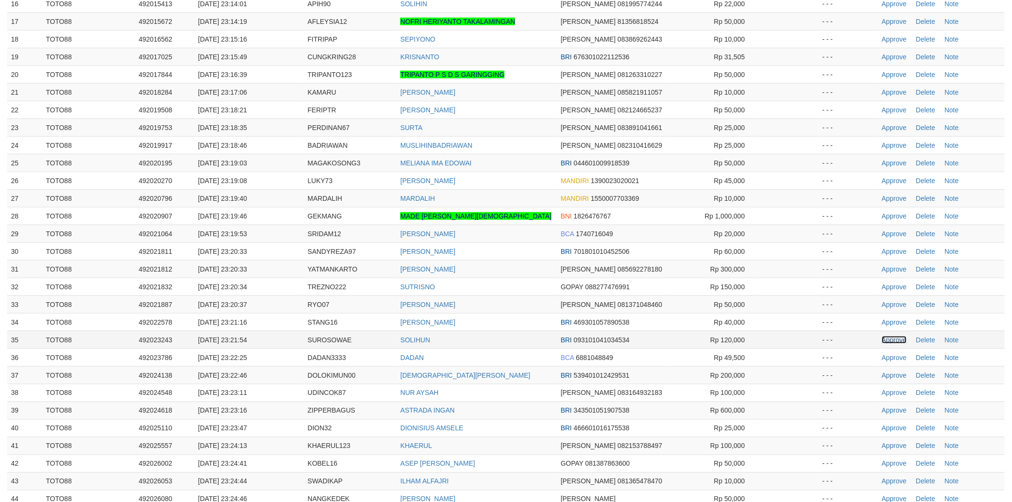
click at [884, 341] on link "Approve" at bounding box center [894, 340] width 25 height 8
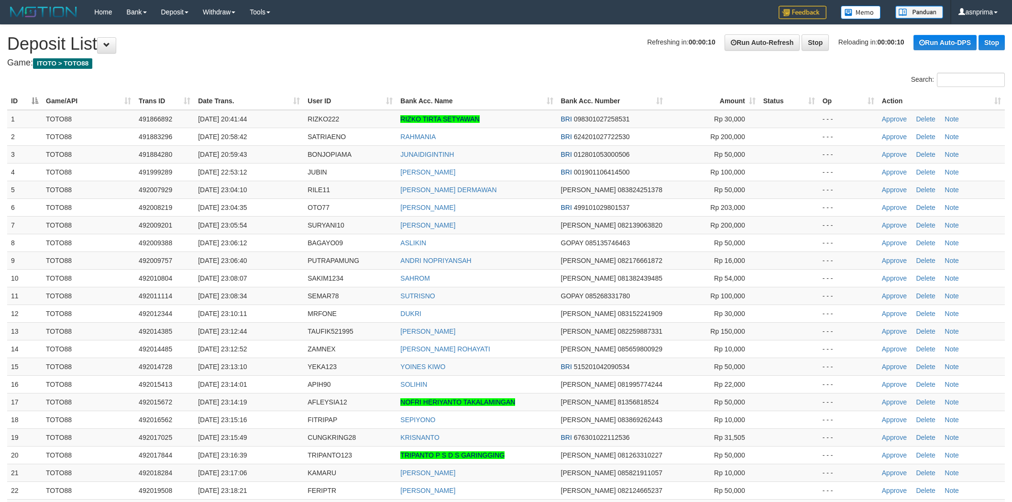
scroll to position [381, 0]
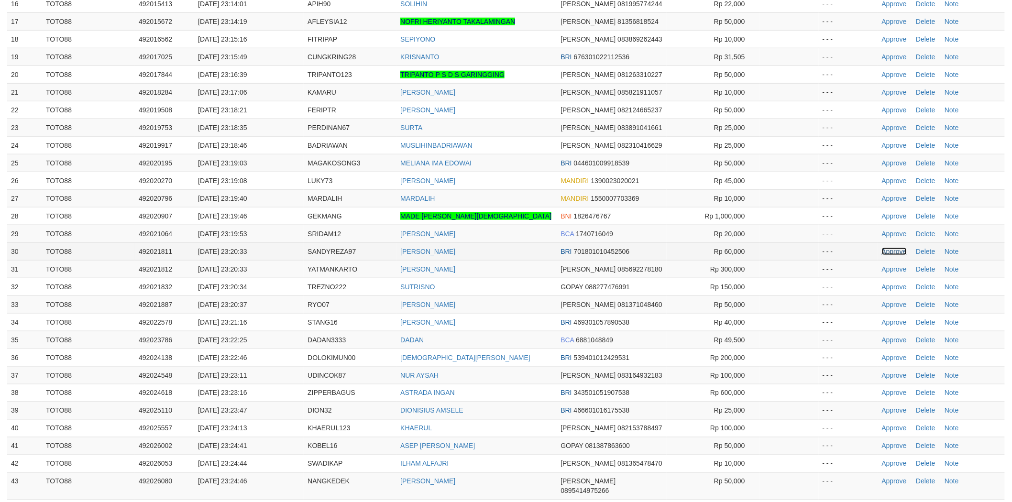
click at [886, 251] on link "Approve" at bounding box center [894, 252] width 25 height 8
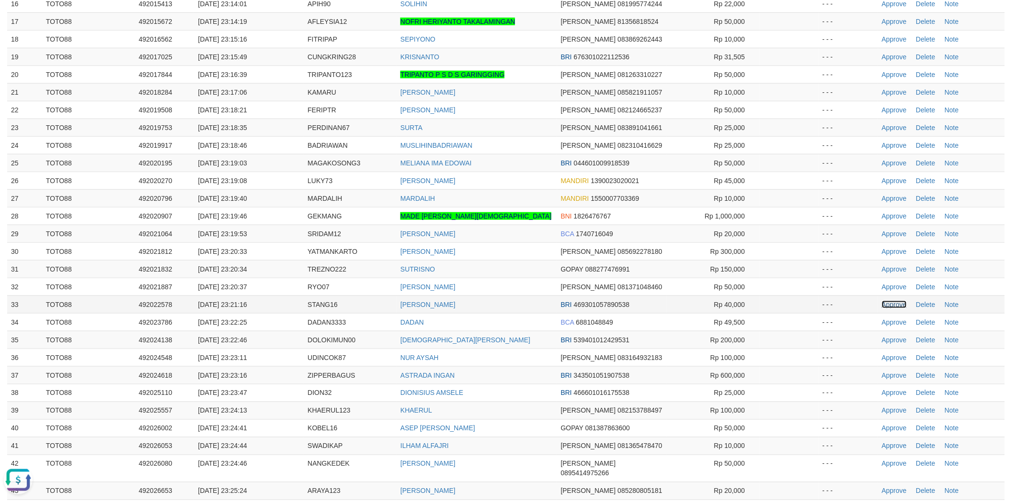
click at [891, 304] on link "Approve" at bounding box center [894, 305] width 25 height 8
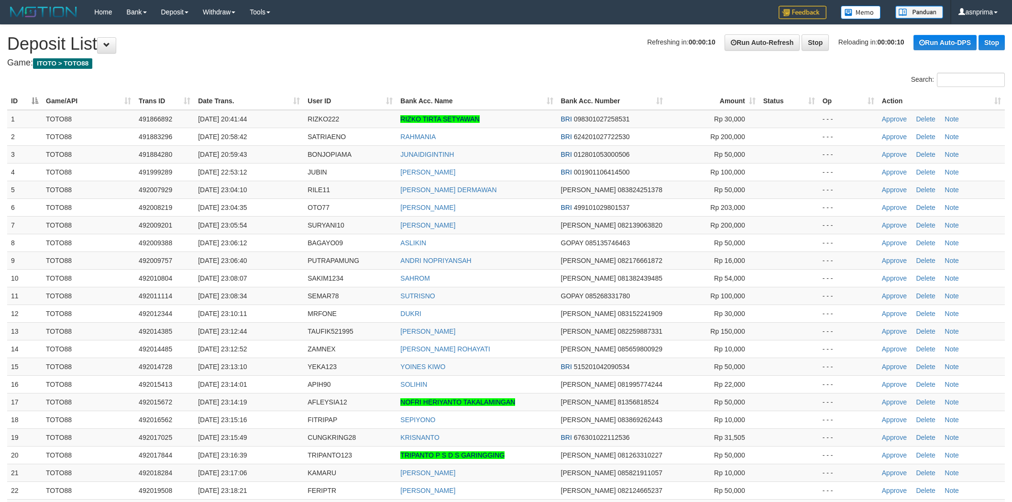
scroll to position [381, 0]
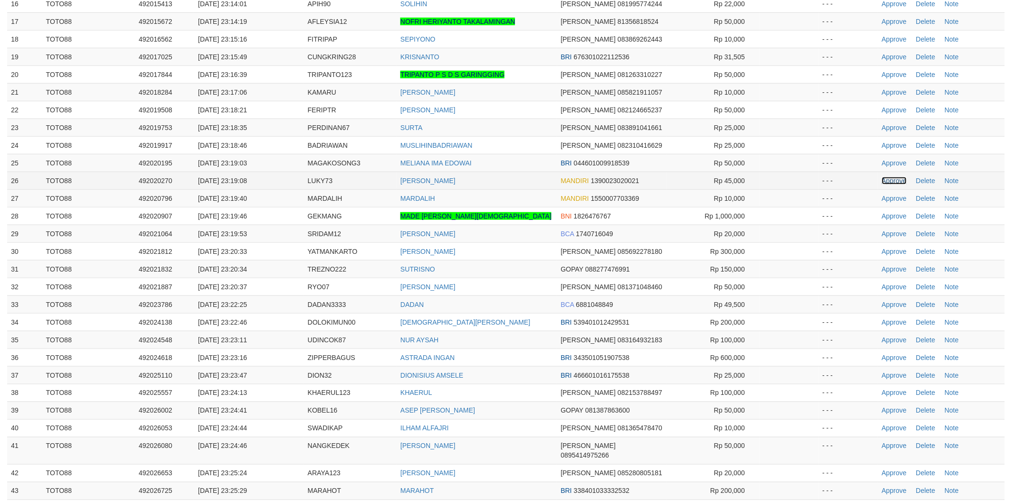
click at [891, 180] on link "Approve" at bounding box center [894, 181] width 25 height 8
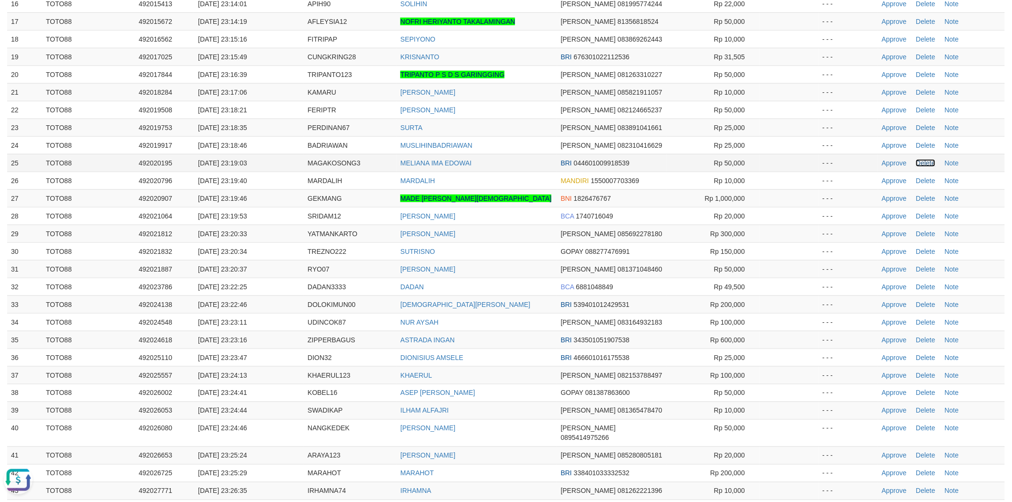
click at [931, 165] on link "Delete" at bounding box center [925, 163] width 19 height 8
click at [352, 160] on span "MAGAKOSONG3" at bounding box center [334, 163] width 53 height 8
copy span "MAGAKOSONG3"
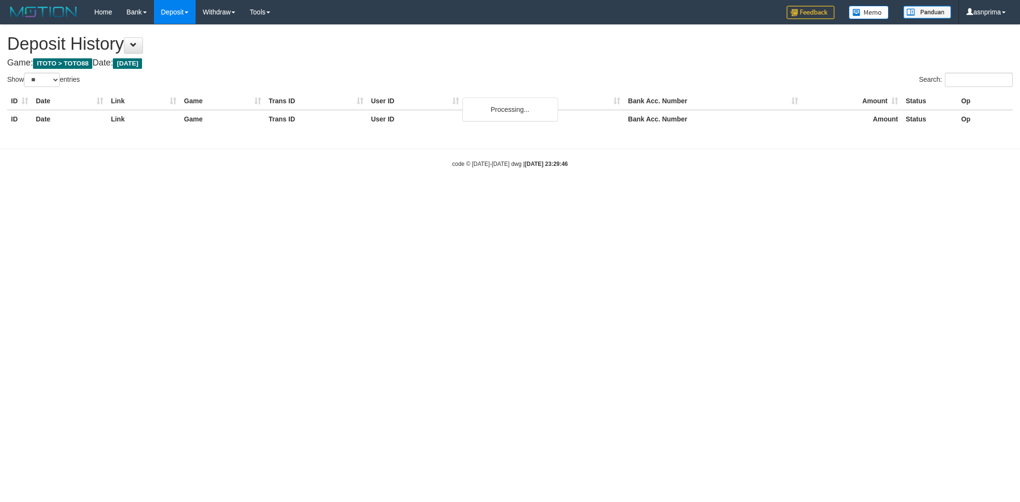
select select "**"
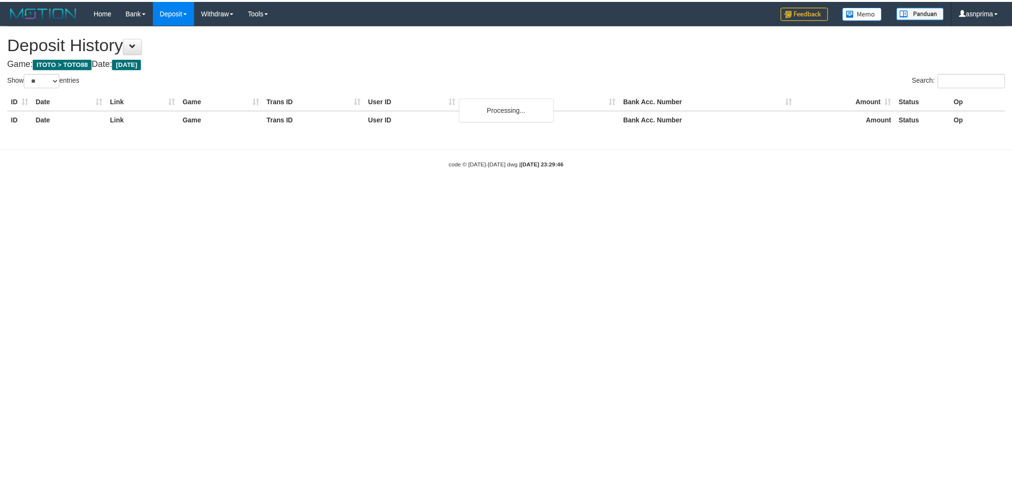
scroll to position [23, 0]
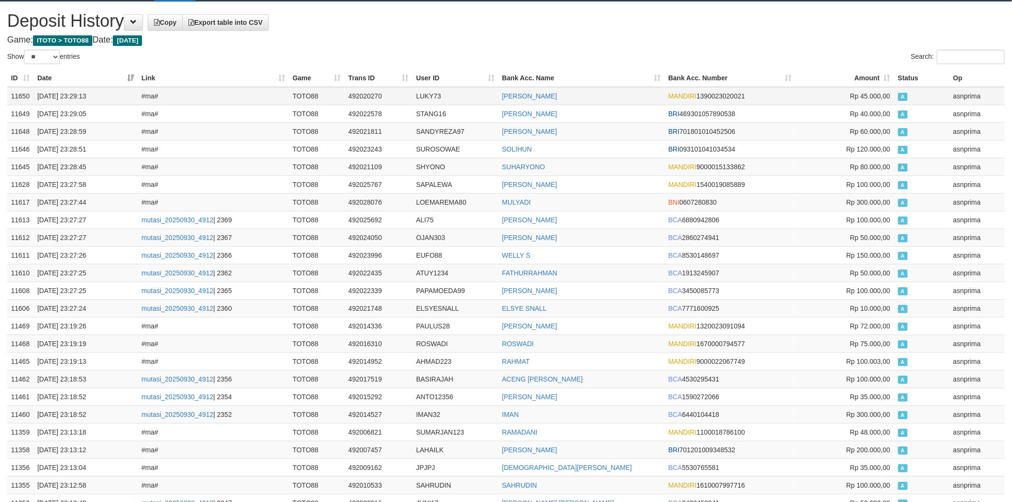
click at [22, 95] on td "11650" at bounding box center [20, 96] width 26 height 18
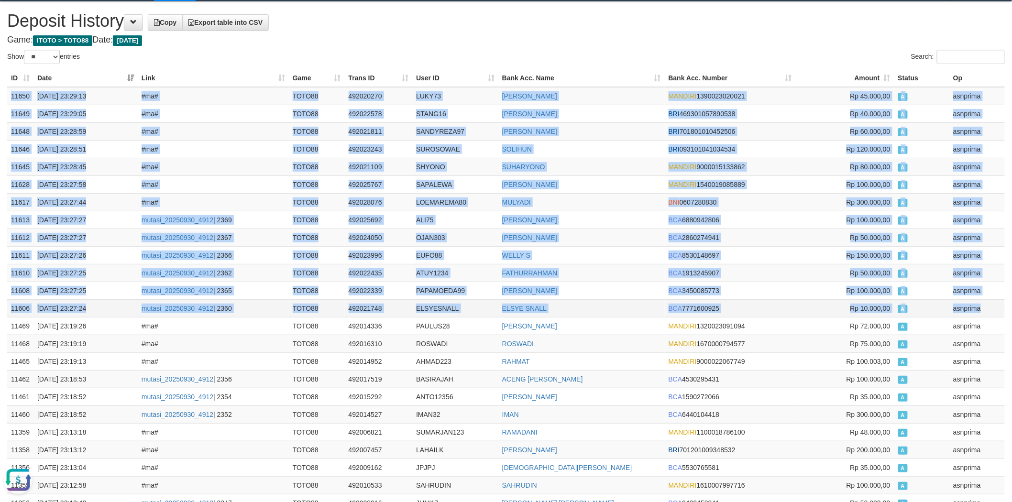
click at [975, 304] on td "asnprima" at bounding box center [977, 308] width 55 height 18
copy tbody "11650 30/09/2025 23:29:13 #ma# TOTO88 492020270 LUKY73 MOH LUKY FIRDANY MANDIRI…"
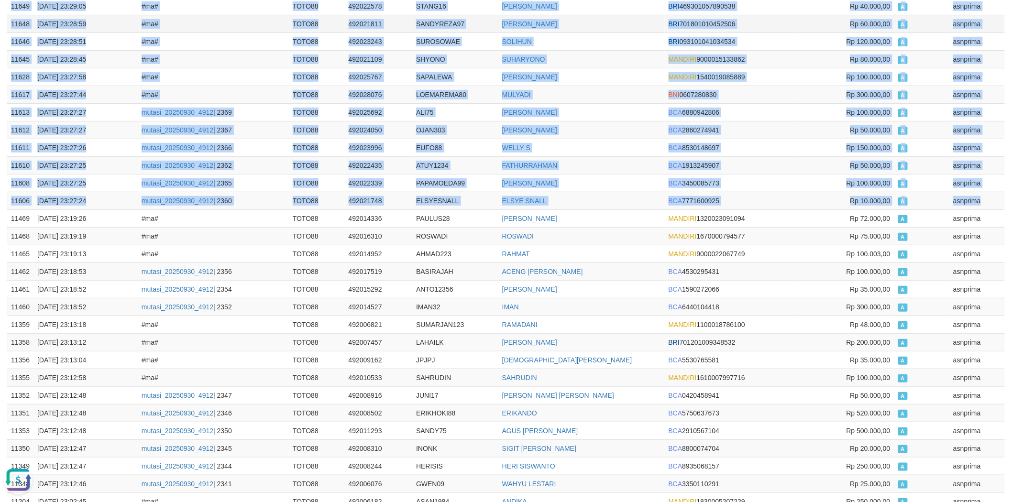
scroll to position [23, 0]
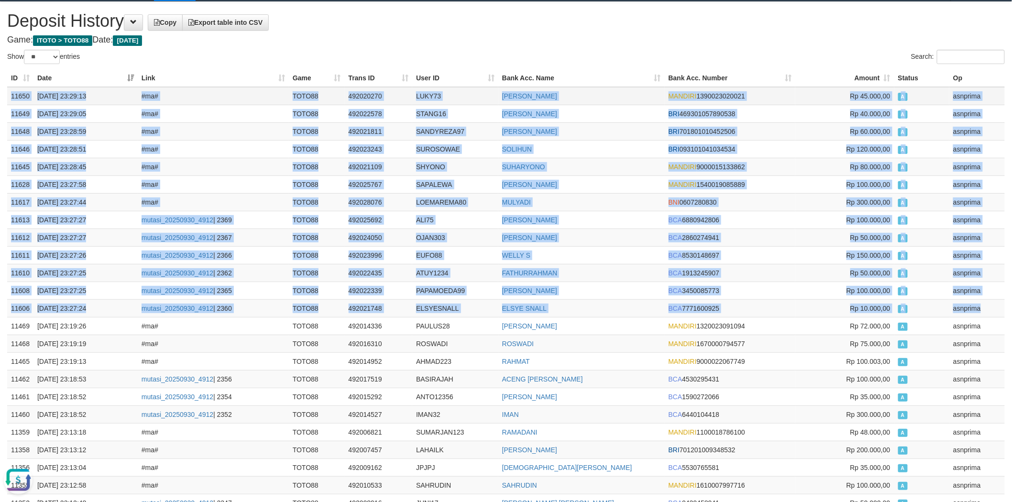
click at [430, 95] on td "LUKY73" at bounding box center [455, 96] width 86 height 18
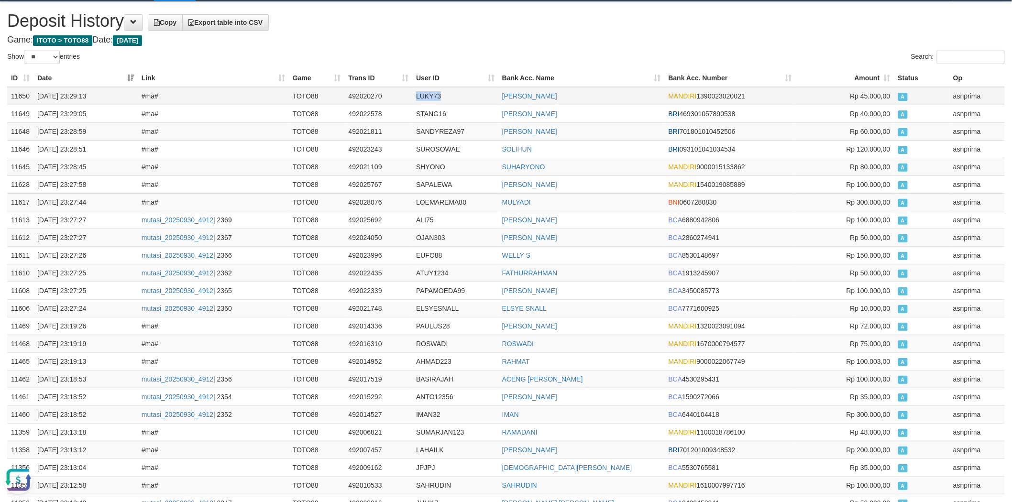
click at [430, 95] on td "LUKY73" at bounding box center [455, 96] width 86 height 18
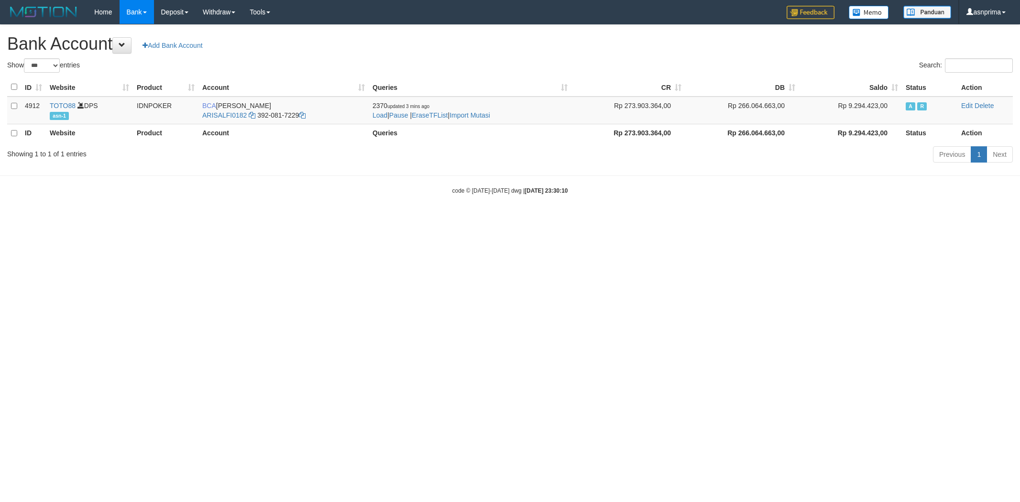
select select "***"
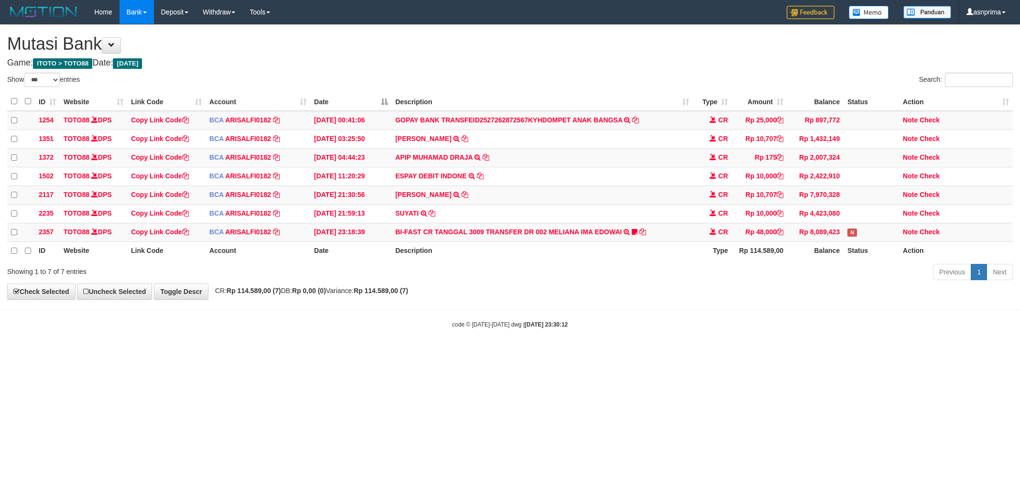
select select "***"
